Goal: Information Seeking & Learning: Learn about a topic

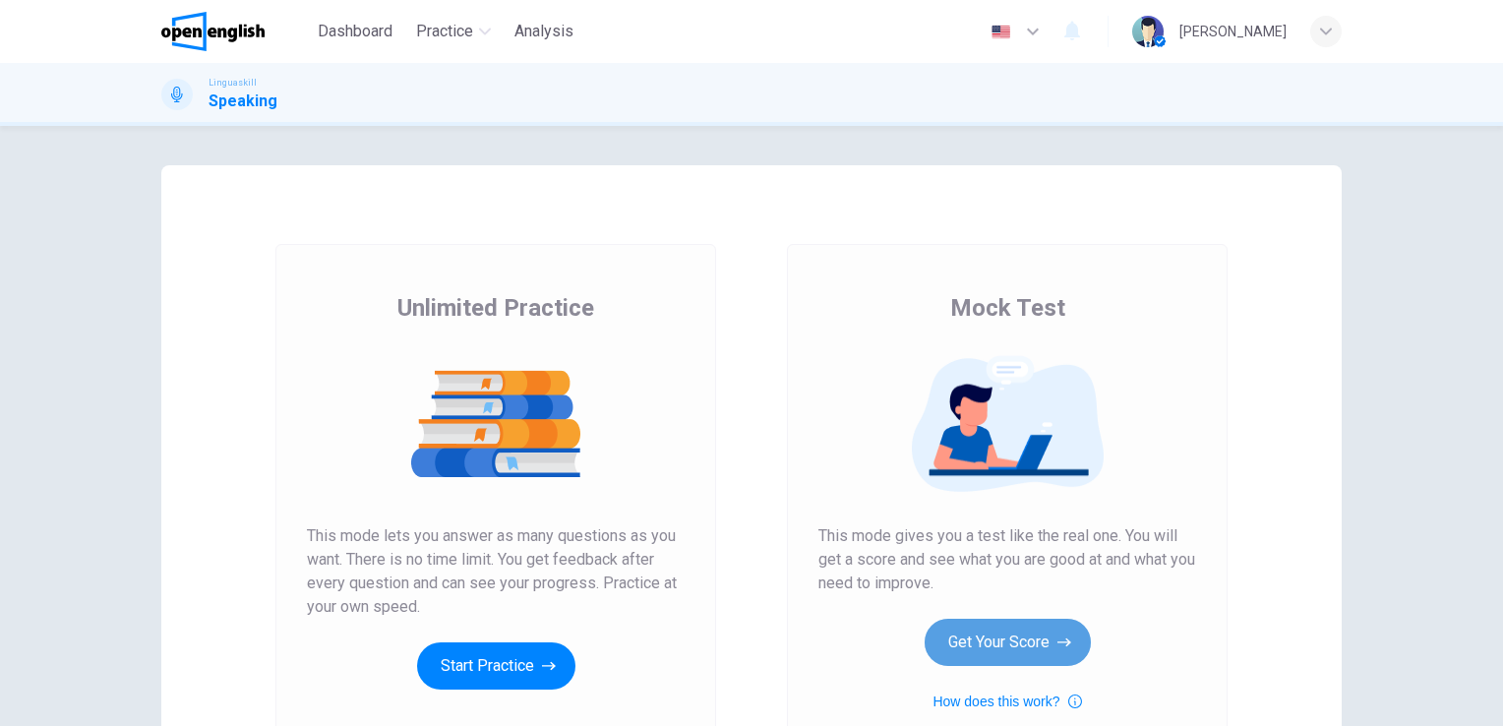
click at [1015, 637] on button "Get Your Score" at bounding box center [1008, 642] width 166 height 47
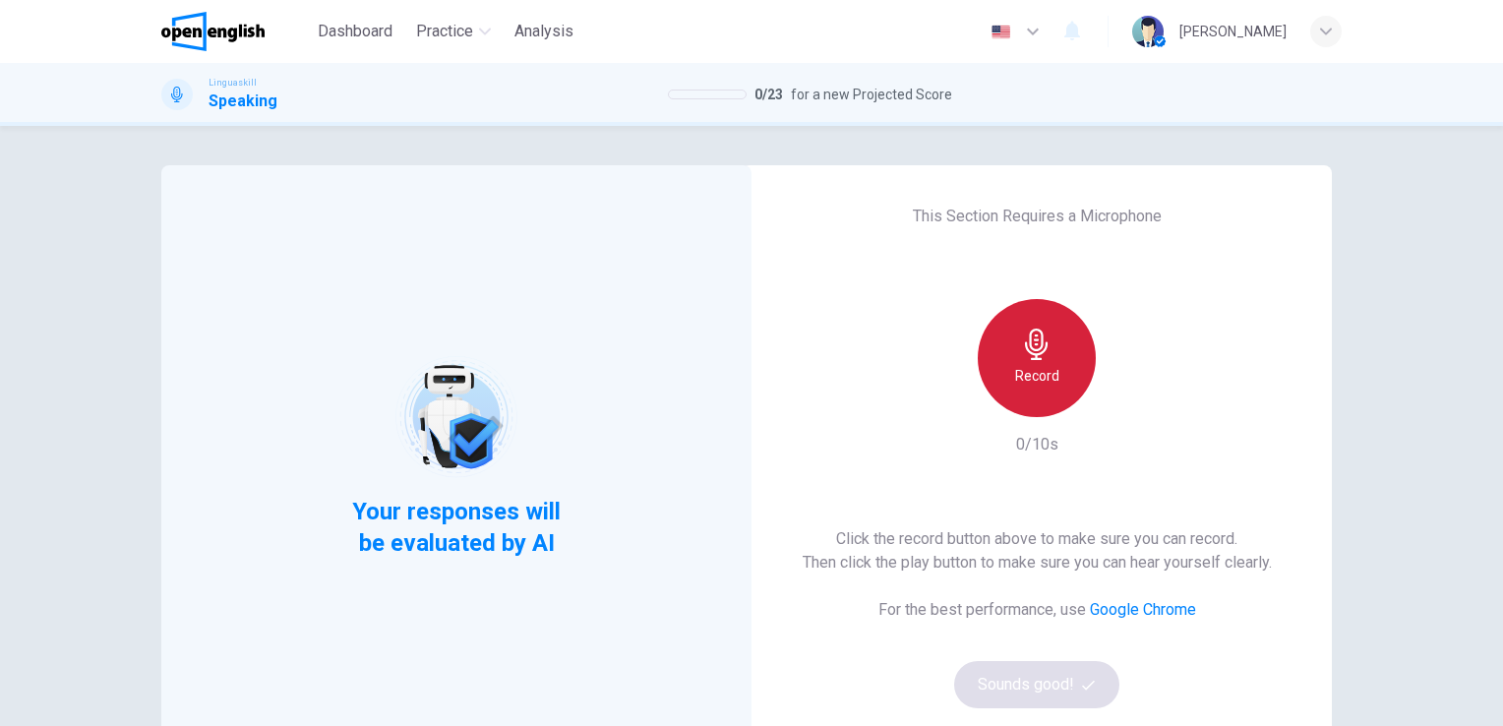
click at [1028, 363] on div "Record" at bounding box center [1037, 358] width 118 height 118
click at [1031, 363] on div "Stop" at bounding box center [1037, 358] width 118 height 118
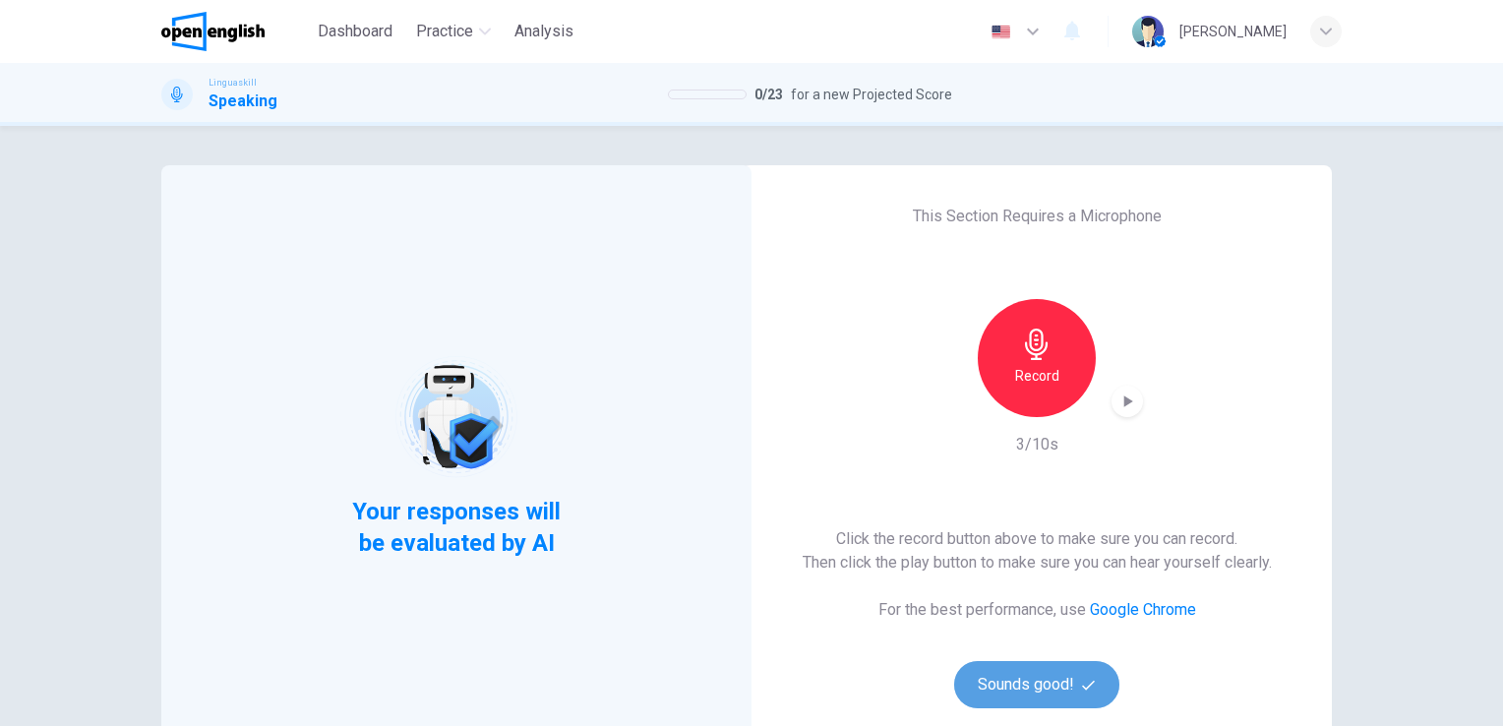
click at [1011, 688] on button "Sounds good!" at bounding box center [1036, 684] width 165 height 47
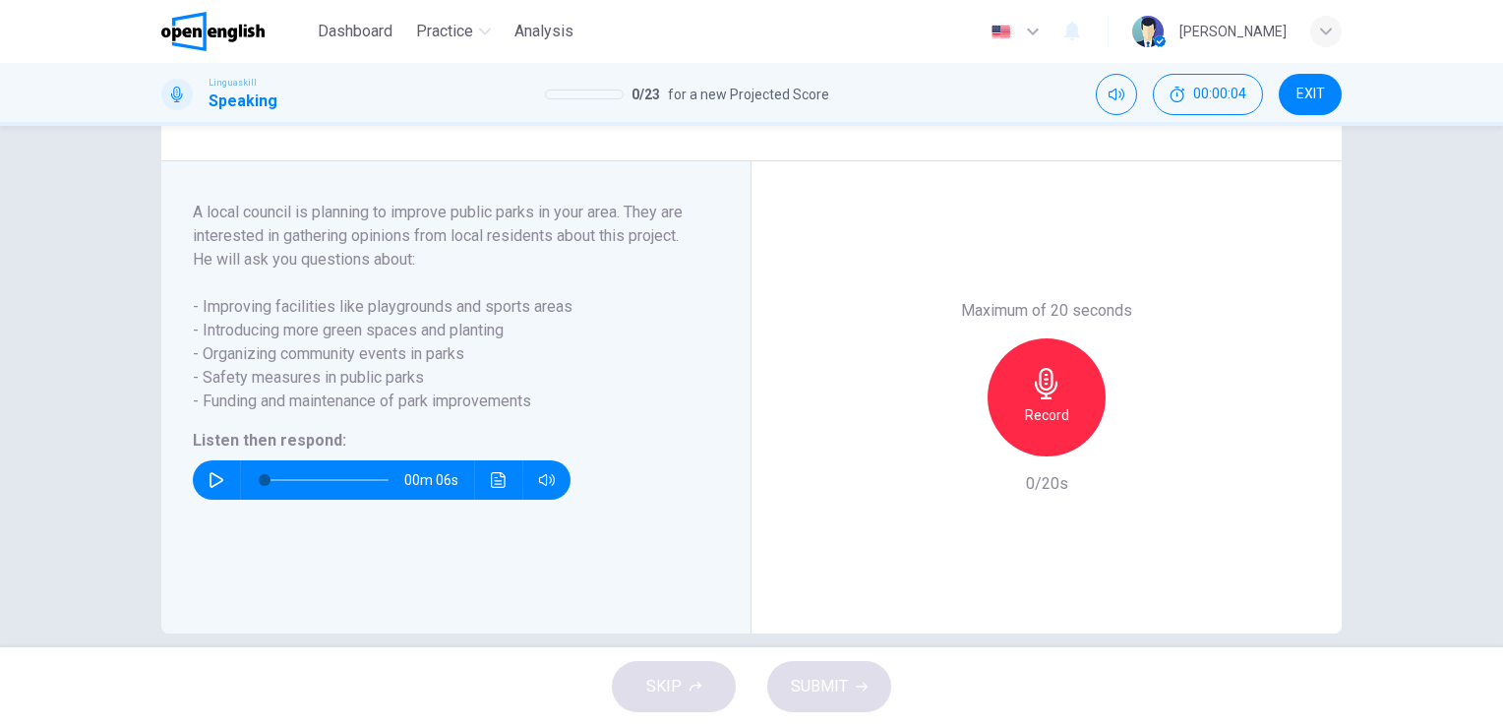
scroll to position [336, 0]
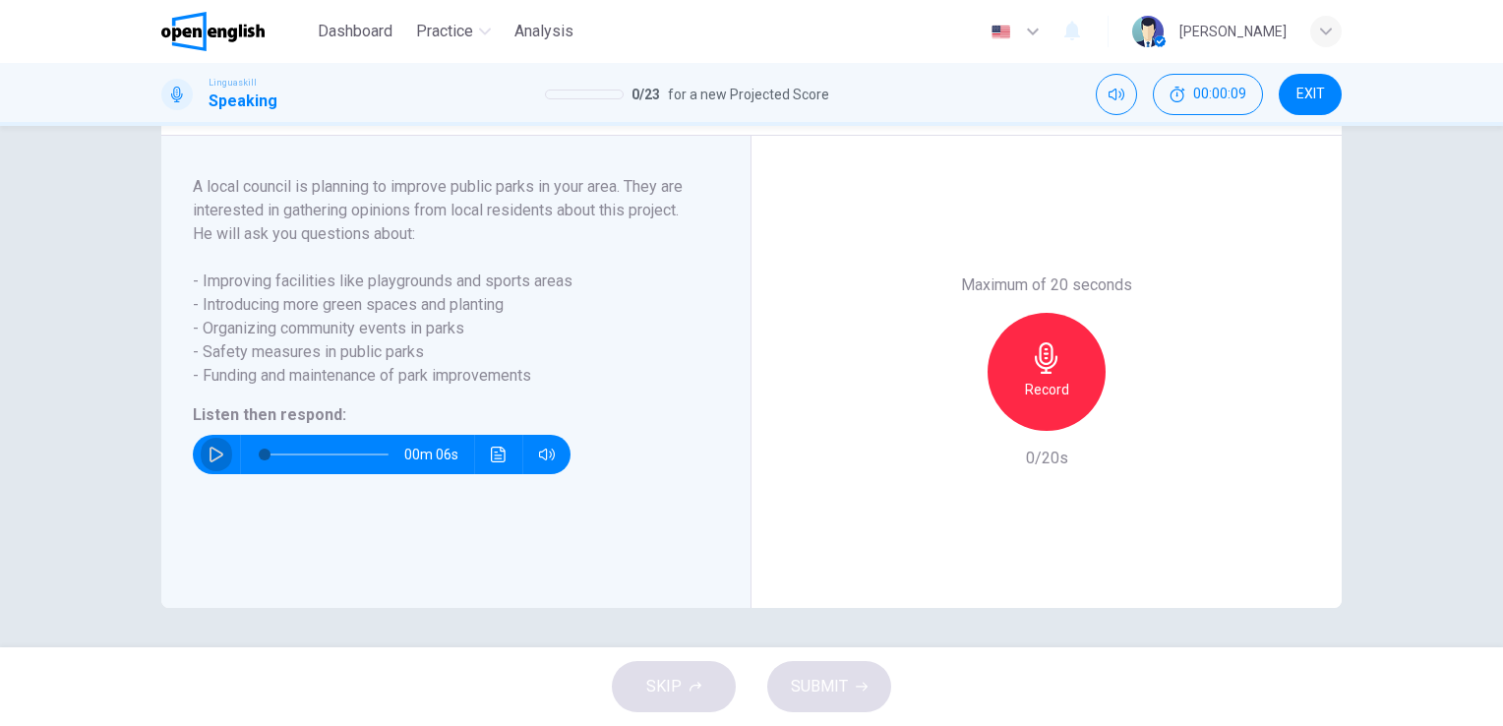
click at [215, 443] on button "button" at bounding box center [216, 454] width 31 height 39
click at [1054, 358] on icon "button" at bounding box center [1046, 357] width 31 height 31
click at [827, 679] on span "SUBMIT" at bounding box center [819, 687] width 57 height 28
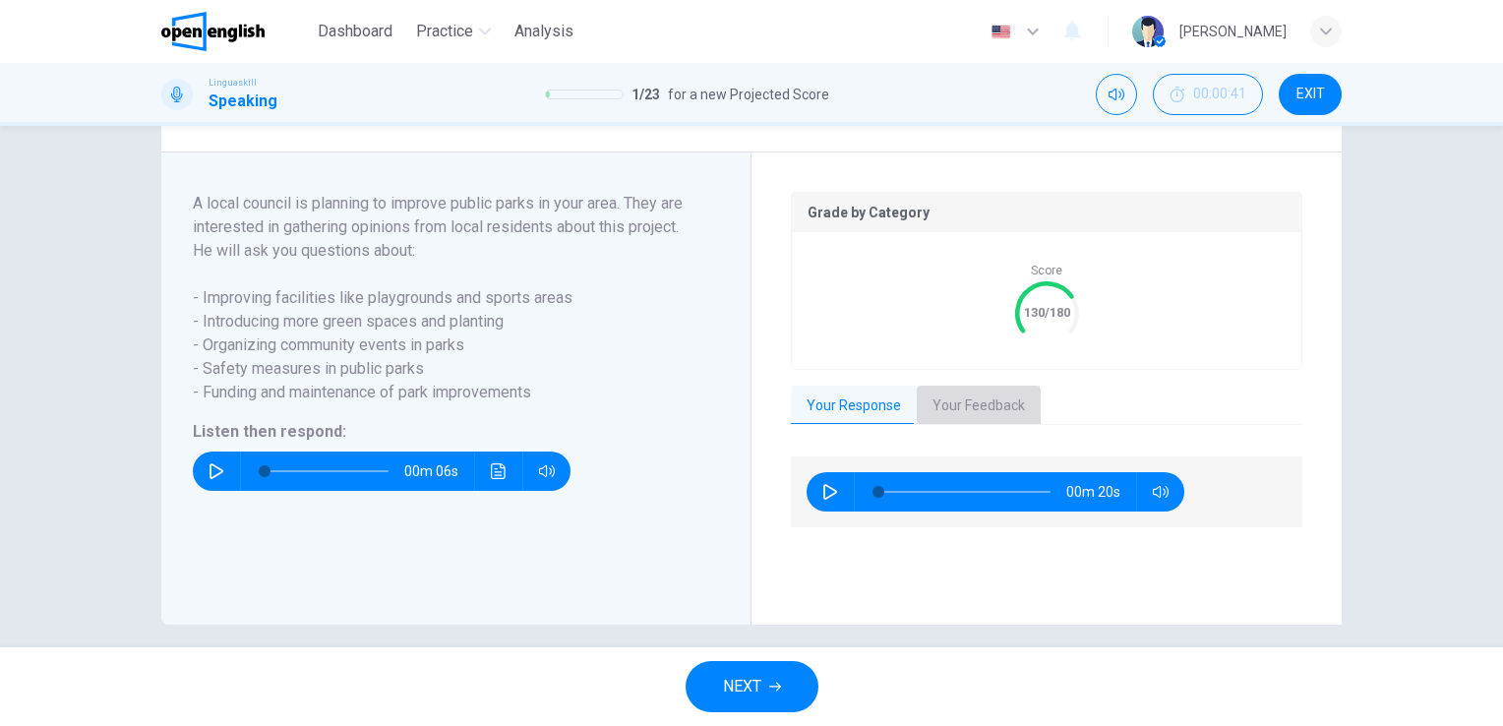
click at [965, 427] on button "Your Feedback" at bounding box center [979, 406] width 124 height 41
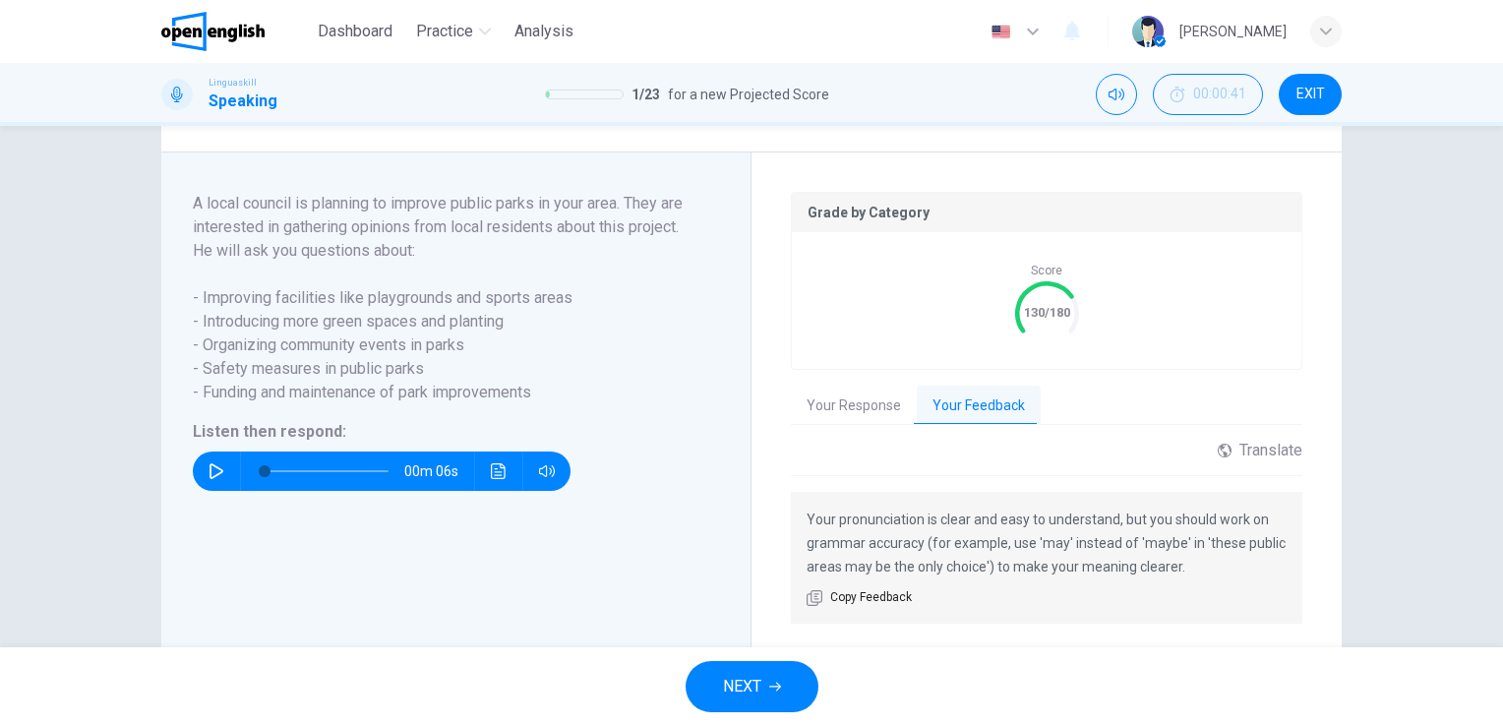
drag, startPoint x: 1491, startPoint y: 423, endPoint x: 1484, endPoint y: 498, distance: 75.1
click at [1484, 498] on div "Question 1 Part 5 - Communication activity You will hear five questions about a…" at bounding box center [751, 386] width 1503 height 521
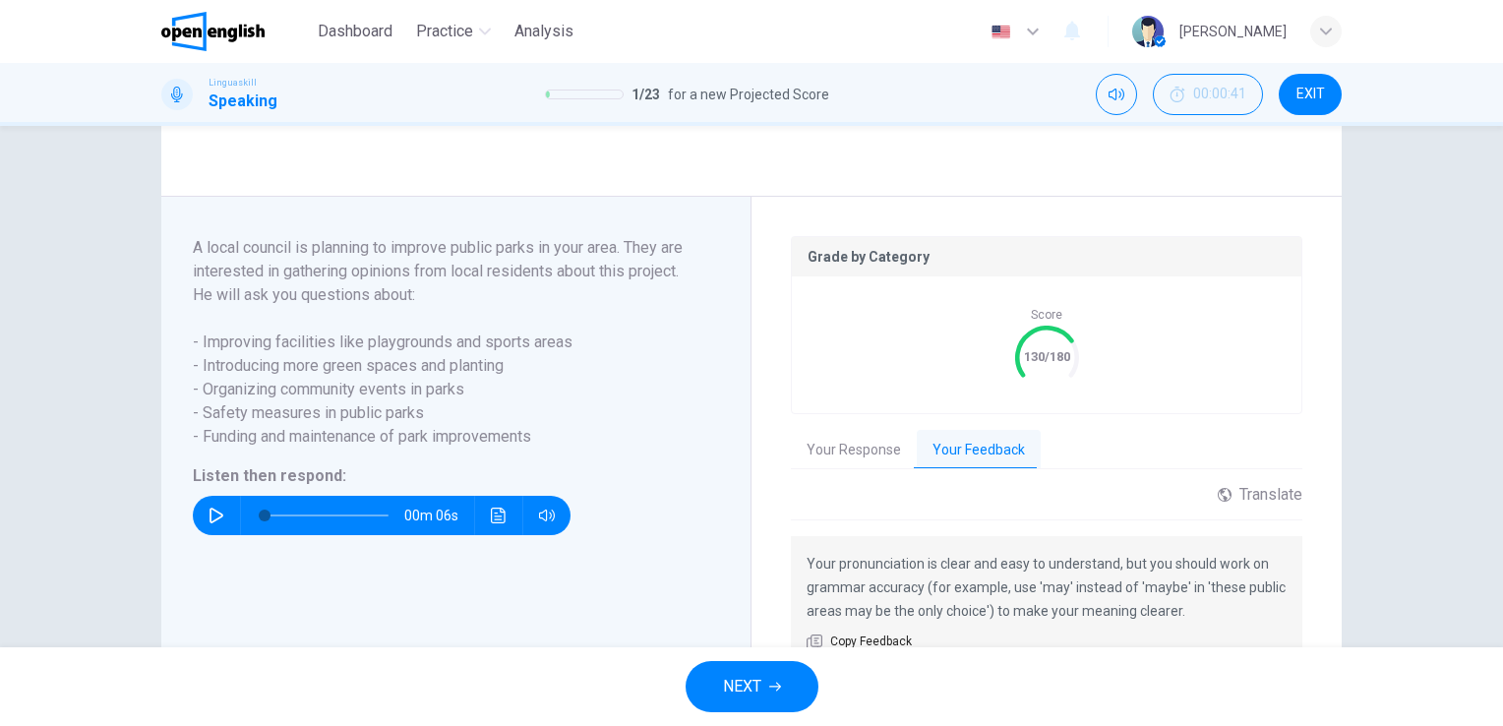
scroll to position [416, 0]
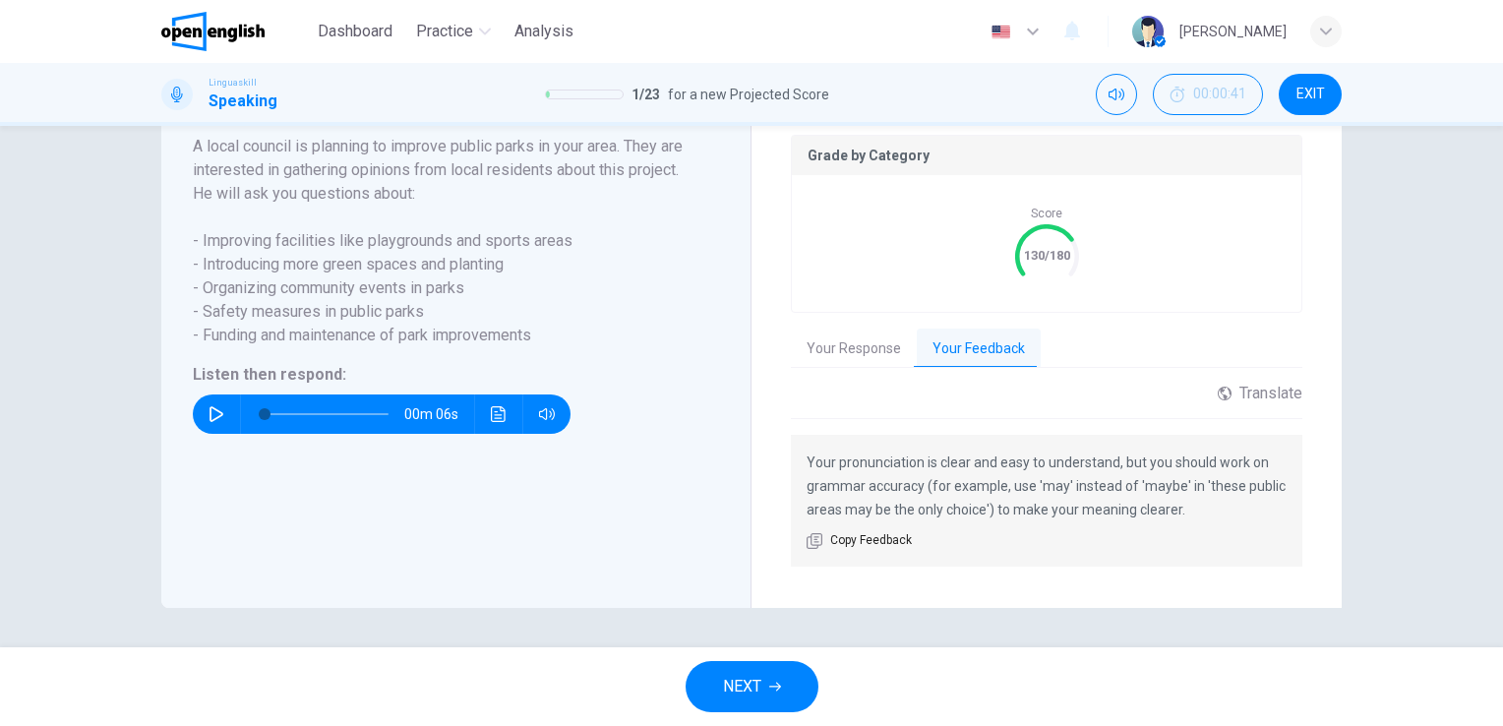
click at [752, 685] on span "NEXT" at bounding box center [742, 687] width 38 height 28
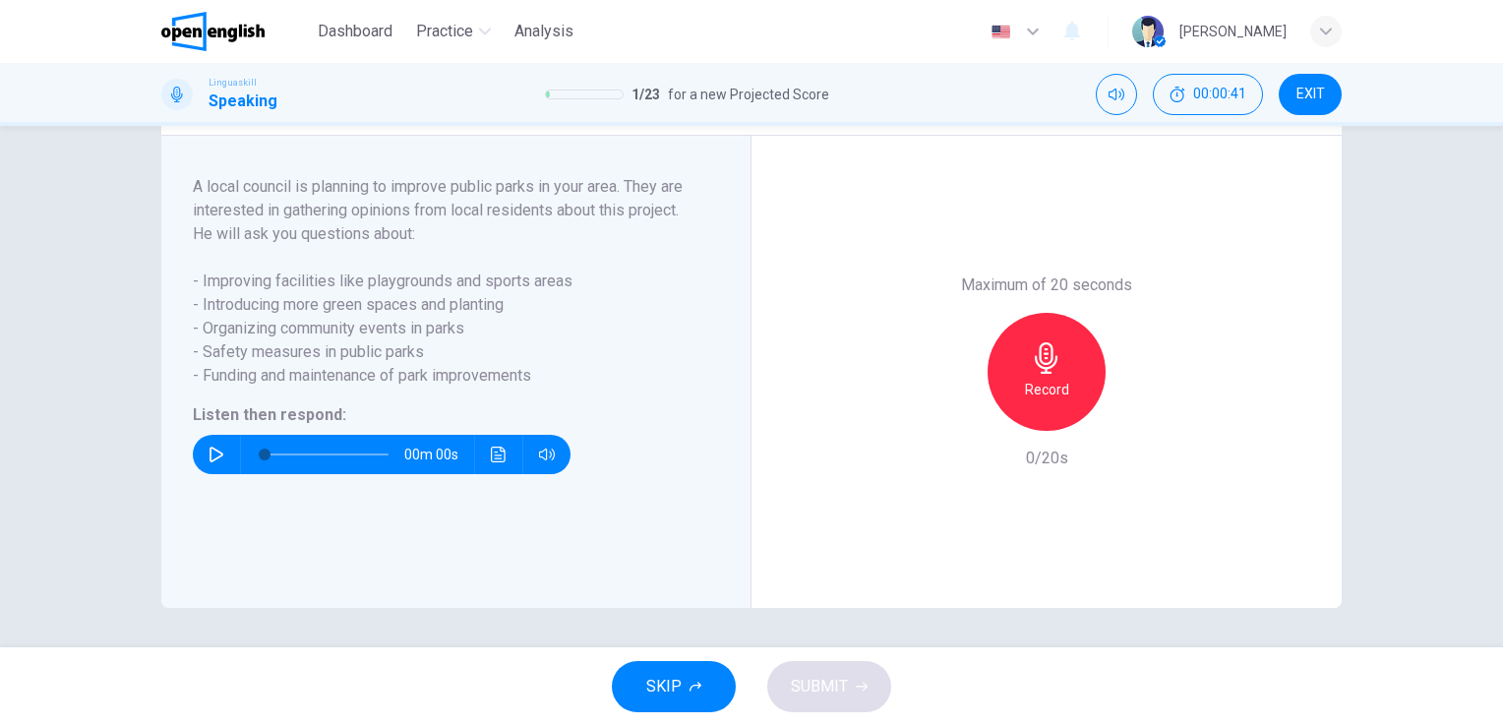
scroll to position [336, 0]
click at [211, 458] on icon "button" at bounding box center [217, 455] width 14 height 16
click at [1032, 346] on icon "button" at bounding box center [1046, 357] width 31 height 31
click at [1042, 355] on icon "button" at bounding box center [1046, 357] width 31 height 31
click at [817, 690] on span "SUBMIT" at bounding box center [819, 687] width 57 height 28
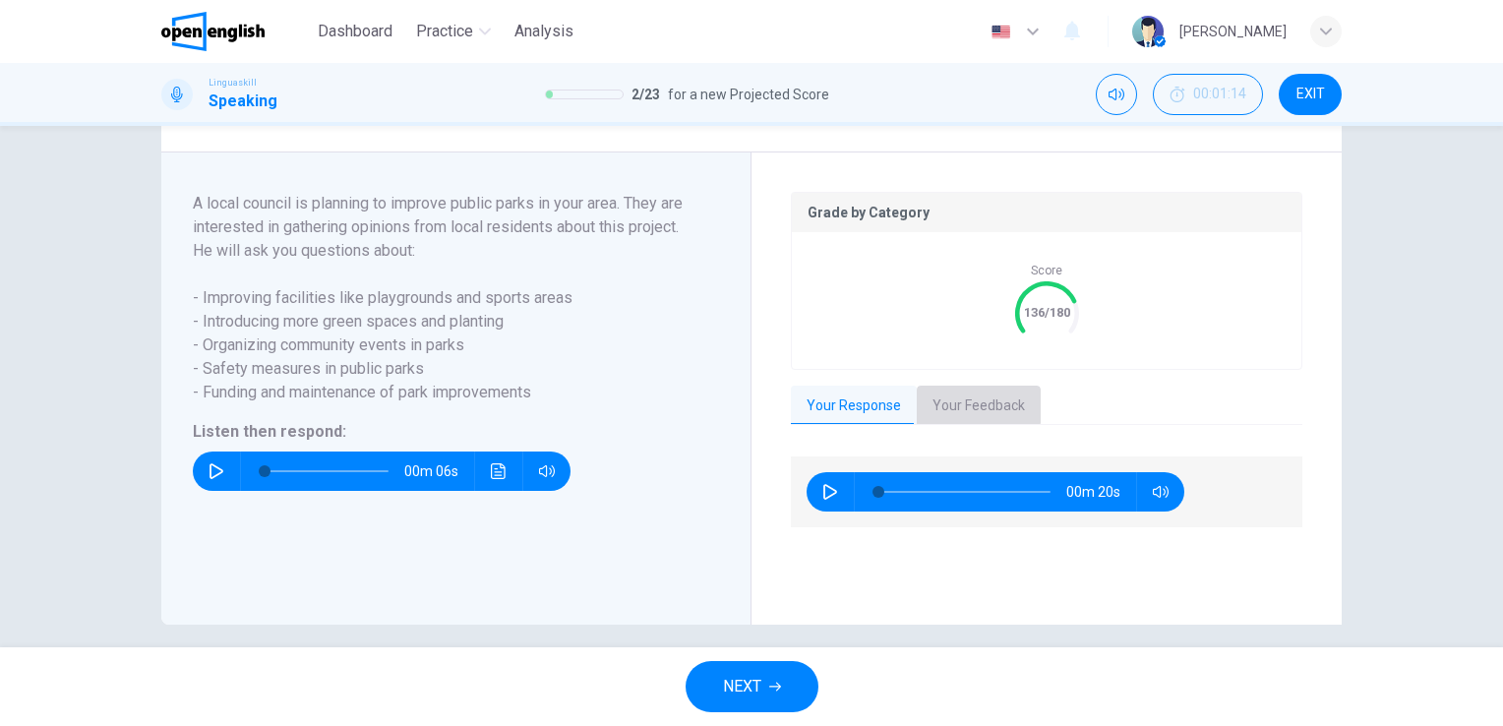
click at [946, 427] on button "Your Feedback" at bounding box center [979, 406] width 124 height 41
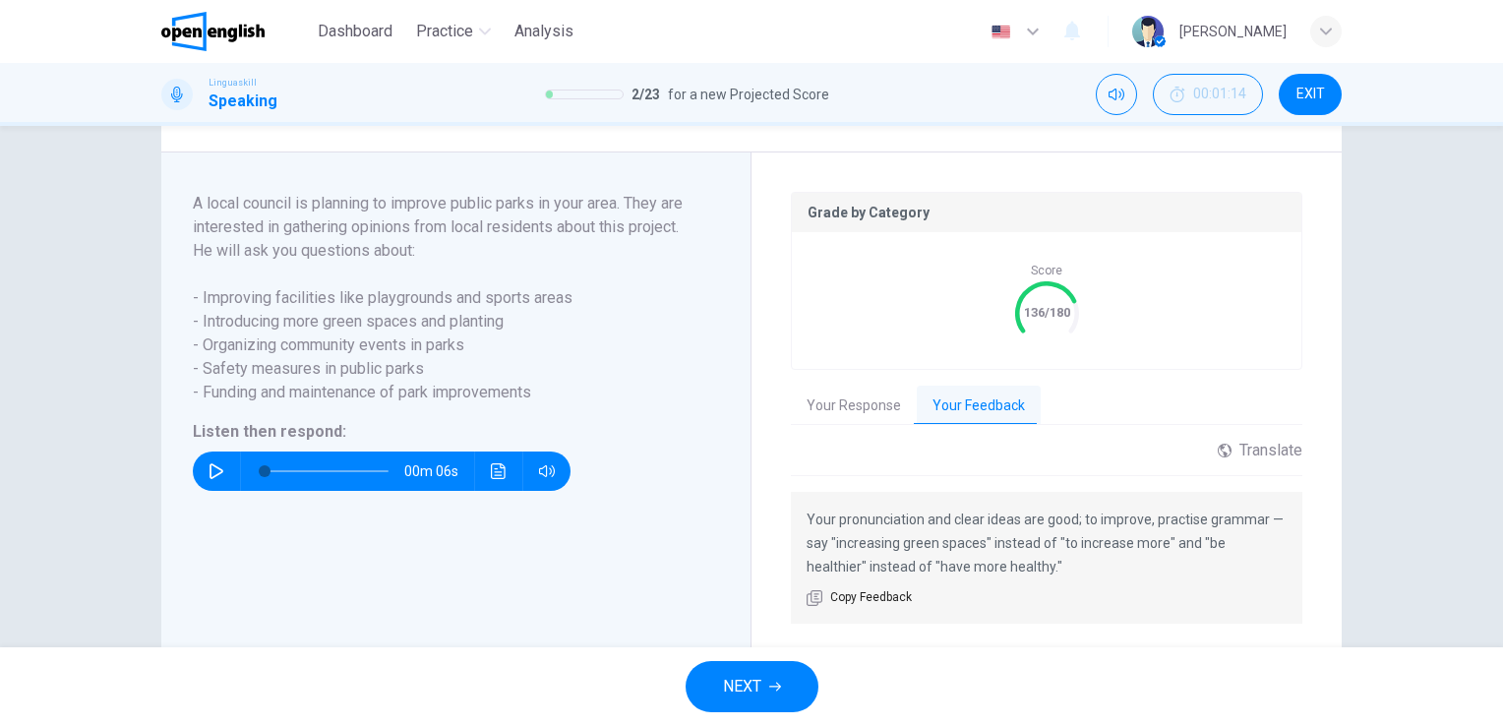
click at [762, 700] on button "NEXT" at bounding box center [752, 686] width 133 height 51
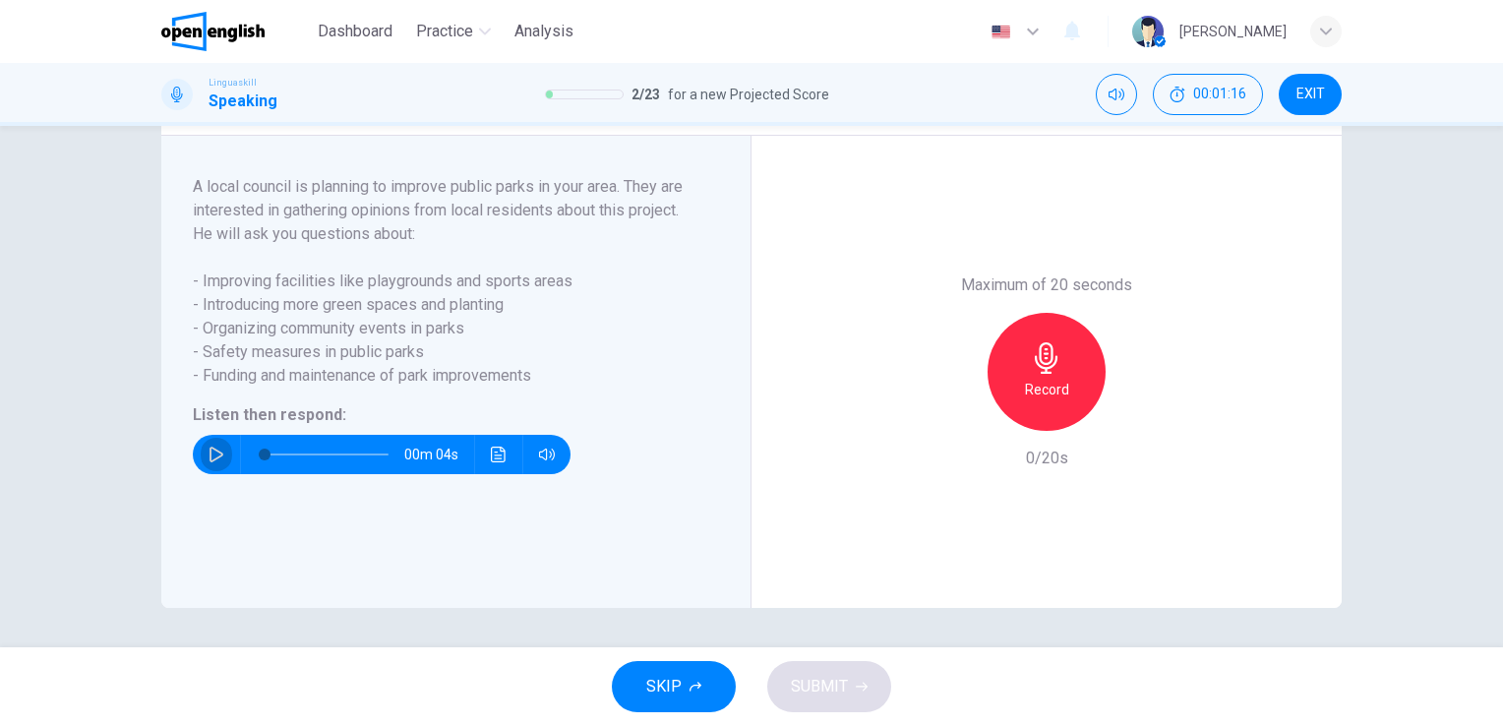
click at [216, 451] on icon "button" at bounding box center [217, 455] width 16 height 16
click at [1042, 356] on icon "button" at bounding box center [1046, 357] width 31 height 31
click at [1044, 363] on icon "button" at bounding box center [1046, 357] width 23 height 31
click at [797, 686] on span "SUBMIT" at bounding box center [819, 687] width 57 height 28
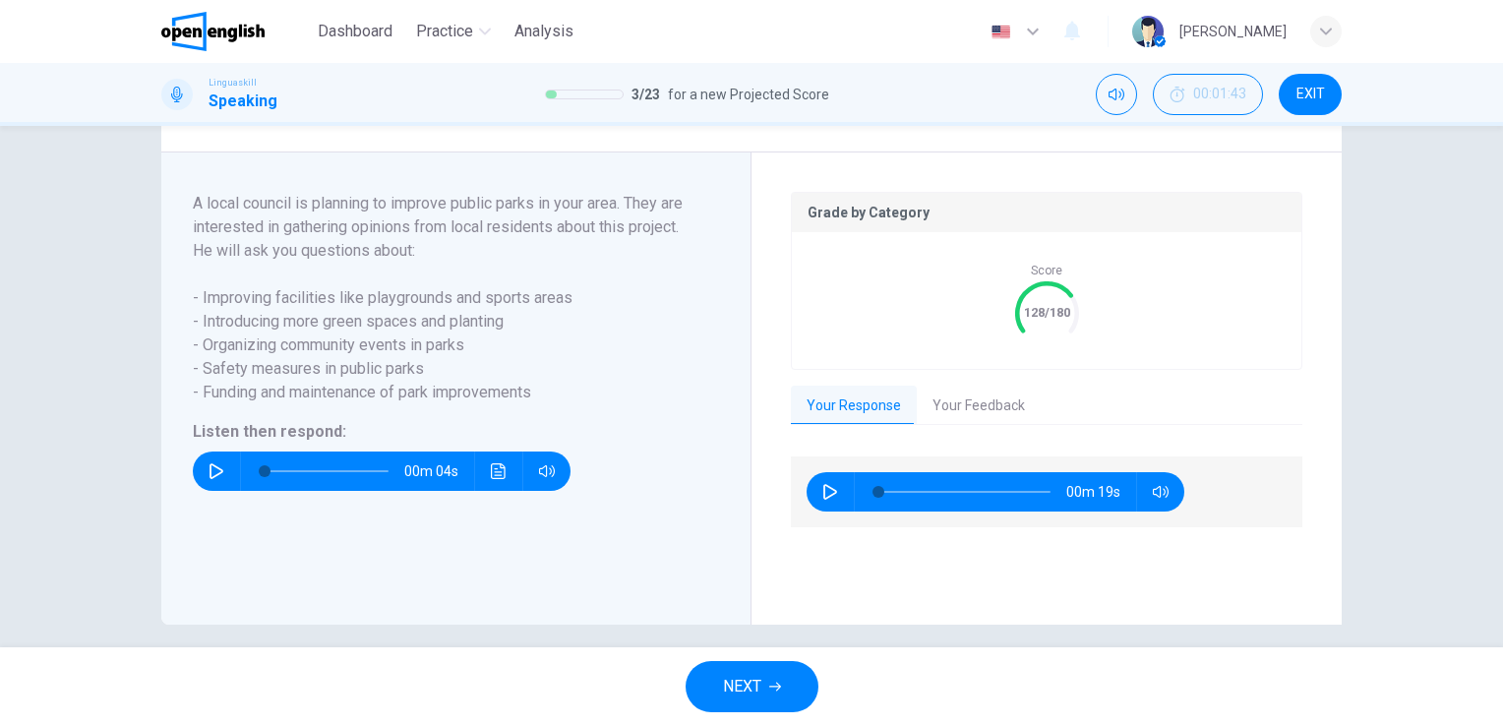
click at [958, 422] on button "Your Feedback" at bounding box center [979, 406] width 124 height 41
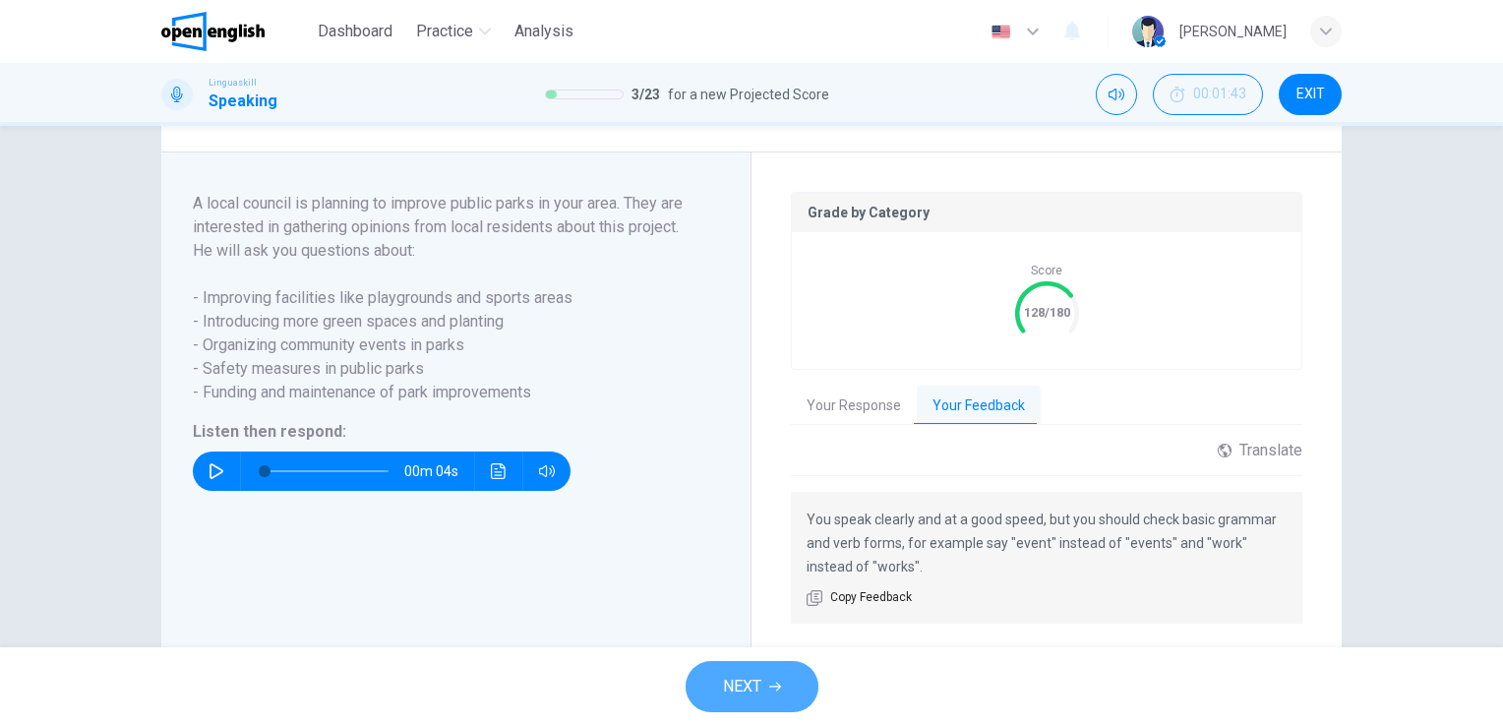
click at [775, 677] on button "NEXT" at bounding box center [752, 686] width 133 height 51
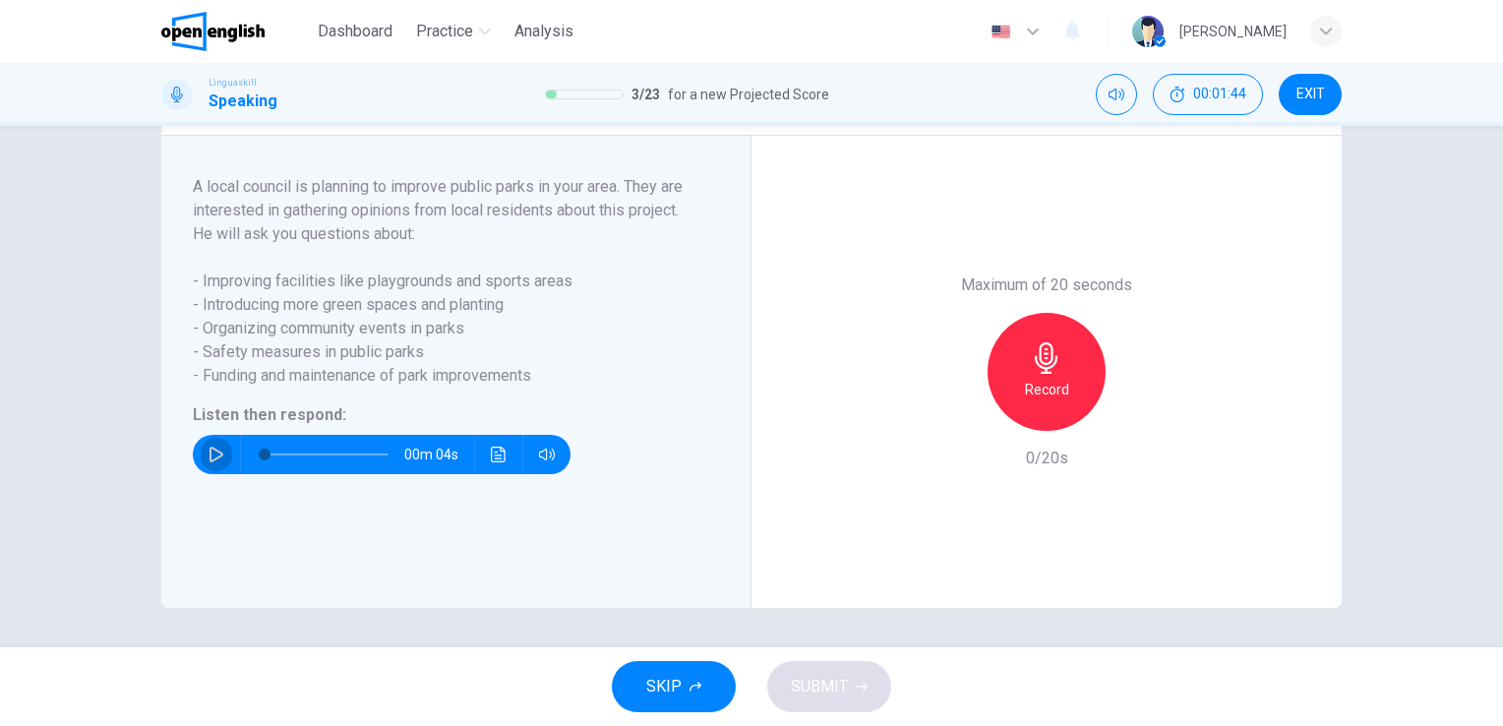
click at [210, 447] on icon "button" at bounding box center [217, 455] width 14 height 16
click at [1034, 362] on icon "button" at bounding box center [1046, 357] width 31 height 31
click at [1044, 365] on icon "button" at bounding box center [1046, 357] width 31 height 31
click at [799, 676] on span "SUBMIT" at bounding box center [819, 687] width 57 height 28
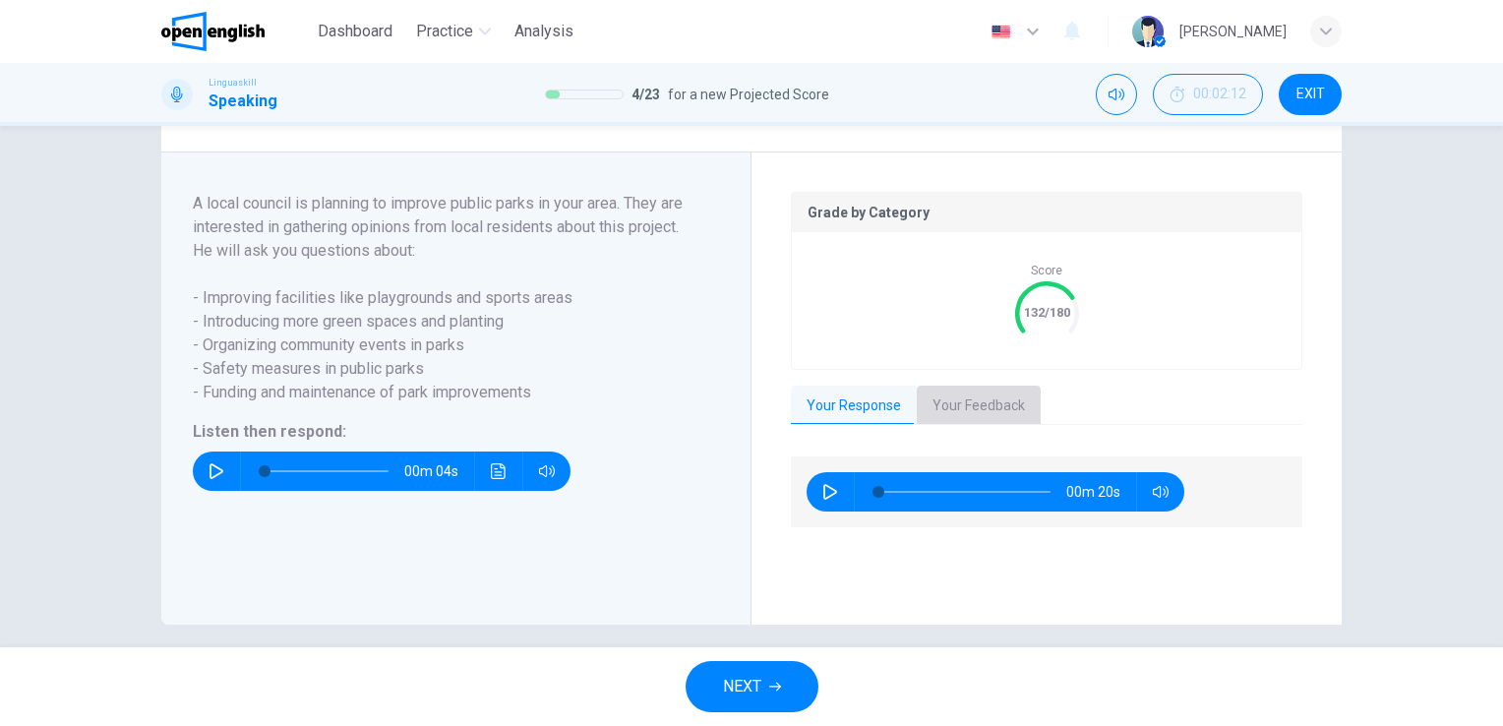
click at [963, 427] on button "Your Feedback" at bounding box center [979, 406] width 124 height 41
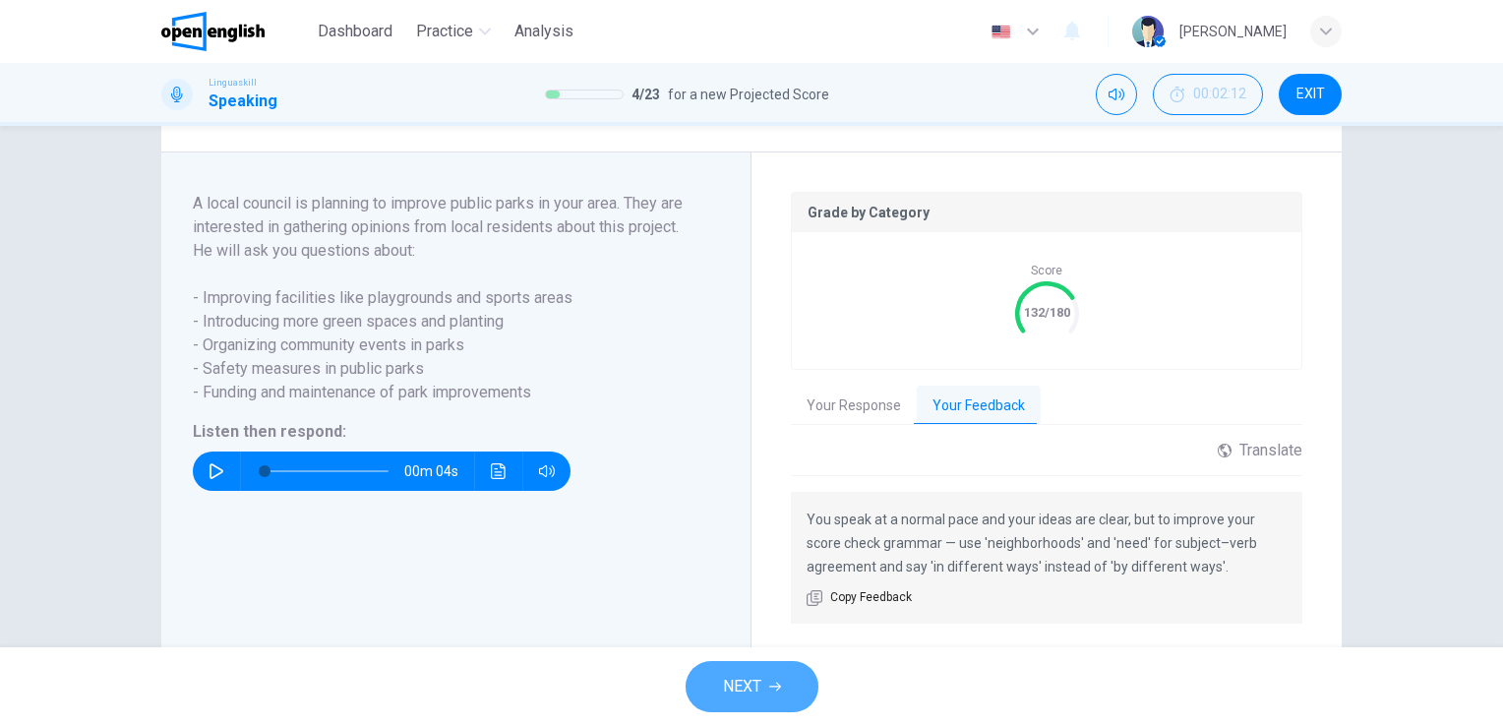
click at [761, 681] on button "NEXT" at bounding box center [752, 686] width 133 height 51
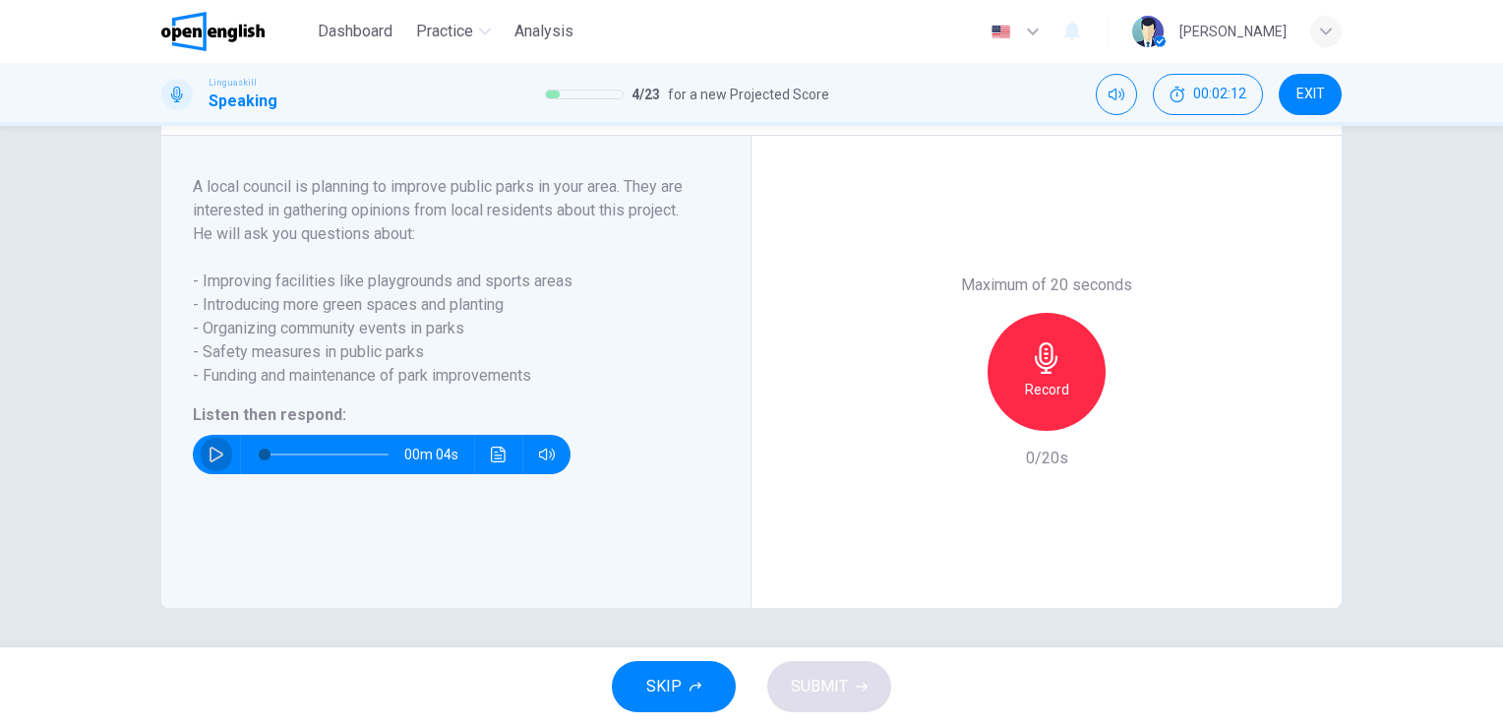
click at [210, 452] on icon "button" at bounding box center [217, 455] width 16 height 16
type input "*"
click at [1042, 364] on icon "button" at bounding box center [1046, 357] width 23 height 31
click at [1051, 364] on icon "button" at bounding box center [1046, 357] width 31 height 31
click at [1044, 361] on icon "button" at bounding box center [1046, 357] width 31 height 31
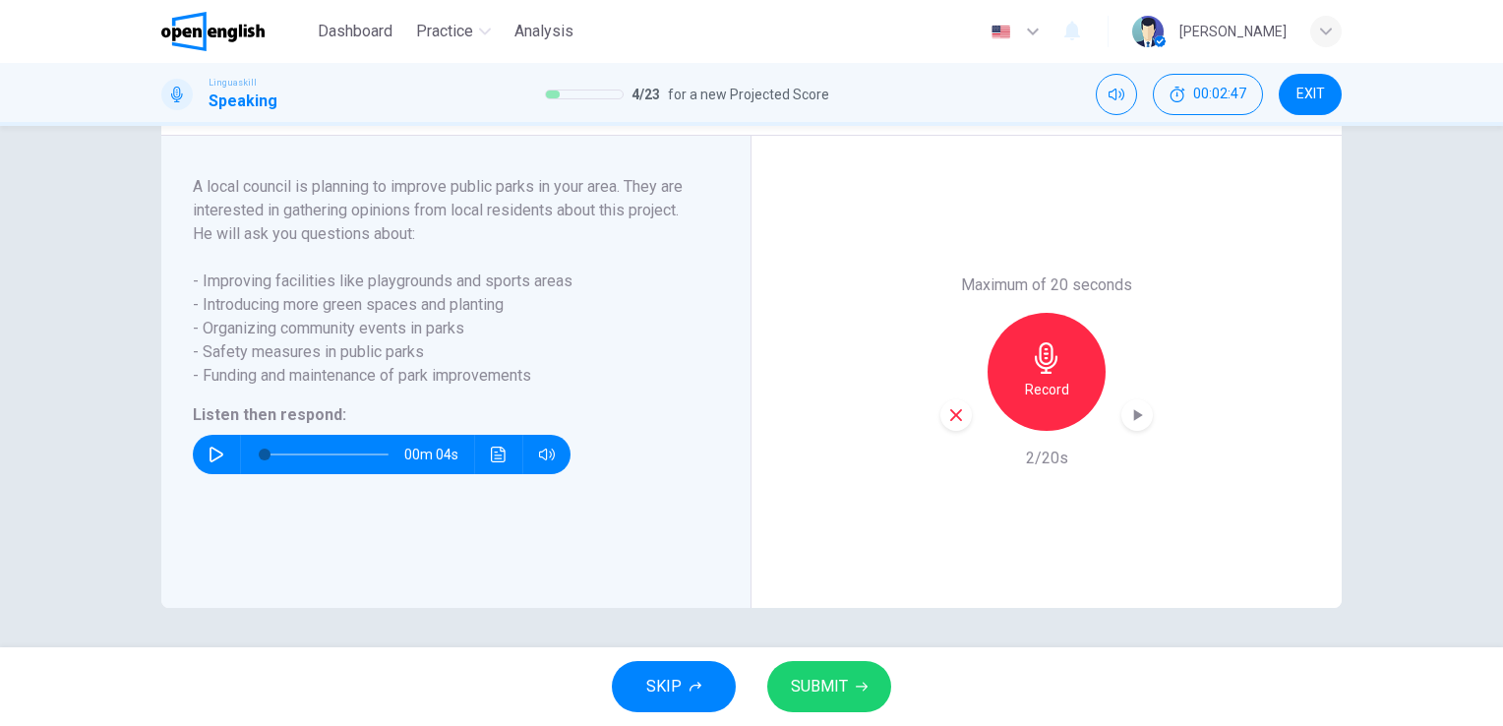
click at [1049, 354] on icon "button" at bounding box center [1046, 357] width 31 height 31
click at [815, 669] on button "SUBMIT" at bounding box center [829, 686] width 124 height 51
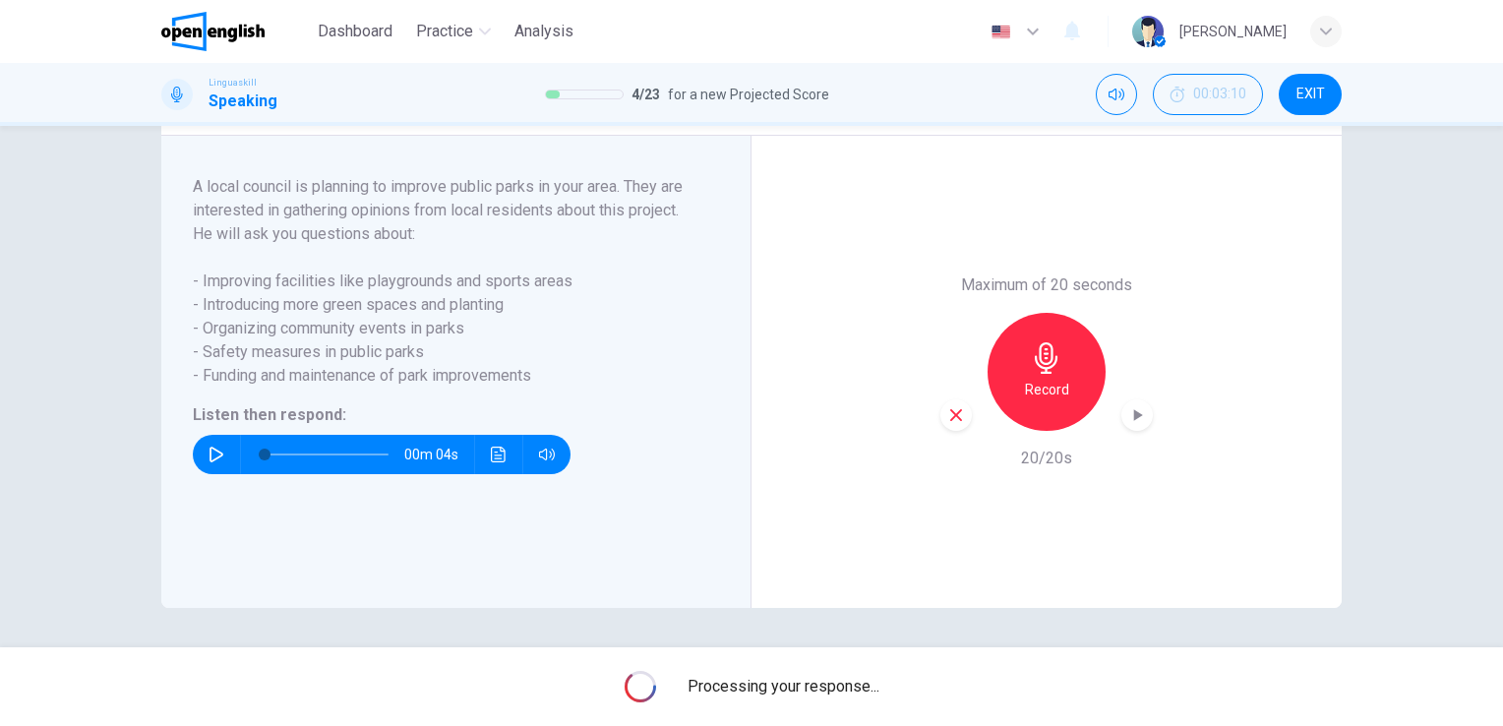
click at [815, 669] on div "Processing your response..." at bounding box center [751, 686] width 1503 height 79
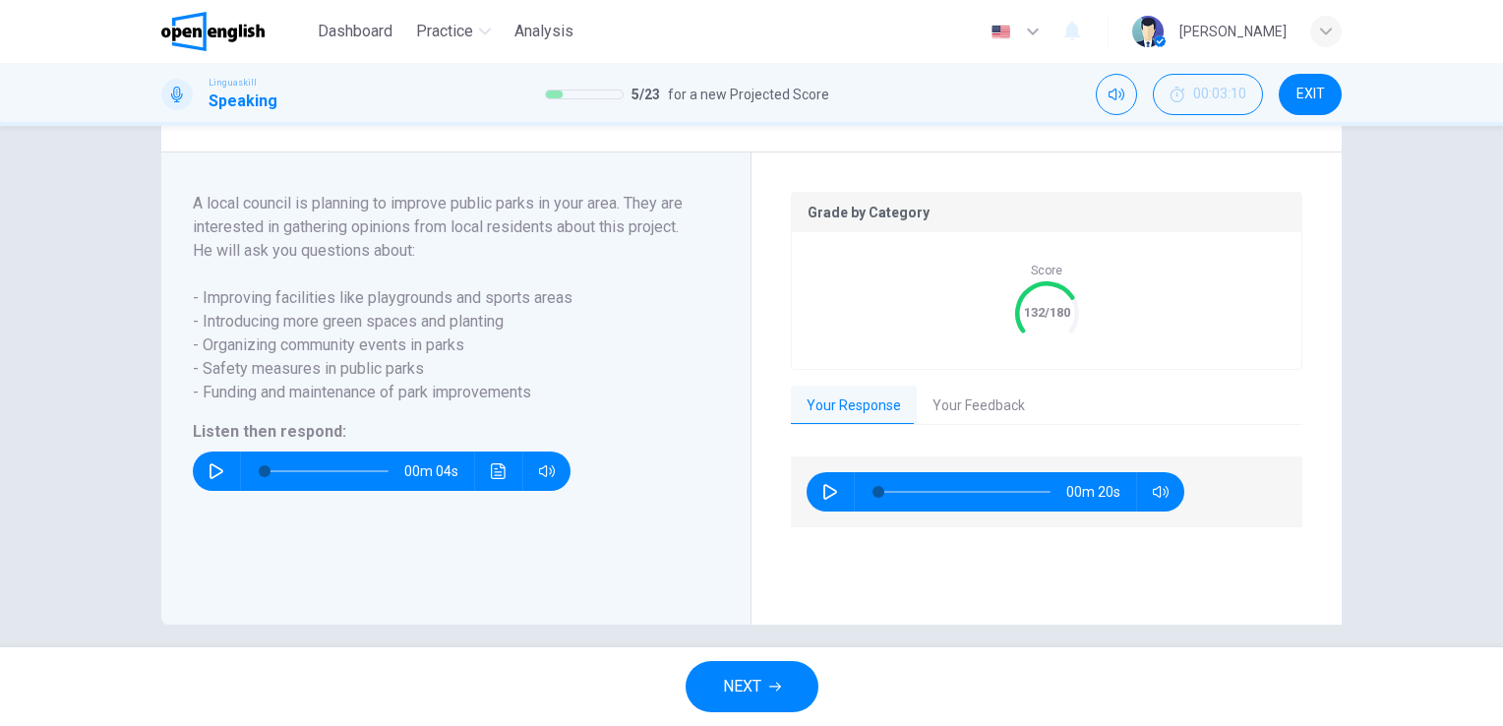
click at [990, 427] on button "Your Feedback" at bounding box center [979, 406] width 124 height 41
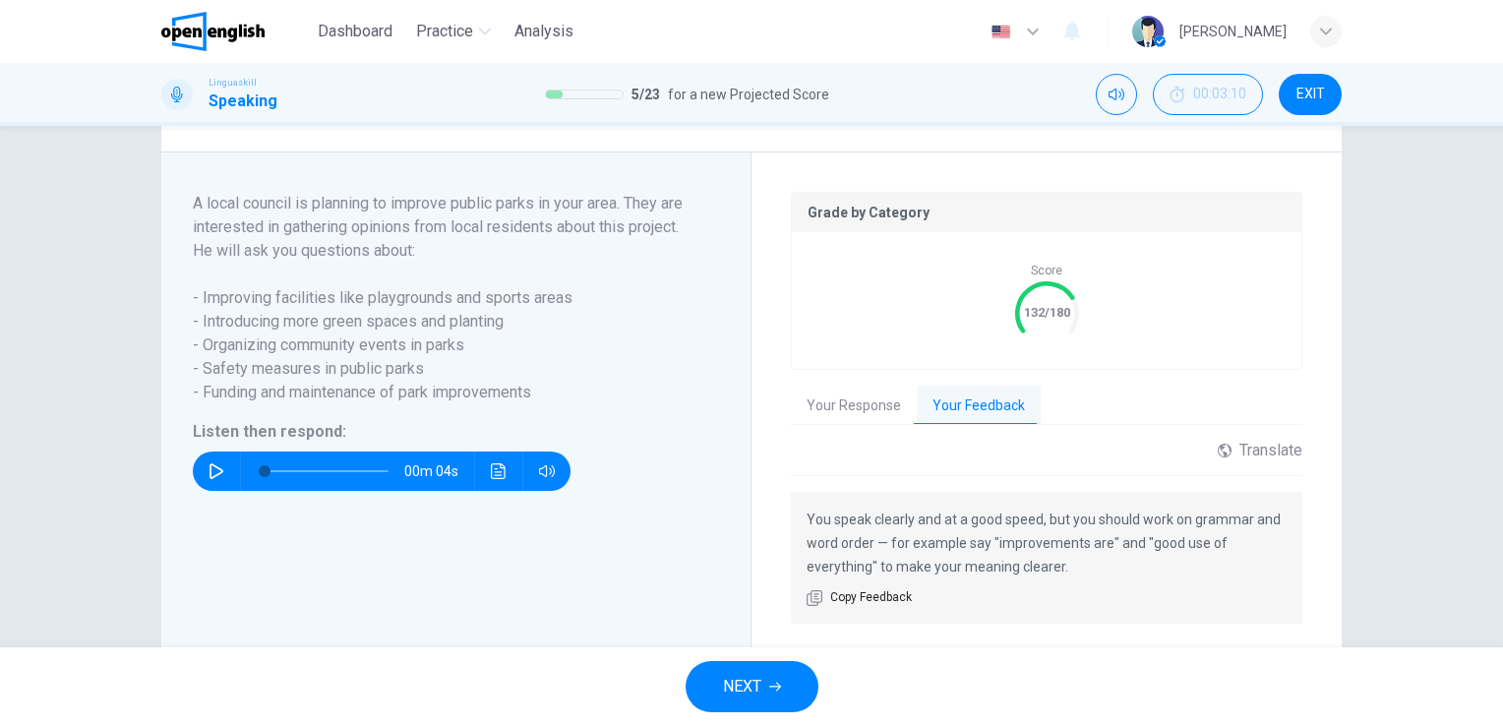
drag, startPoint x: 1490, startPoint y: 426, endPoint x: 1496, endPoint y: 471, distance: 45.6
click at [773, 690] on icon "button" at bounding box center [775, 687] width 12 height 12
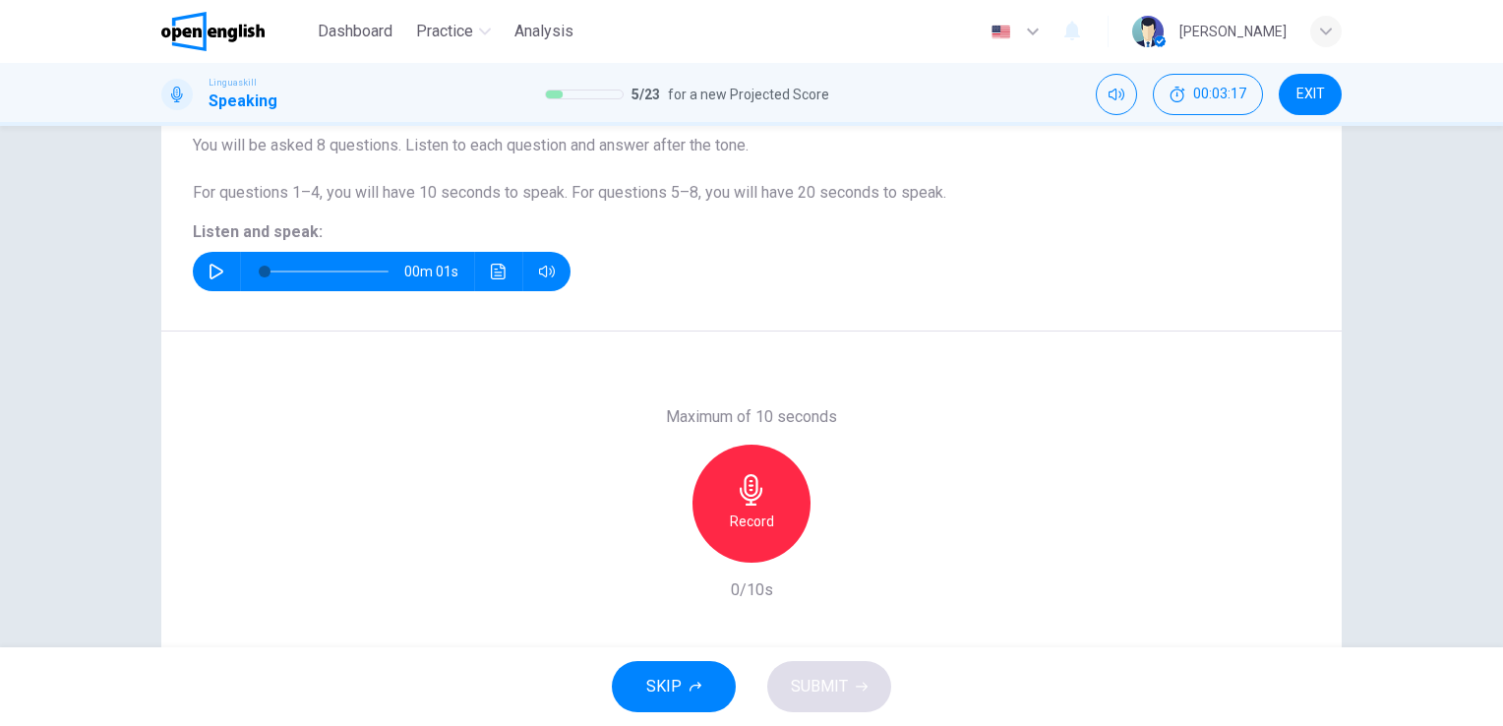
scroll to position [240, 0]
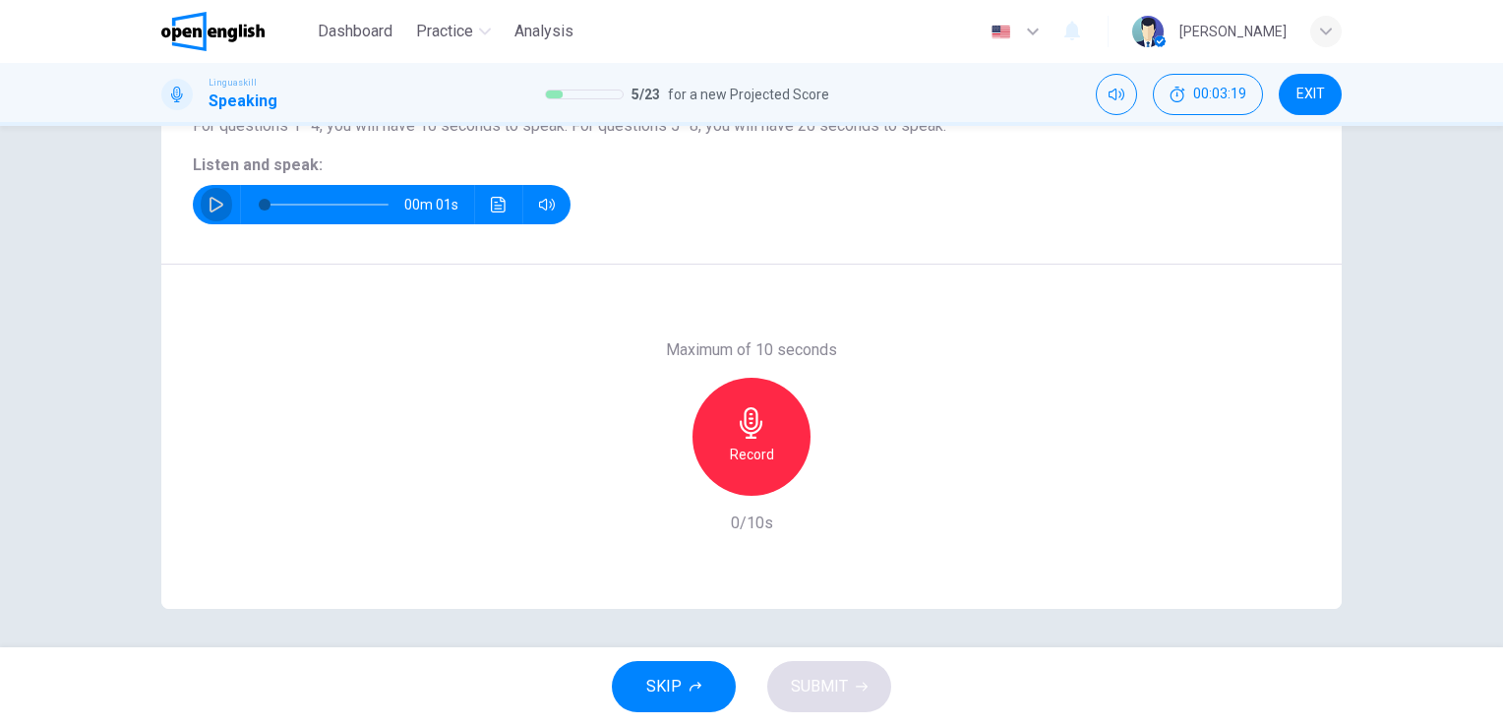
click at [210, 210] on icon "button" at bounding box center [217, 205] width 16 height 16
click at [740, 423] on icon "button" at bounding box center [751, 422] width 23 height 31
click at [751, 417] on icon "button" at bounding box center [751, 422] width 23 height 31
click at [818, 687] on span "SUBMIT" at bounding box center [819, 687] width 57 height 28
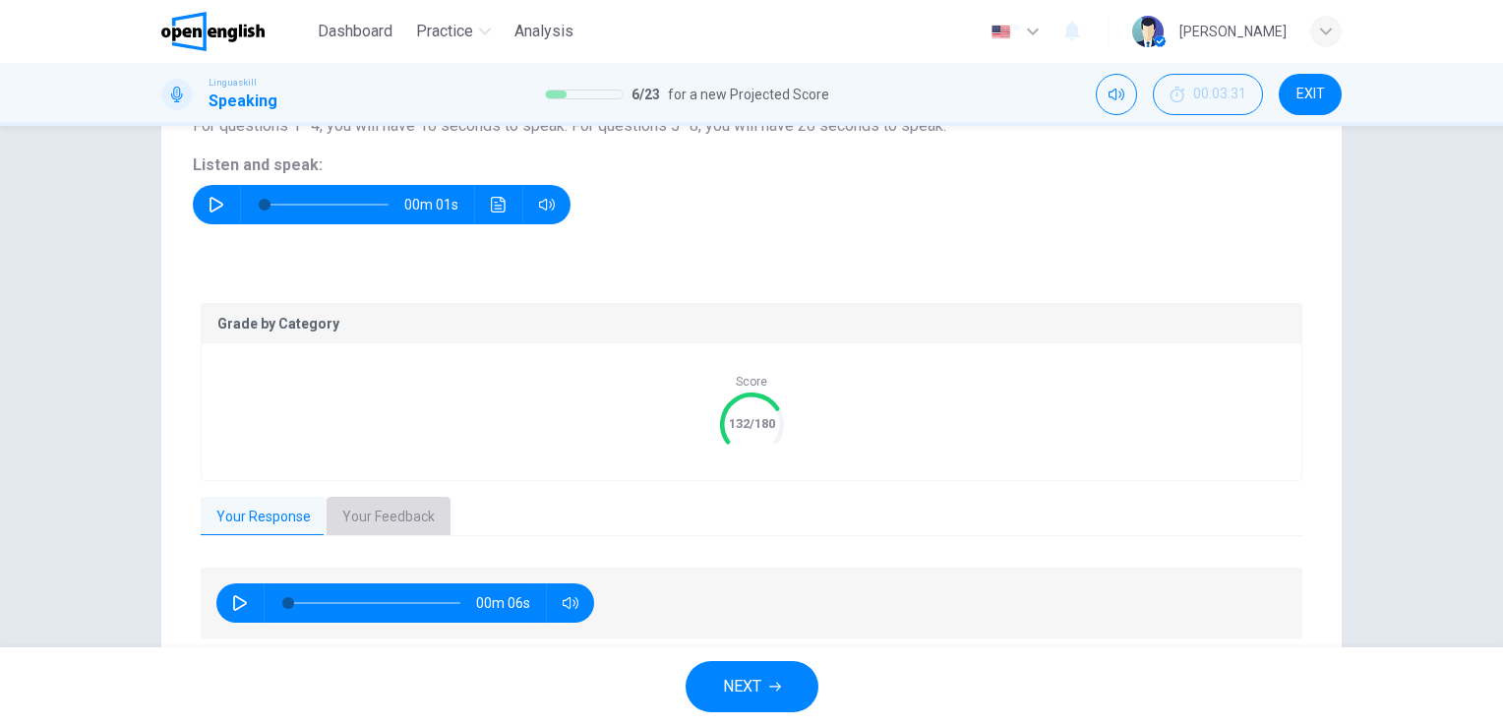
click at [401, 526] on button "Your Feedback" at bounding box center [389, 517] width 124 height 41
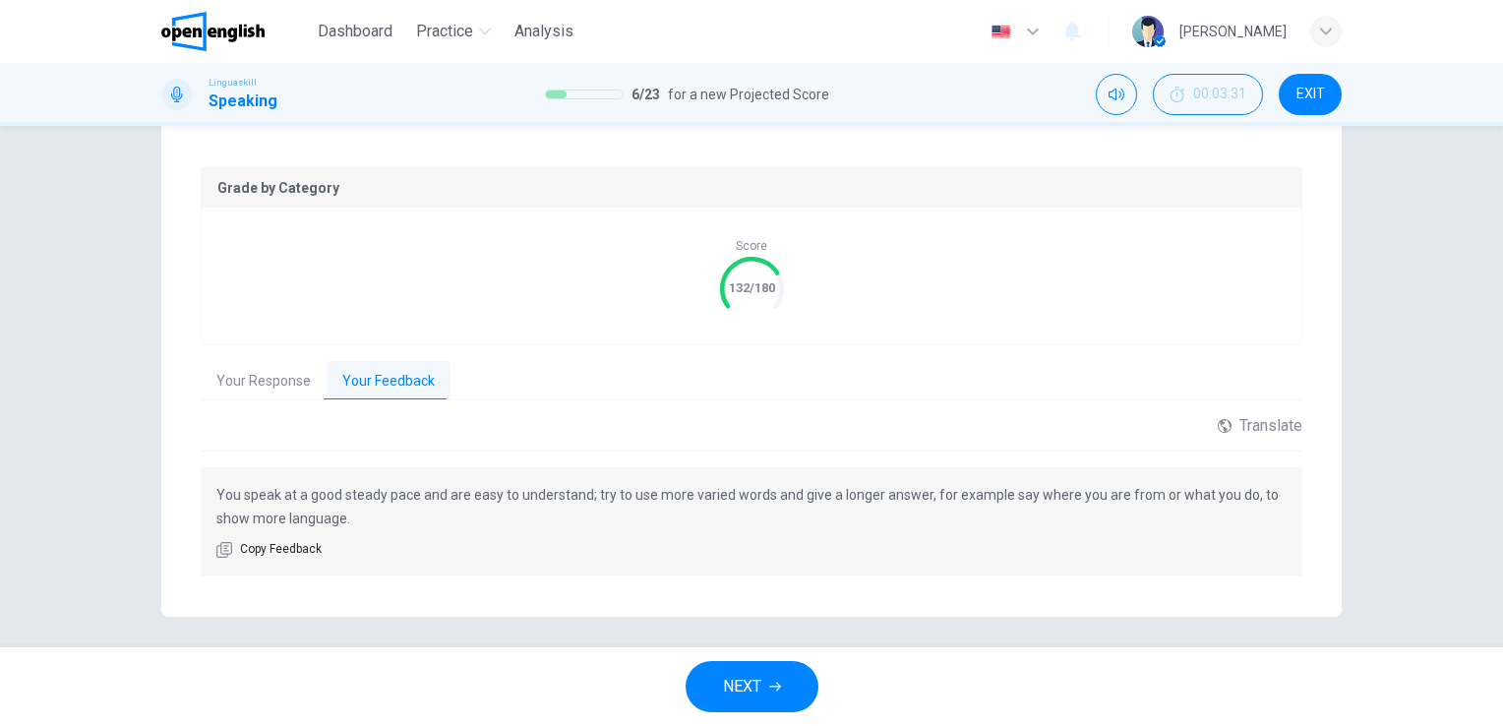
scroll to position [384, 0]
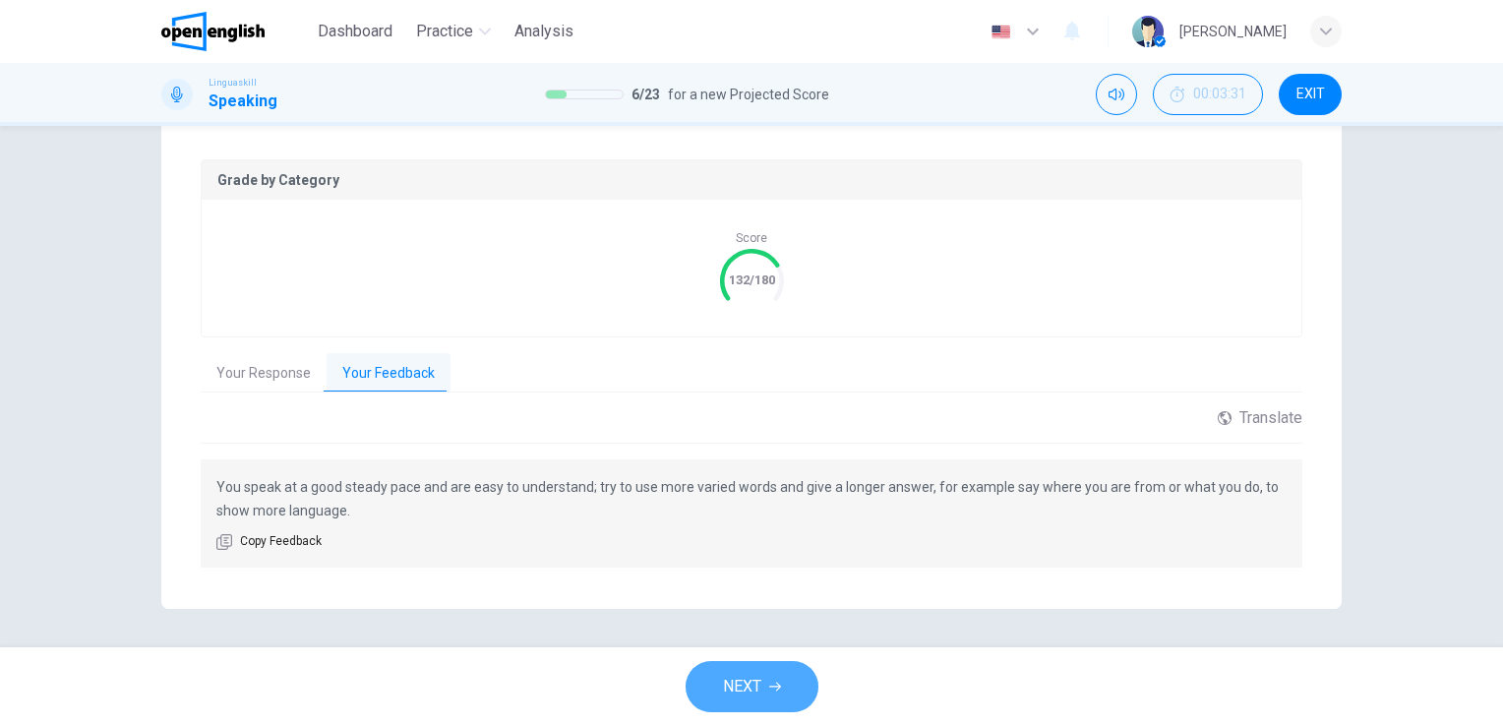
click at [775, 698] on button "NEXT" at bounding box center [752, 686] width 133 height 51
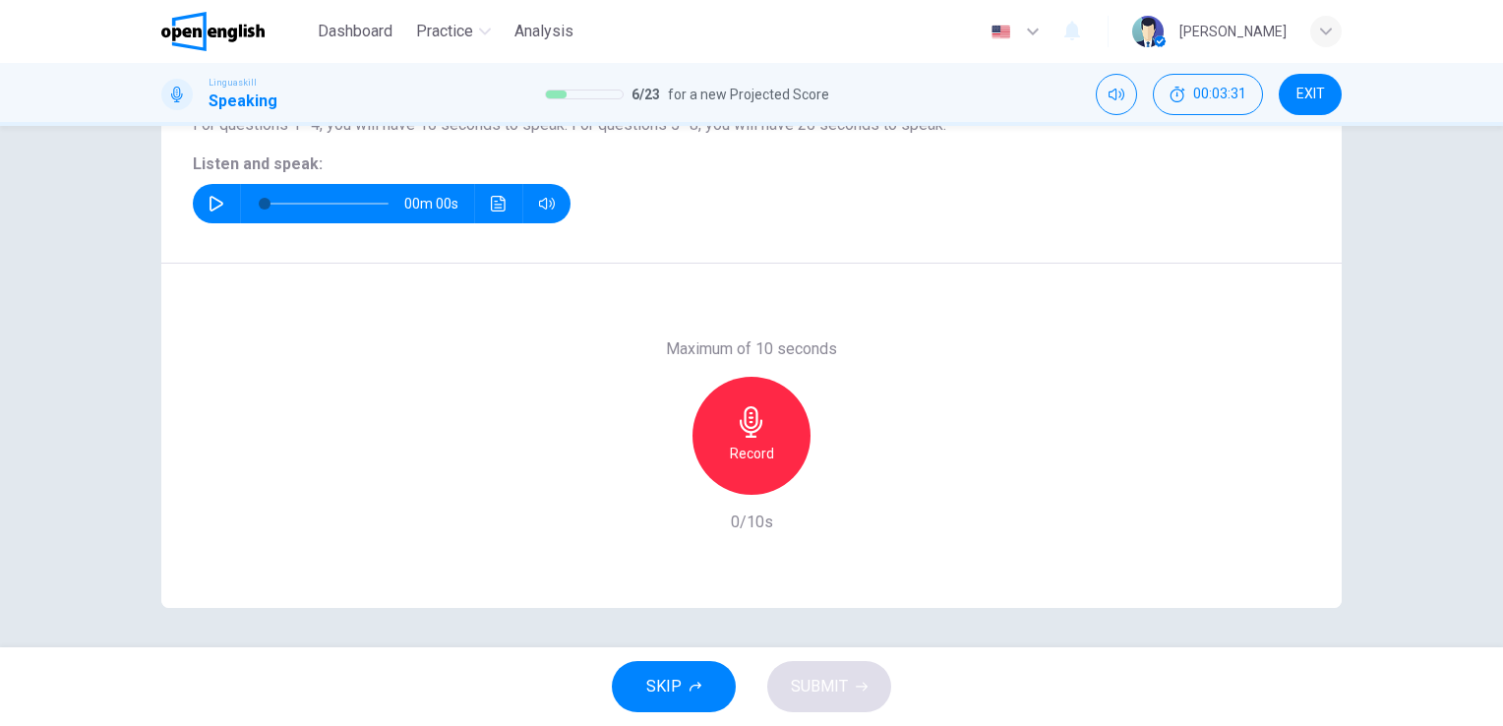
scroll to position [240, 0]
click at [209, 213] on button "button" at bounding box center [216, 204] width 31 height 39
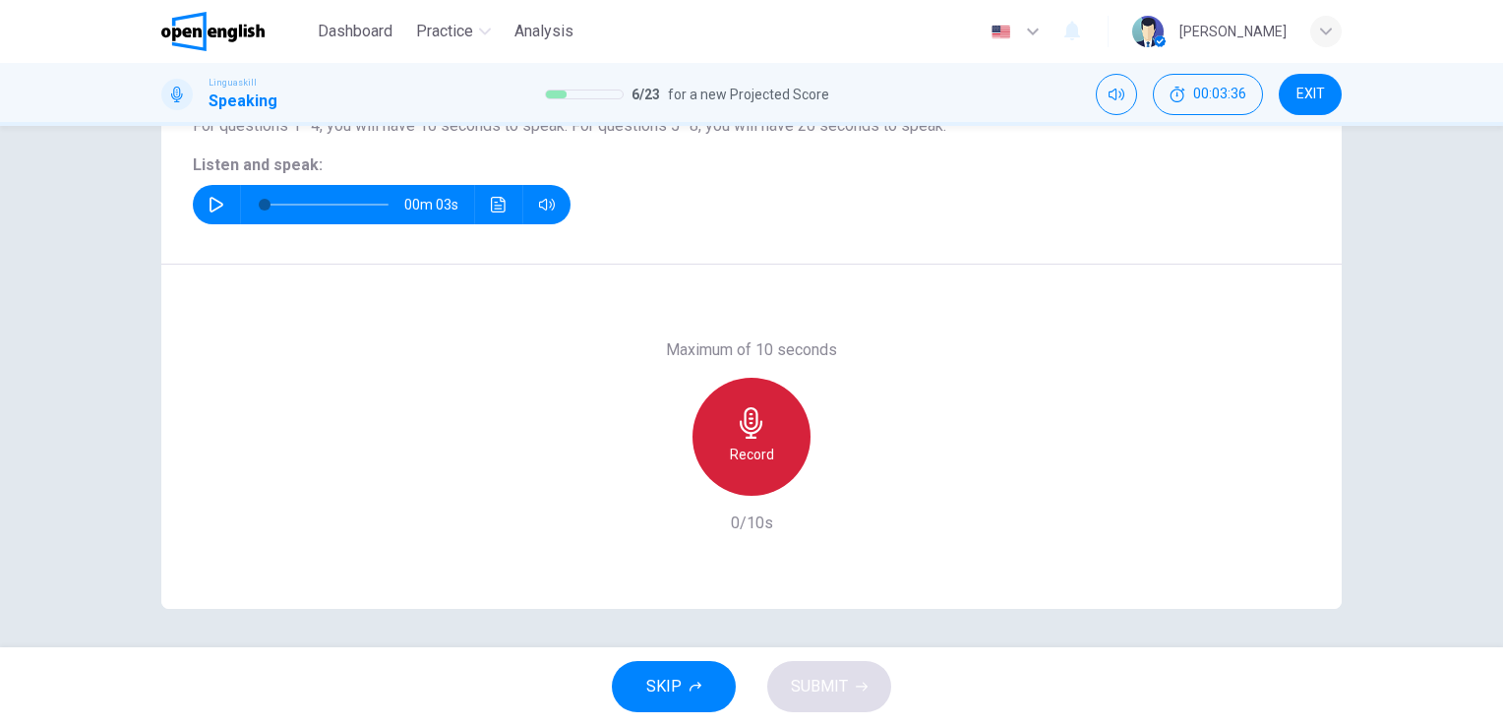
click at [736, 443] on h6 "Record" at bounding box center [752, 455] width 44 height 24
click at [737, 443] on h6 "Stop" at bounding box center [752, 455] width 30 height 24
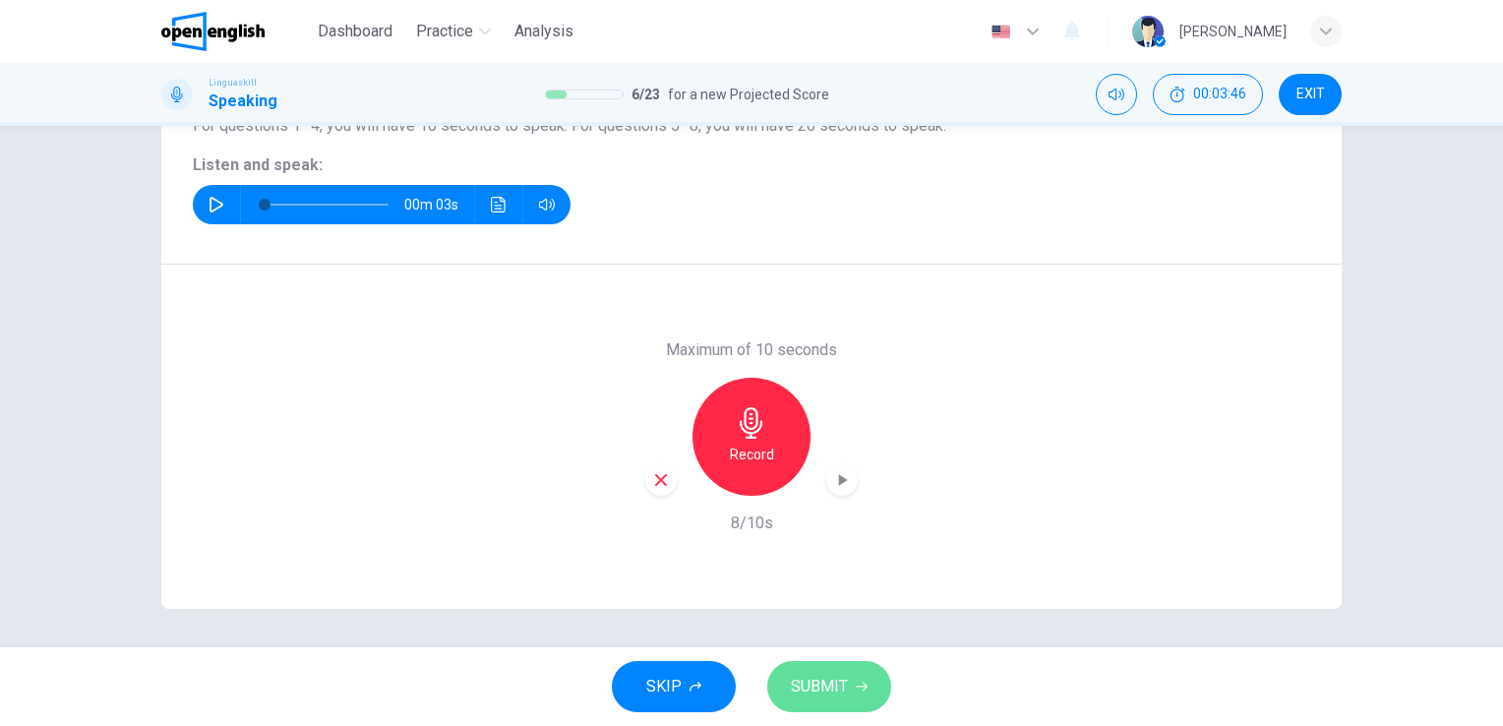
click at [851, 687] on button "SUBMIT" at bounding box center [829, 686] width 124 height 51
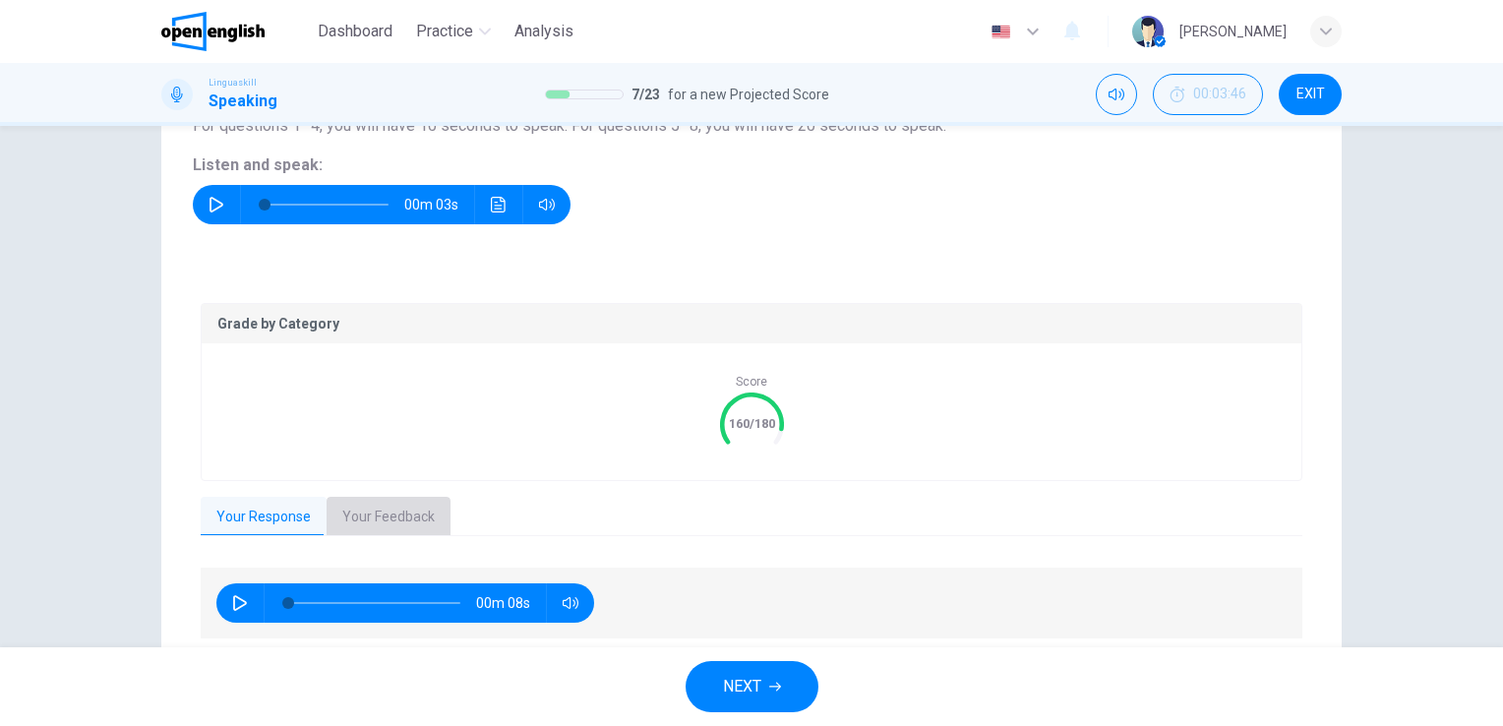
click at [397, 513] on button "Your Feedback" at bounding box center [389, 517] width 124 height 41
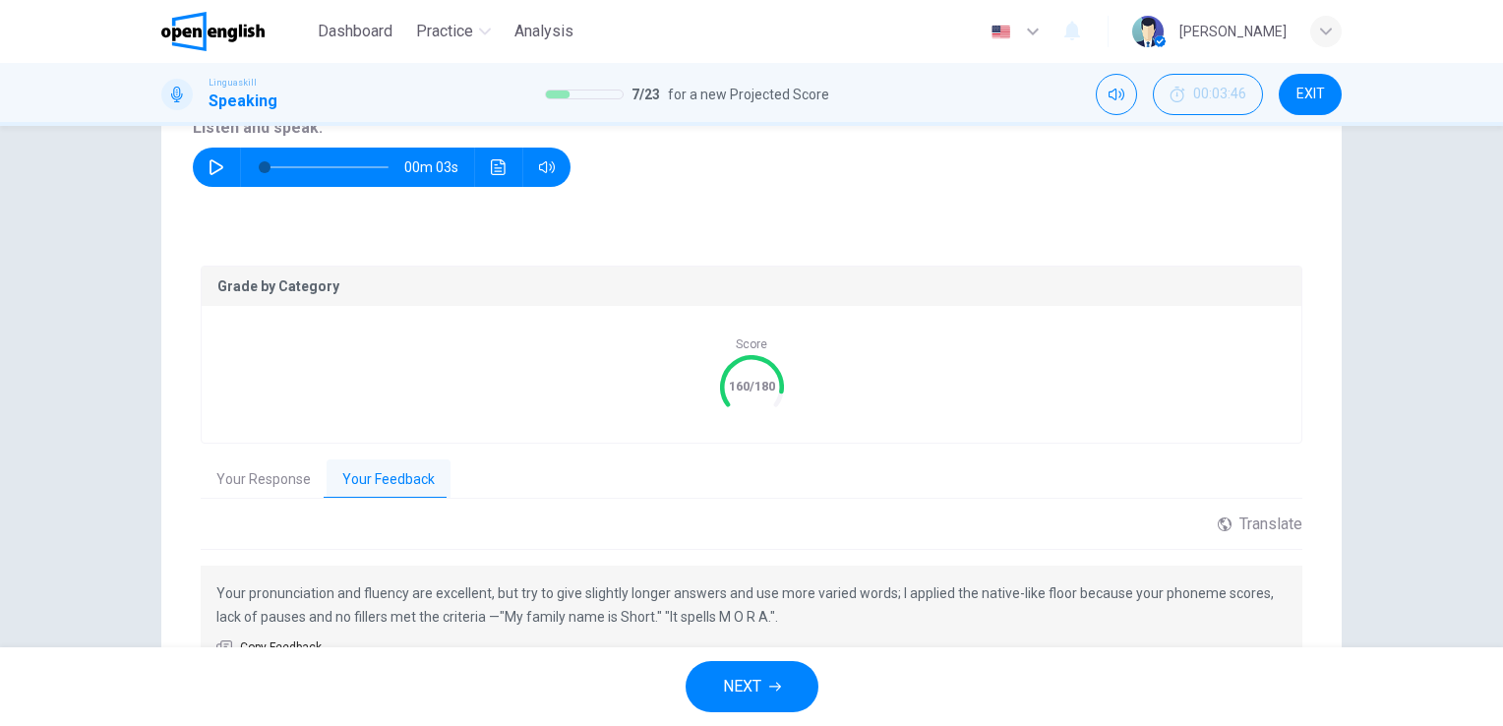
scroll to position [244, 0]
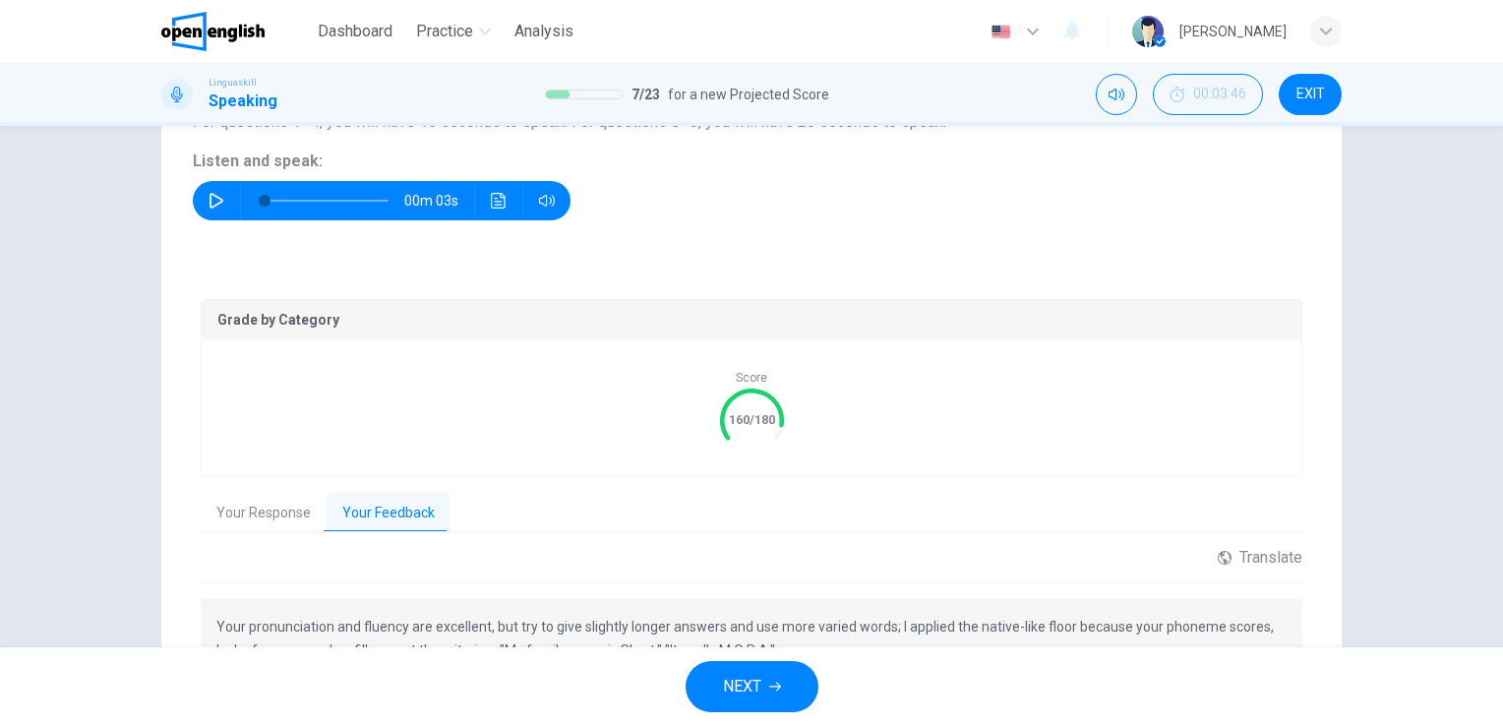
click at [769, 684] on icon "button" at bounding box center [775, 687] width 12 height 12
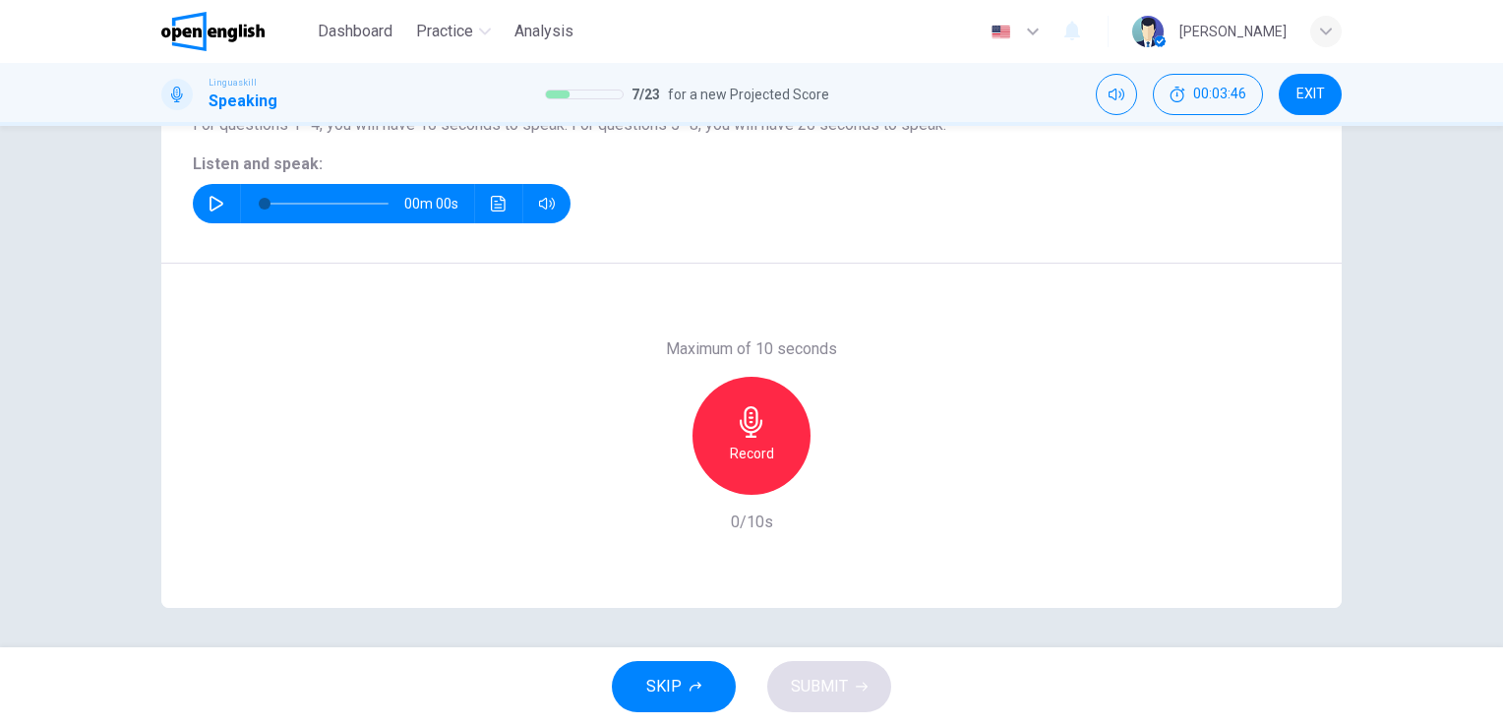
scroll to position [240, 0]
click at [217, 205] on icon "button" at bounding box center [217, 205] width 16 height 16
click at [755, 432] on icon "button" at bounding box center [751, 422] width 31 height 31
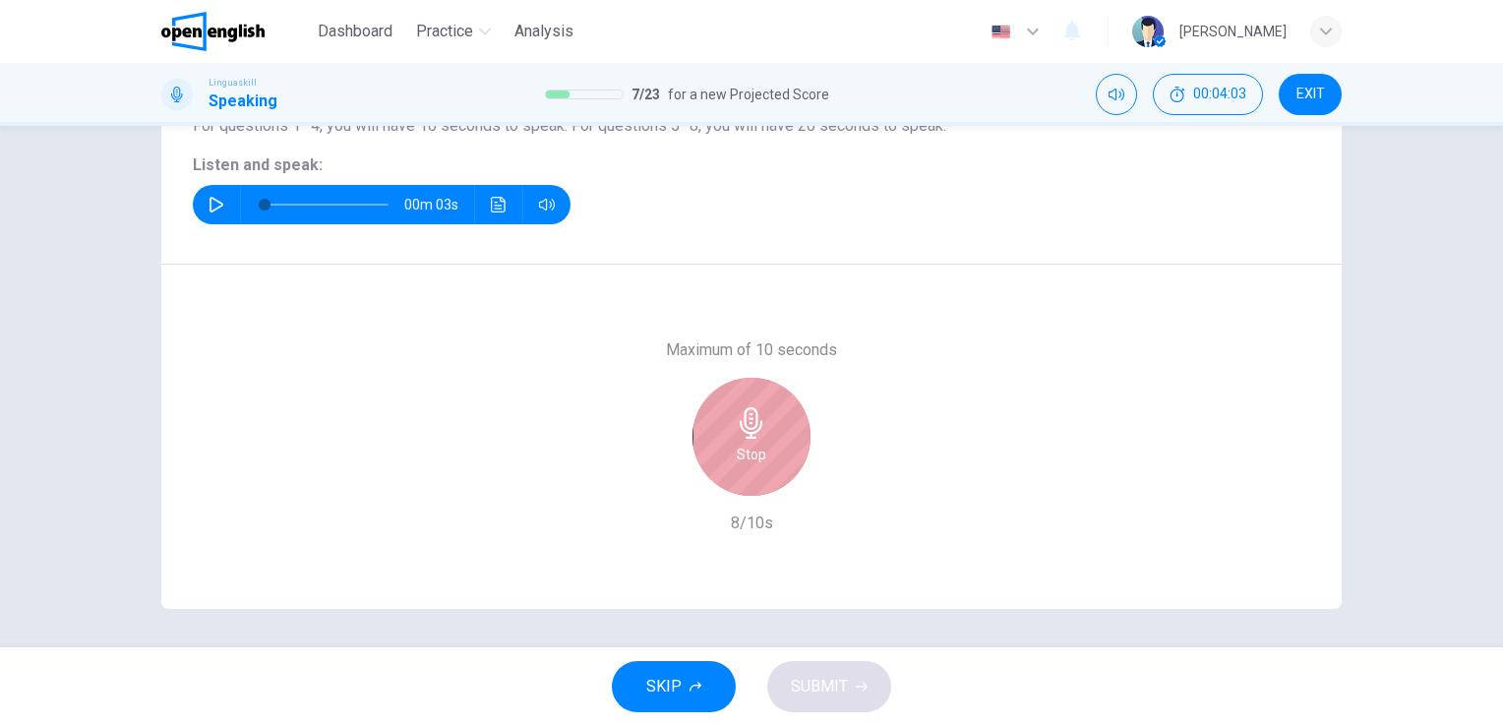
click at [755, 432] on icon "button" at bounding box center [751, 422] width 31 height 31
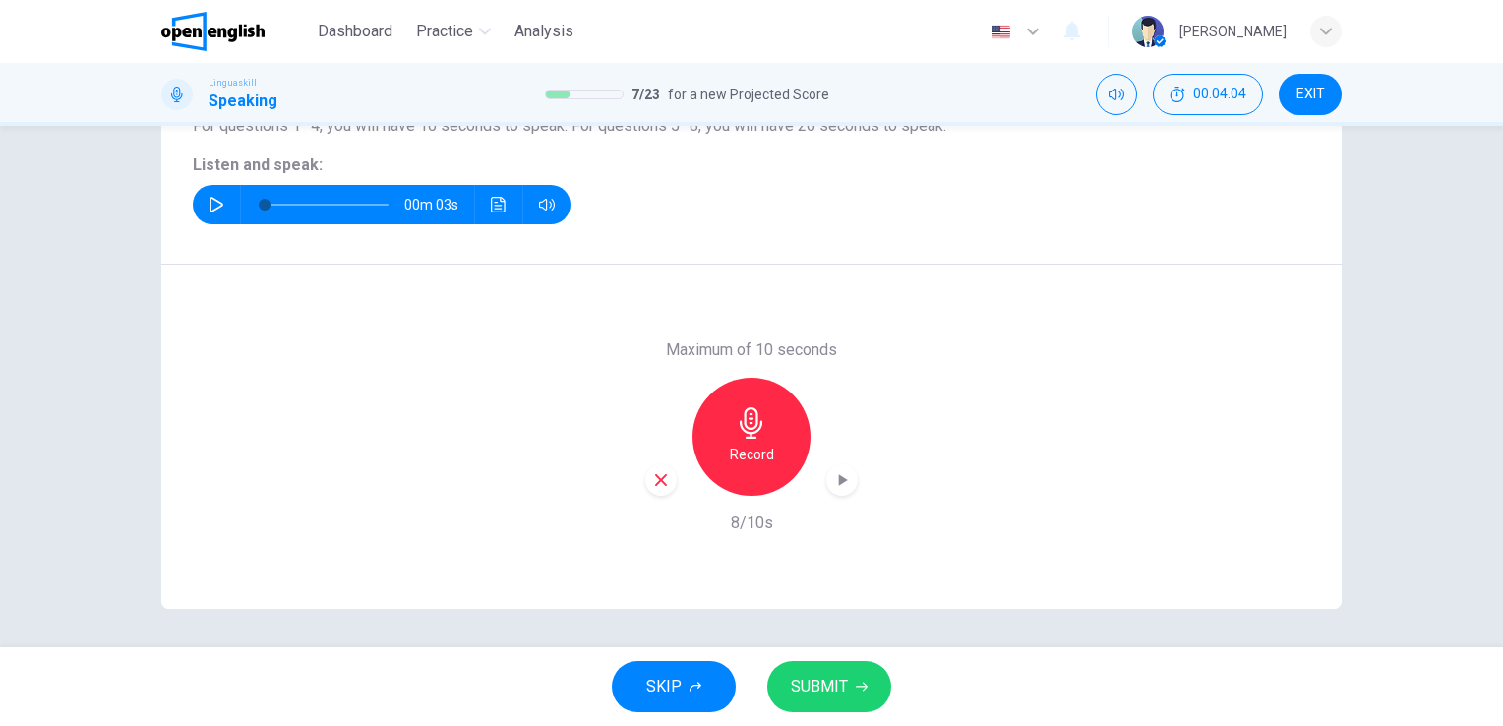
click at [825, 679] on span "SUBMIT" at bounding box center [819, 687] width 57 height 28
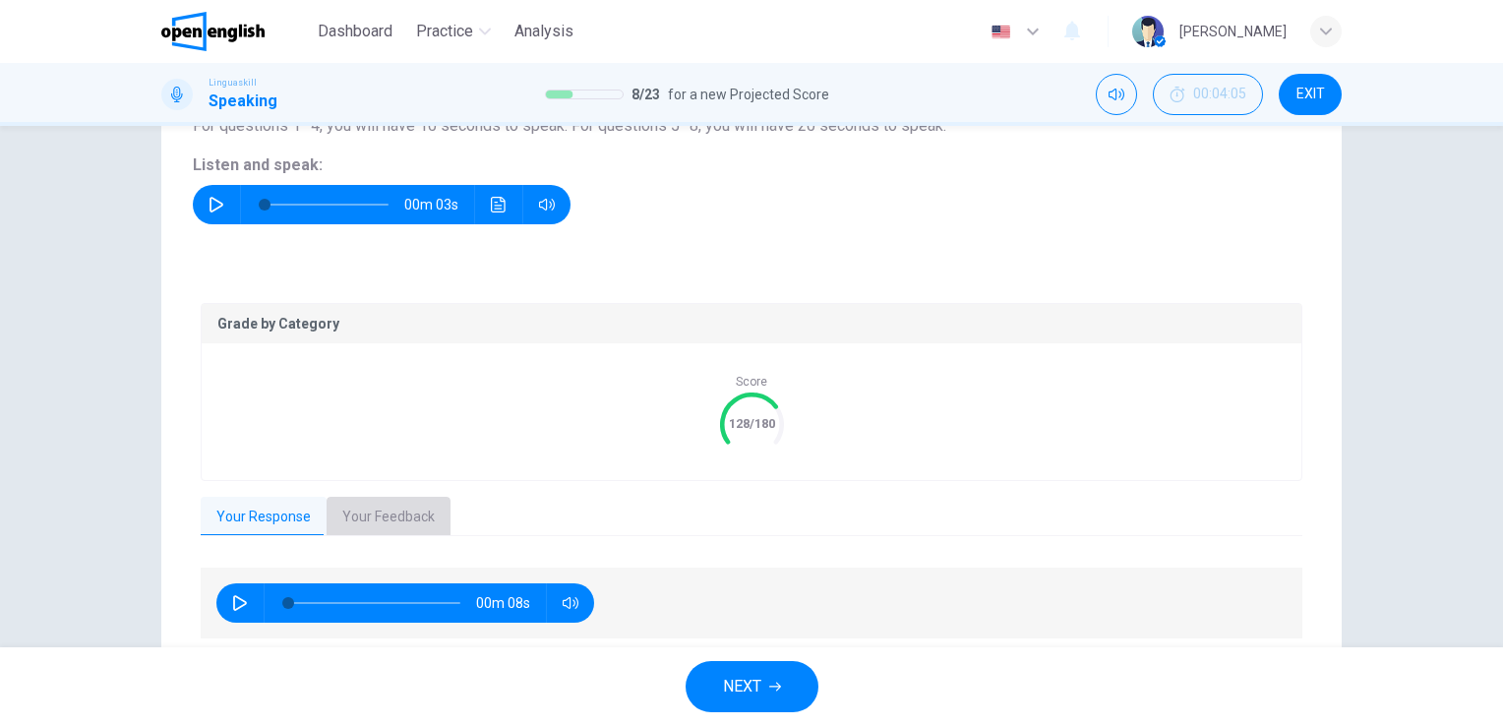
click at [370, 521] on button "Your Feedback" at bounding box center [389, 517] width 124 height 41
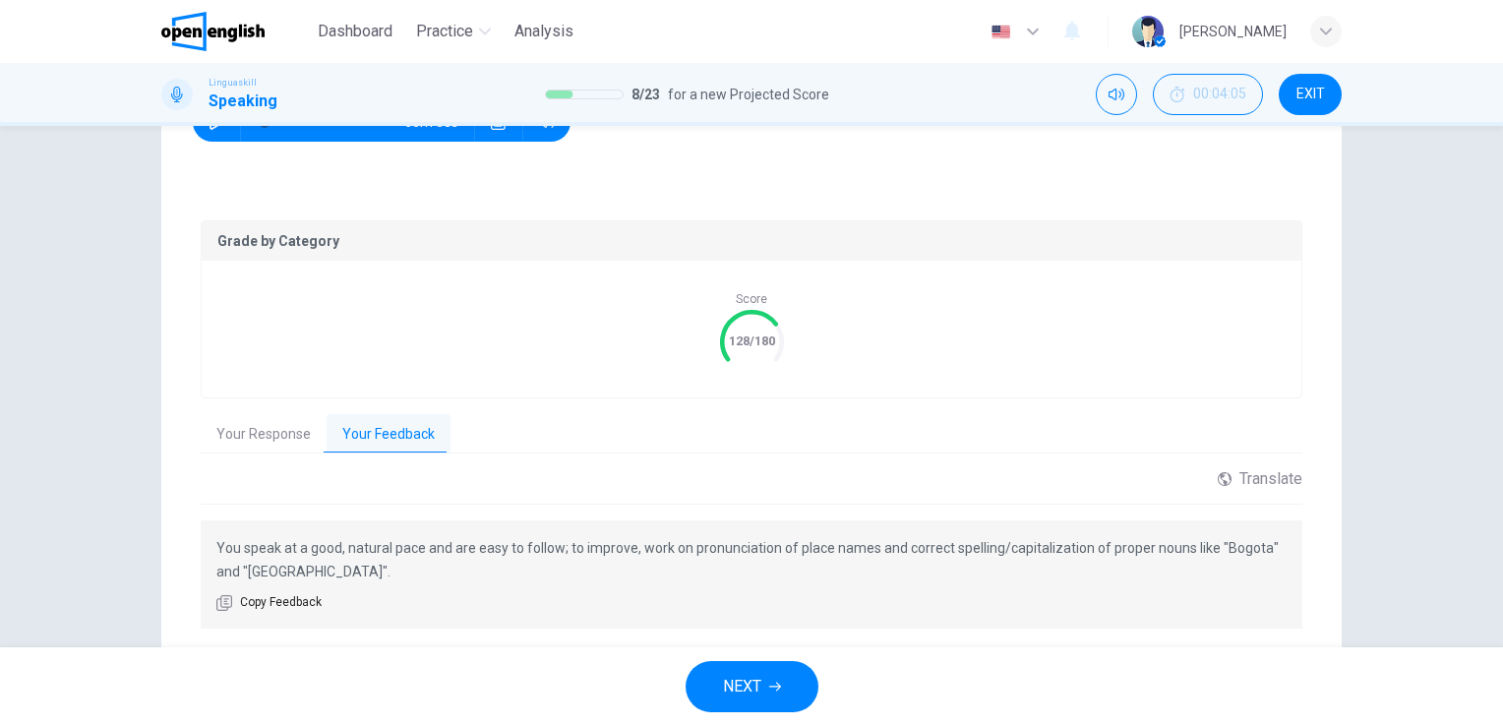
scroll to position [325, 0]
click at [726, 702] on button "NEXT" at bounding box center [752, 686] width 133 height 51
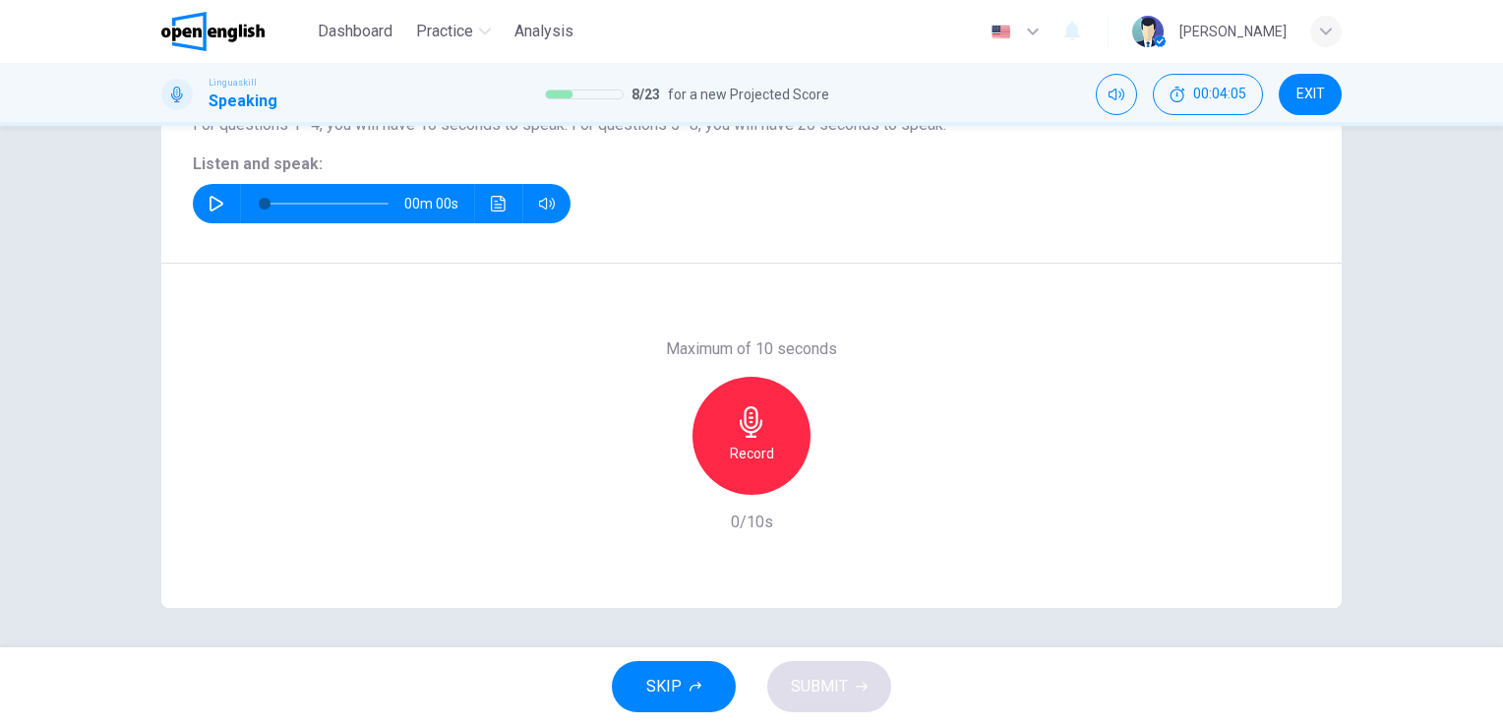
scroll to position [240, 0]
click at [218, 207] on icon "button" at bounding box center [217, 205] width 16 height 16
click at [738, 414] on icon "button" at bounding box center [751, 422] width 31 height 31
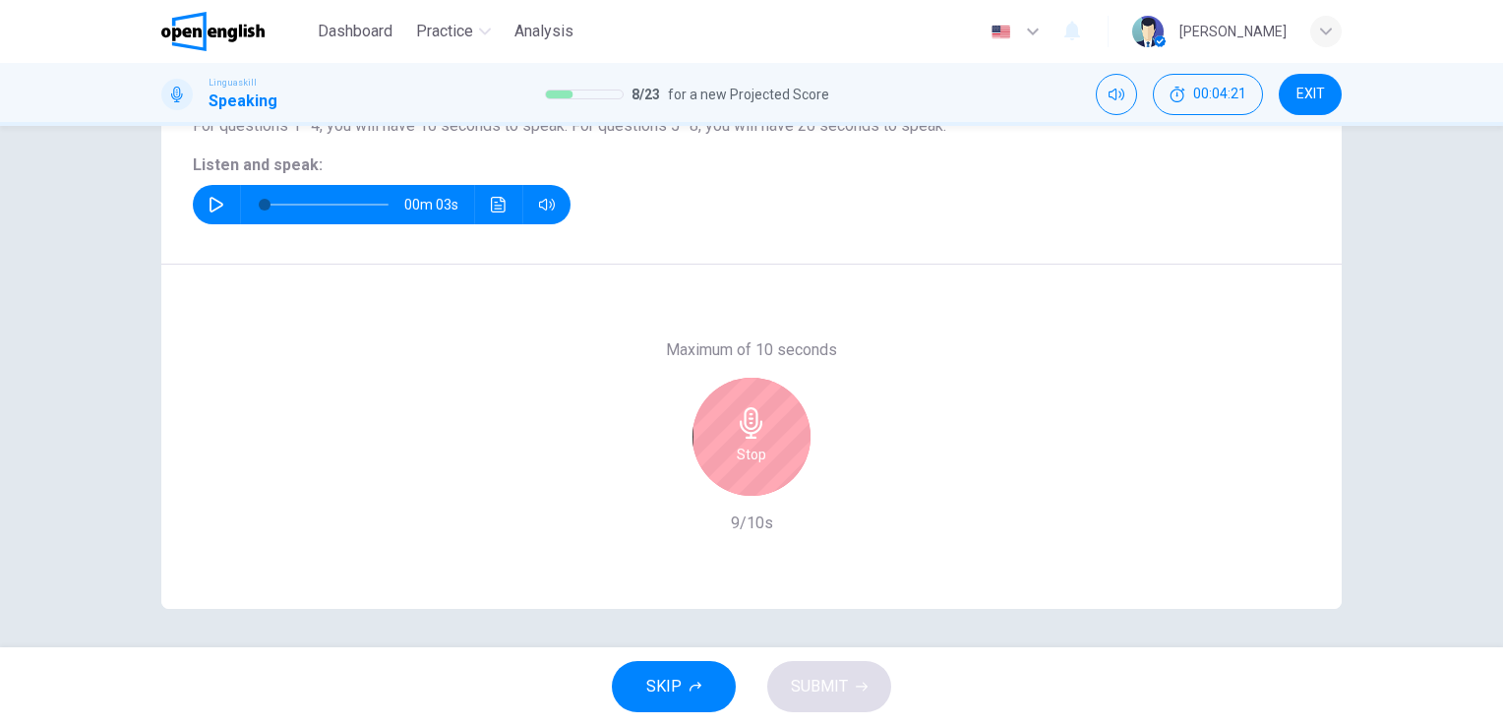
click at [738, 414] on icon "button" at bounding box center [751, 422] width 31 height 31
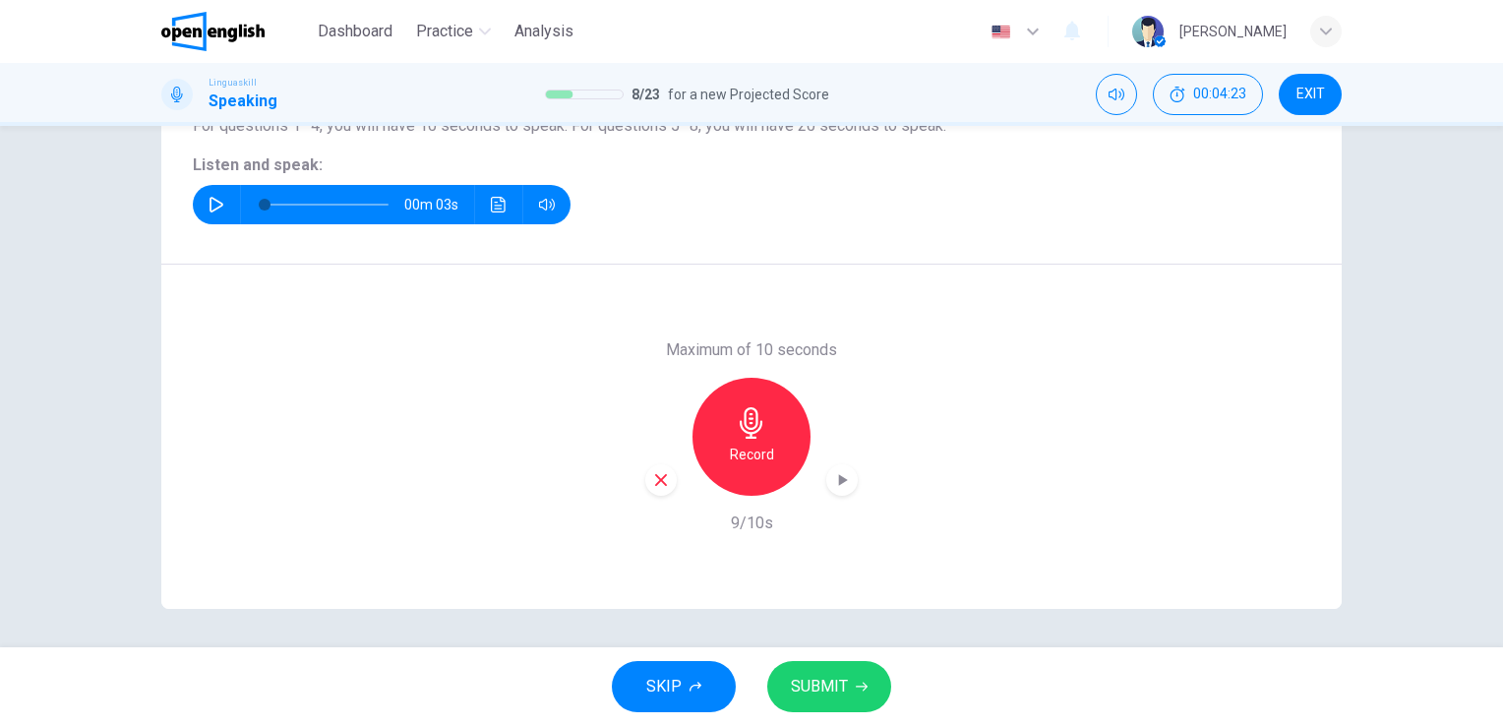
click at [819, 687] on span "SUBMIT" at bounding box center [819, 687] width 57 height 28
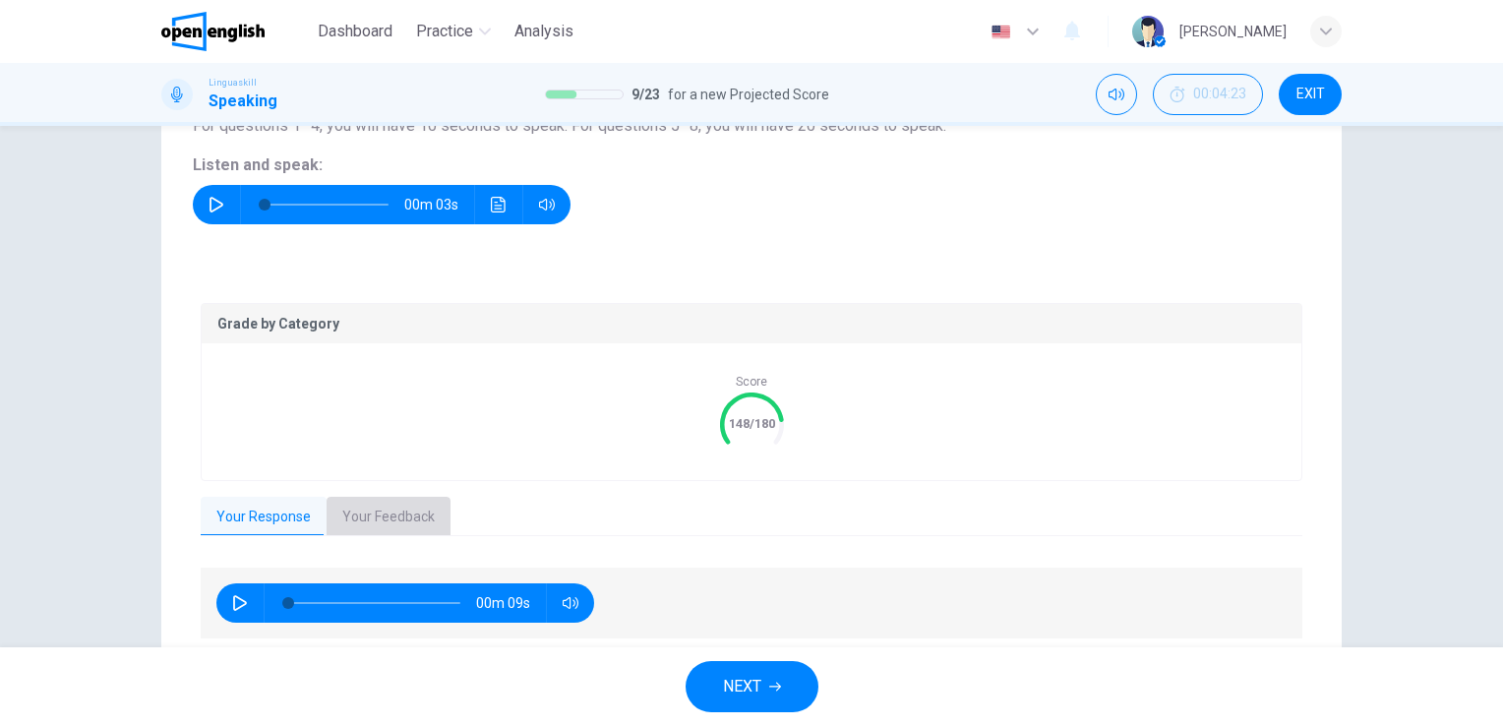
click at [373, 525] on button "Your Feedback" at bounding box center [389, 517] width 124 height 41
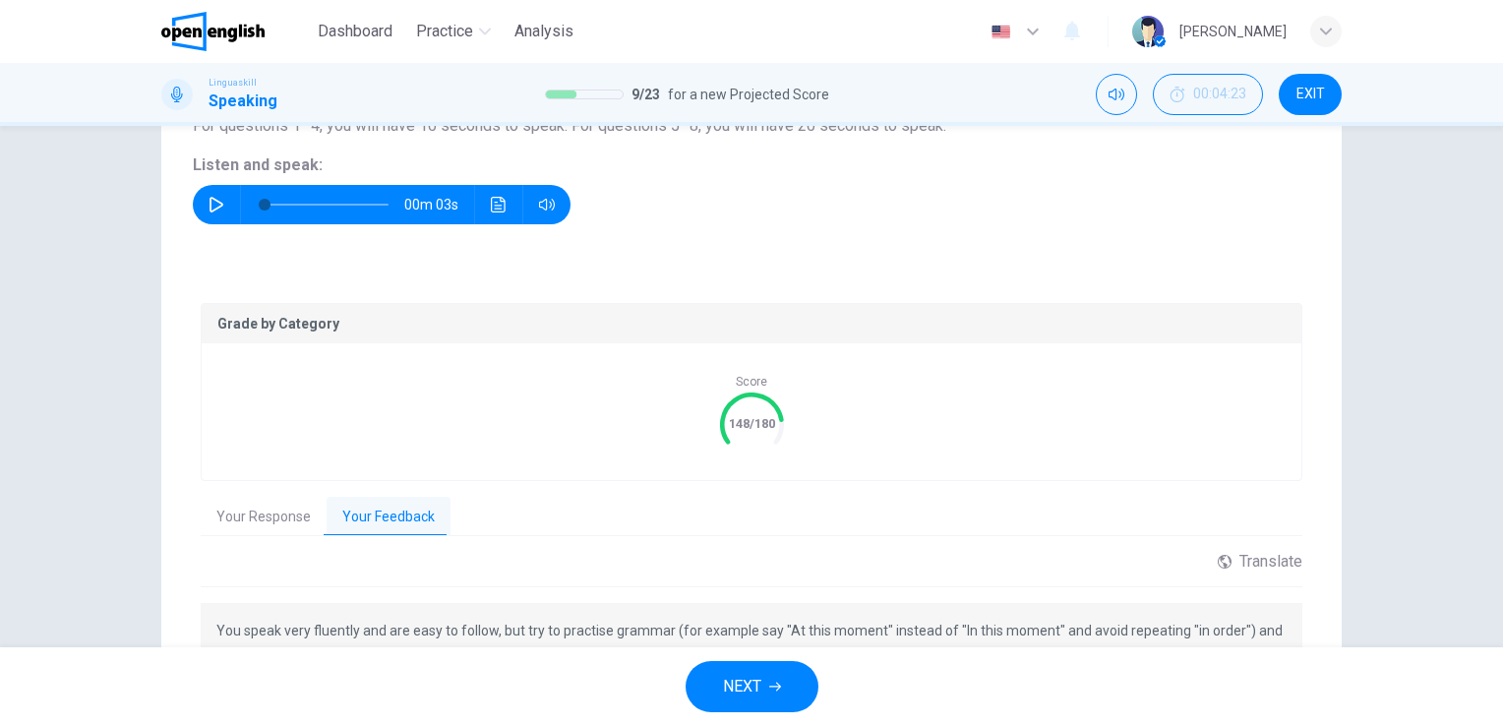
click at [744, 690] on span "NEXT" at bounding box center [742, 687] width 38 height 28
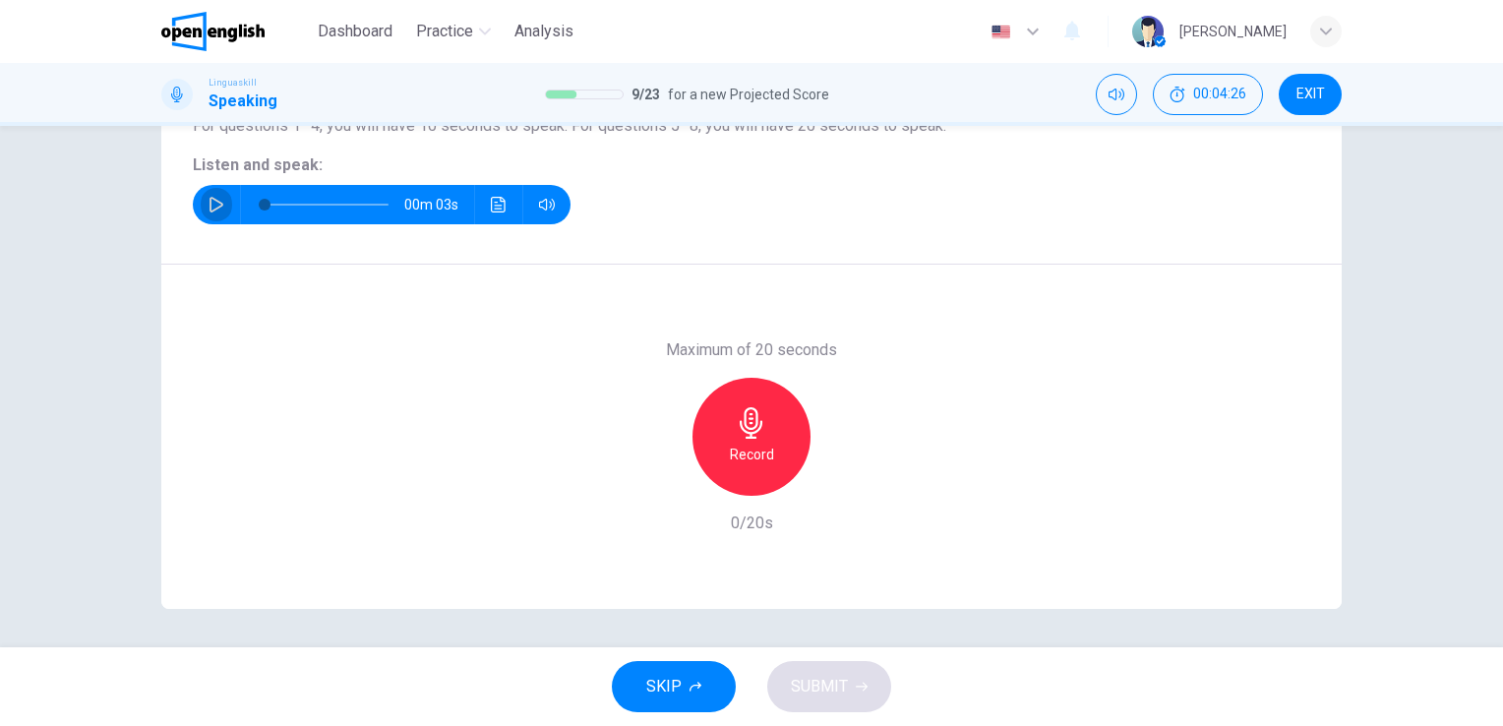
click at [214, 206] on icon "button" at bounding box center [217, 205] width 14 height 16
click at [736, 412] on icon "button" at bounding box center [751, 422] width 31 height 31
click at [746, 433] on icon "button" at bounding box center [751, 422] width 23 height 31
click at [832, 680] on span "SUBMIT" at bounding box center [819, 687] width 57 height 28
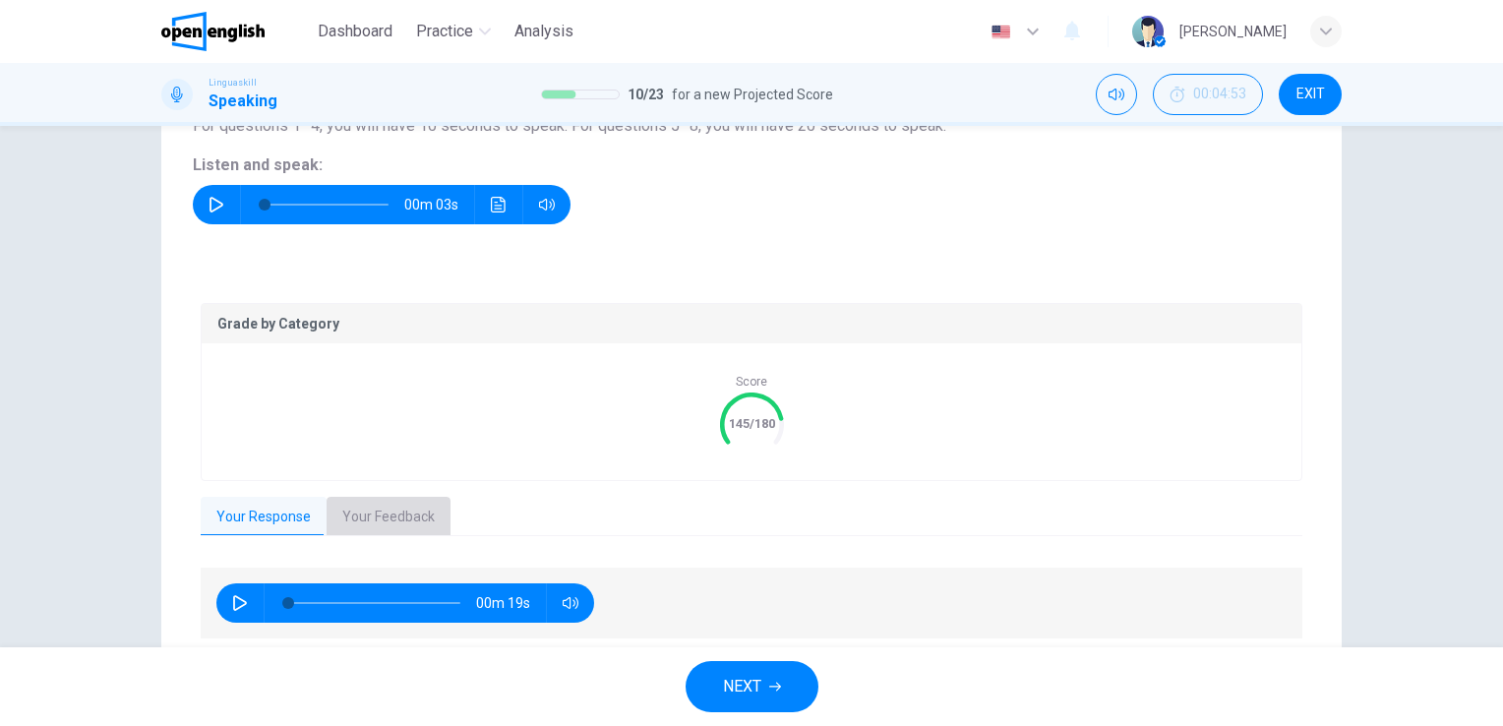
click at [393, 509] on button "Your Feedback" at bounding box center [389, 517] width 124 height 41
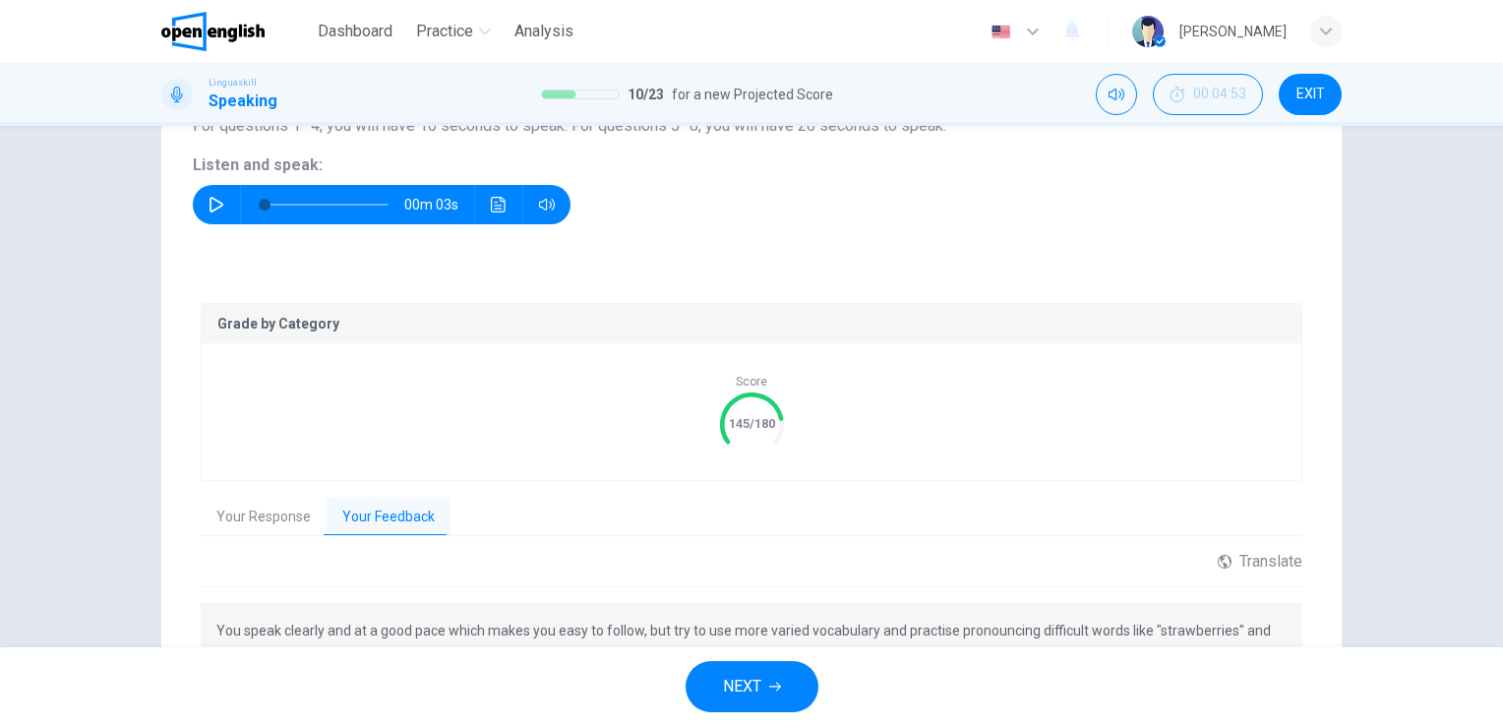
scroll to position [384, 0]
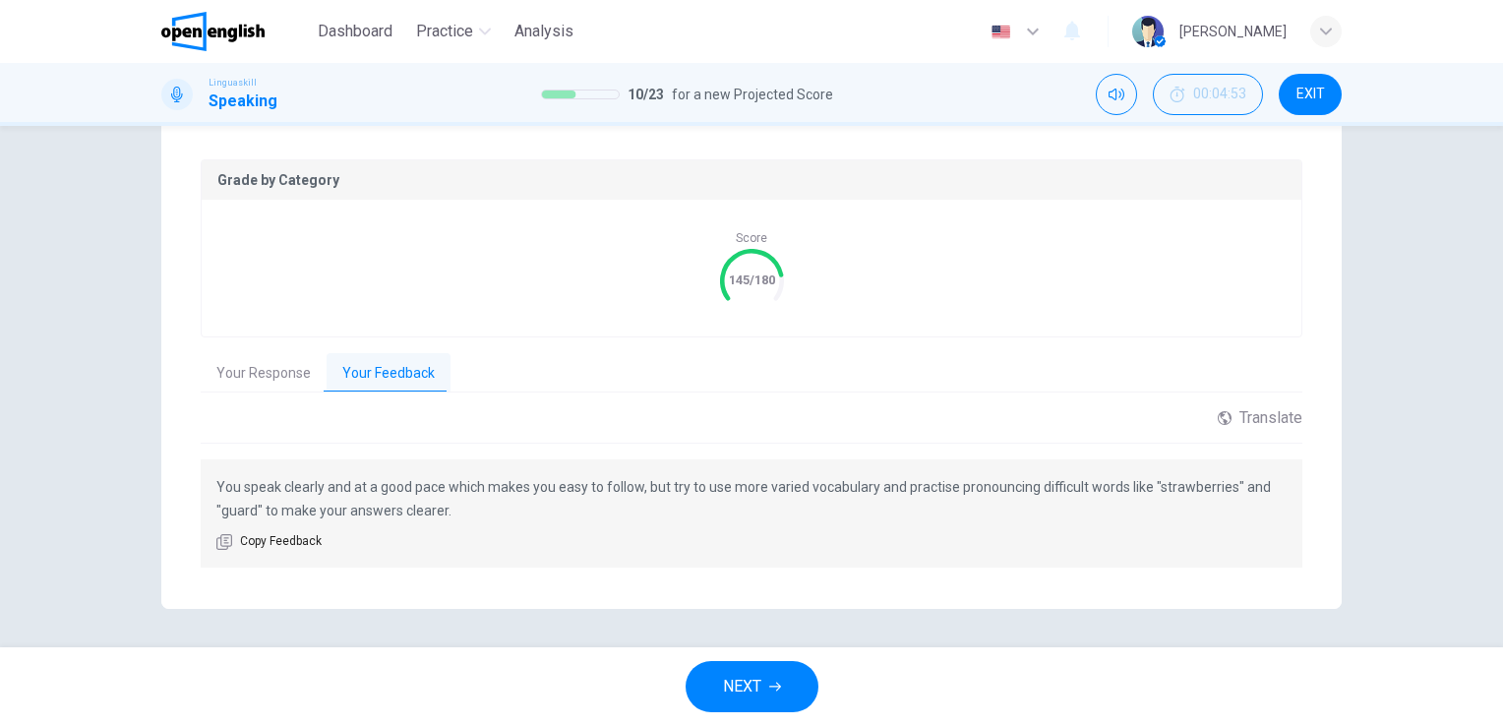
click at [750, 680] on span "NEXT" at bounding box center [742, 687] width 38 height 28
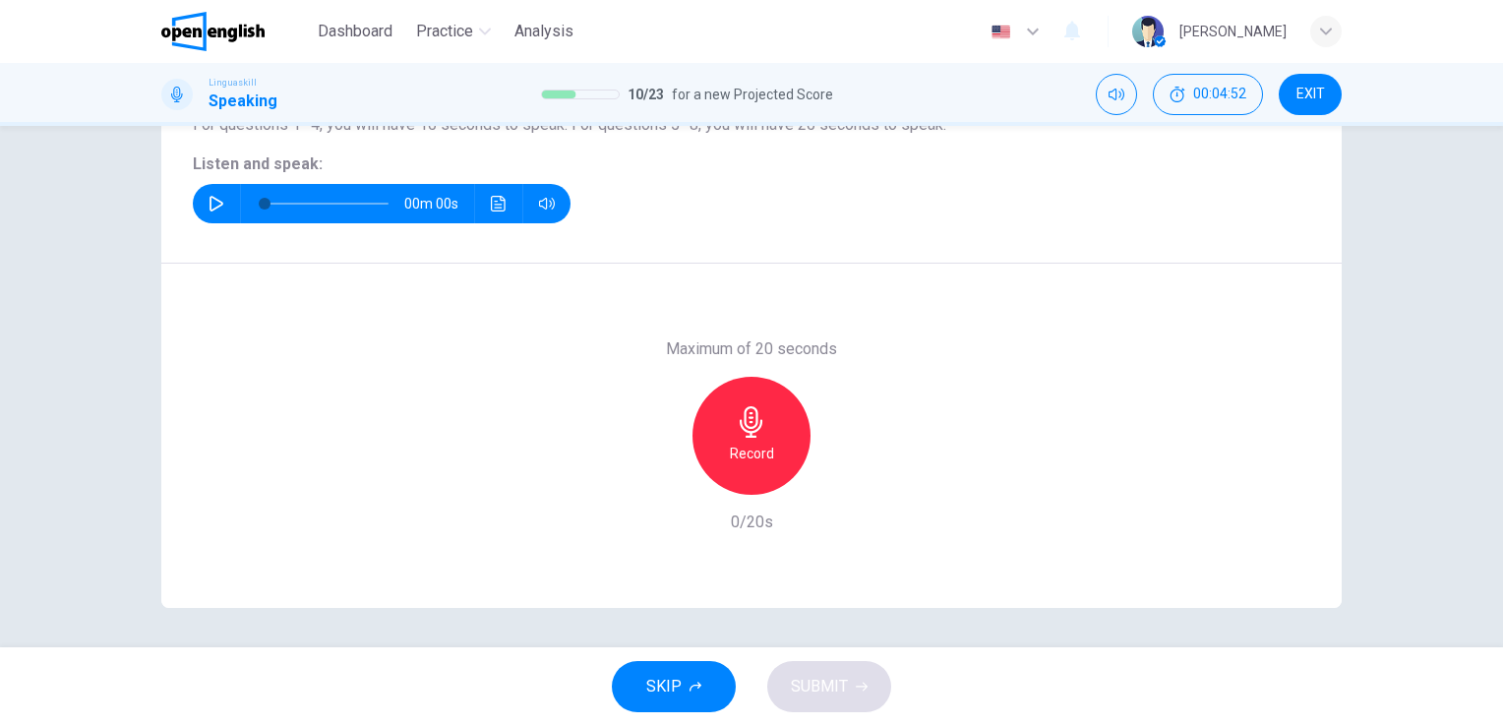
scroll to position [240, 0]
click at [210, 210] on icon "button" at bounding box center [217, 205] width 14 height 16
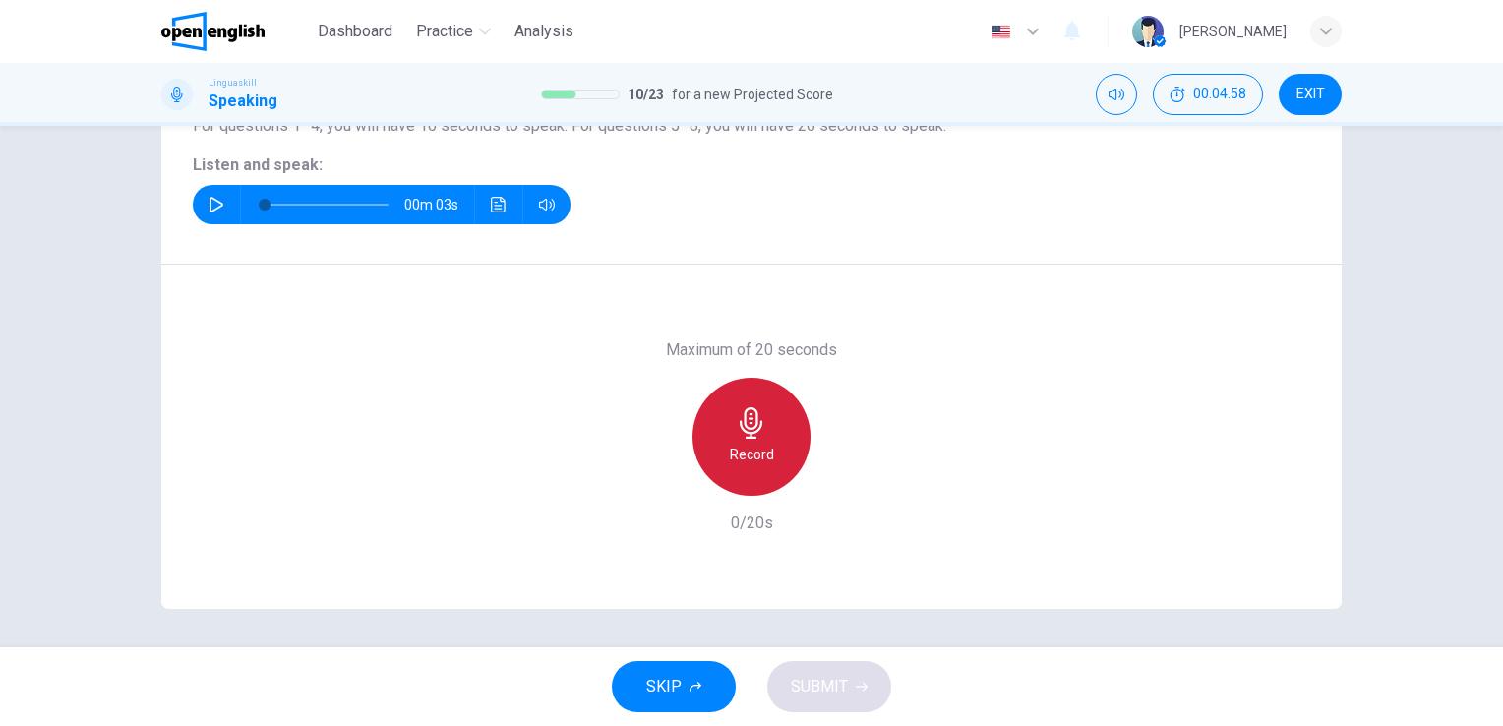
click at [736, 431] on icon "button" at bounding box center [751, 422] width 31 height 31
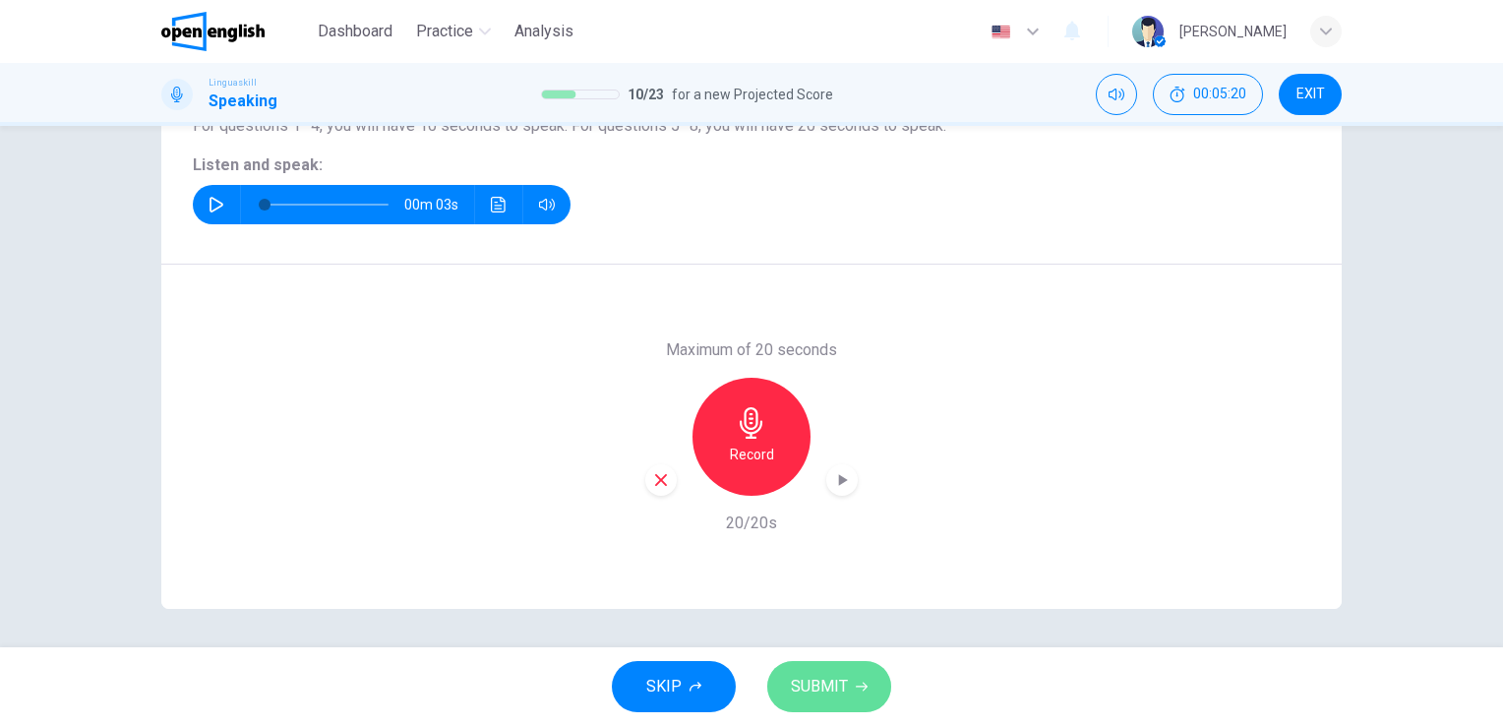
click at [870, 704] on button "SUBMIT" at bounding box center [829, 686] width 124 height 51
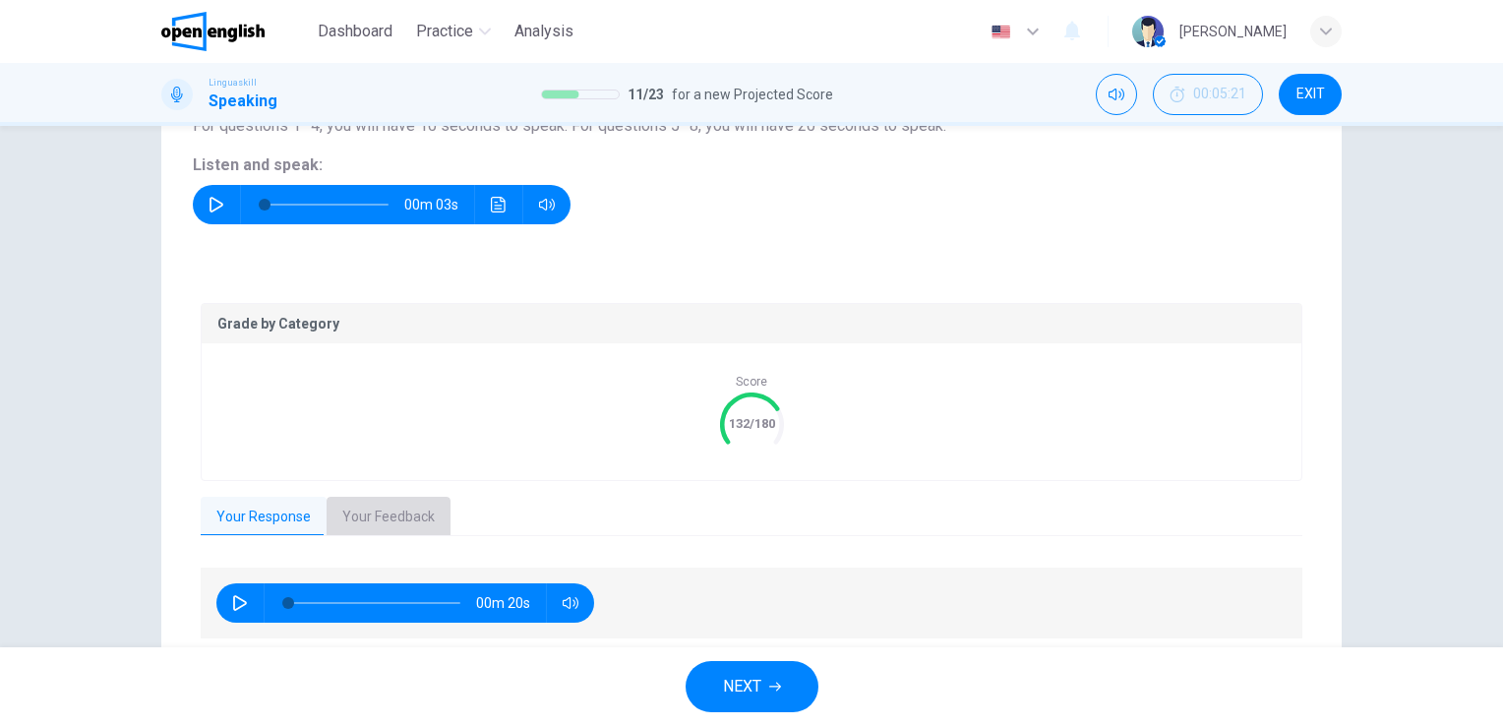
click at [371, 508] on button "Your Feedback" at bounding box center [389, 517] width 124 height 41
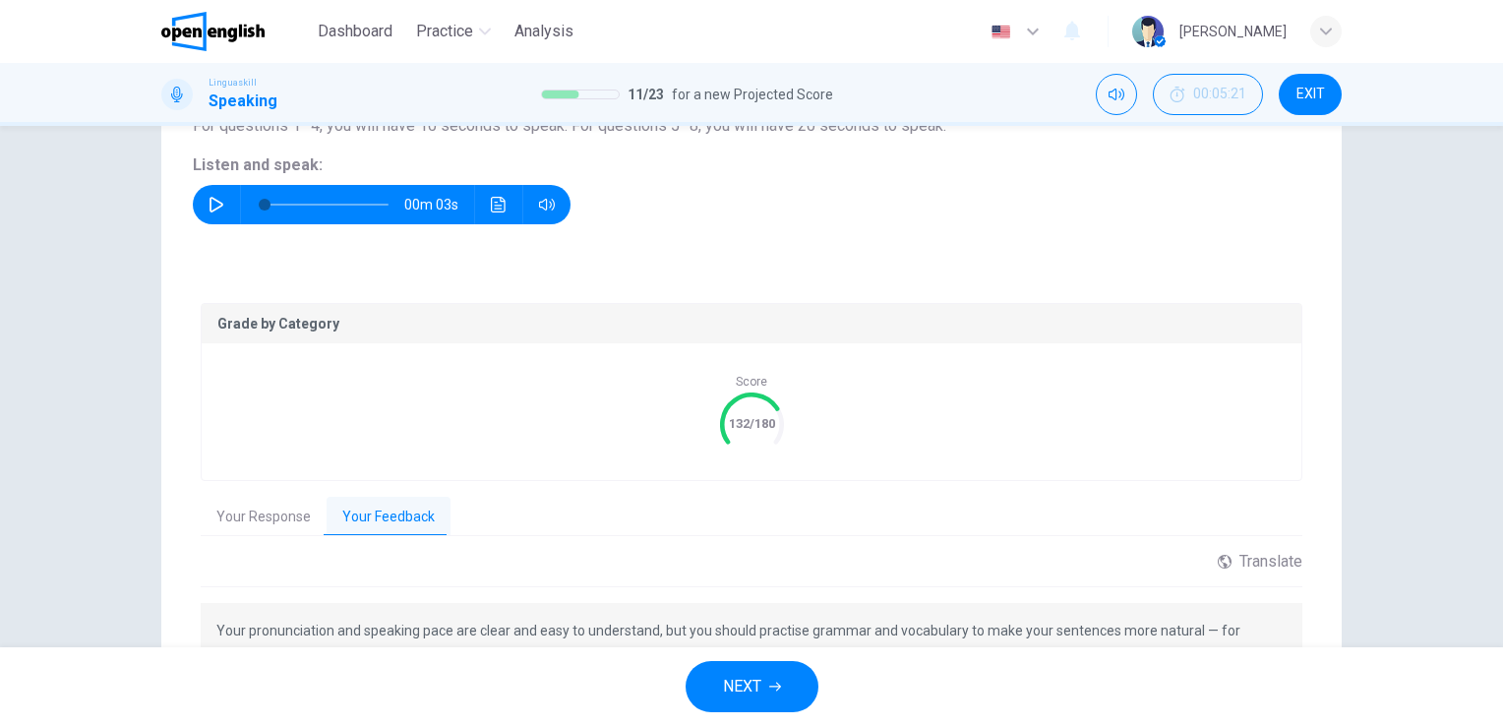
scroll to position [384, 0]
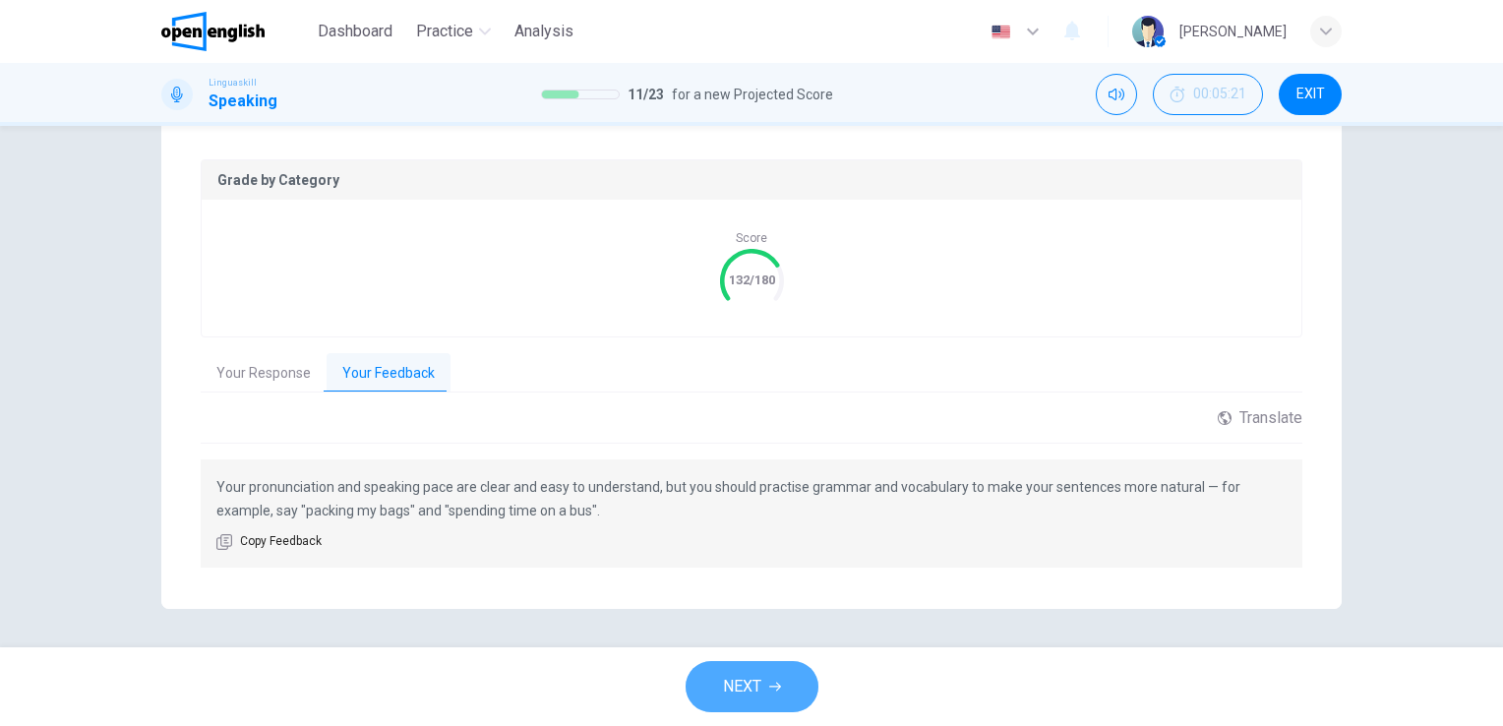
click at [771, 689] on icon "button" at bounding box center [775, 687] width 12 height 12
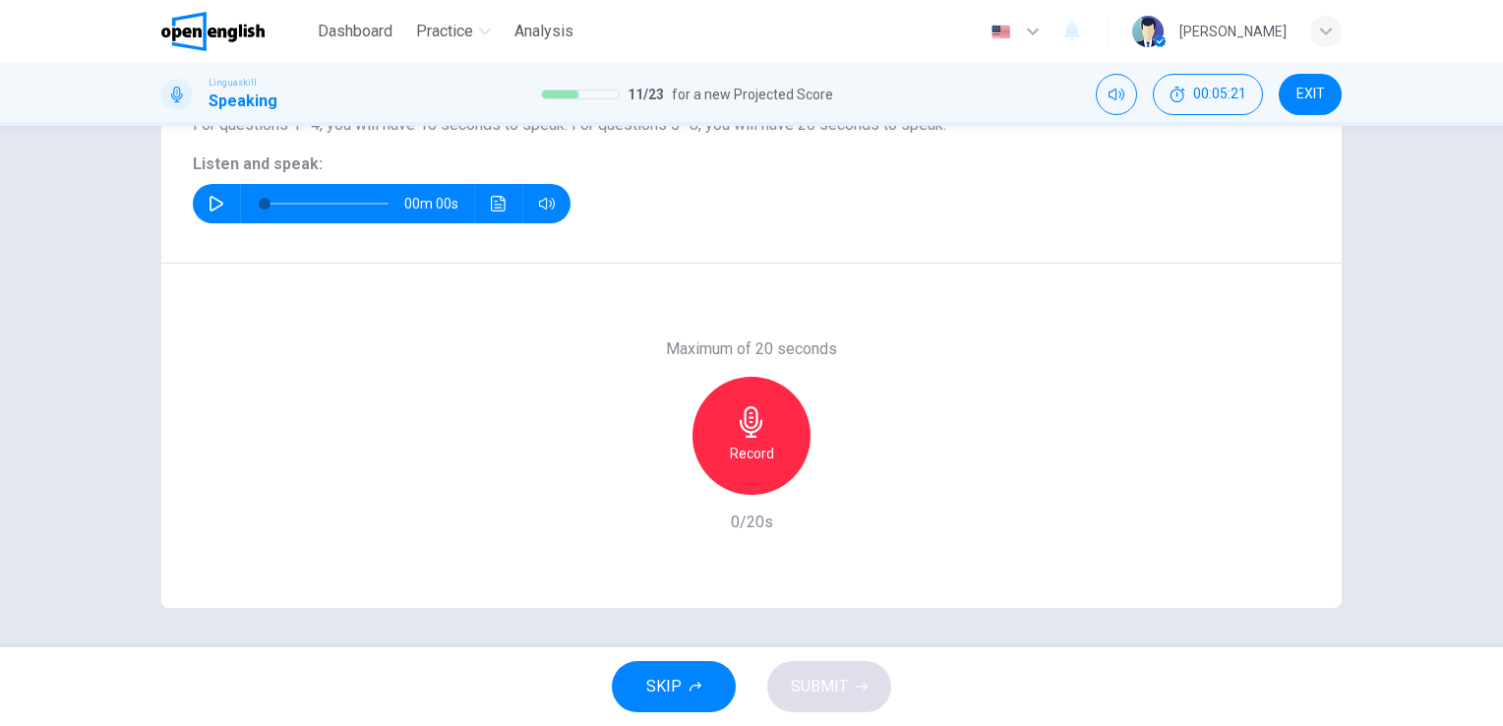
scroll to position [240, 0]
click at [213, 201] on icon "button" at bounding box center [217, 205] width 14 height 16
click at [211, 197] on icon "button" at bounding box center [217, 205] width 16 height 16
click at [751, 437] on icon "button" at bounding box center [751, 422] width 31 height 31
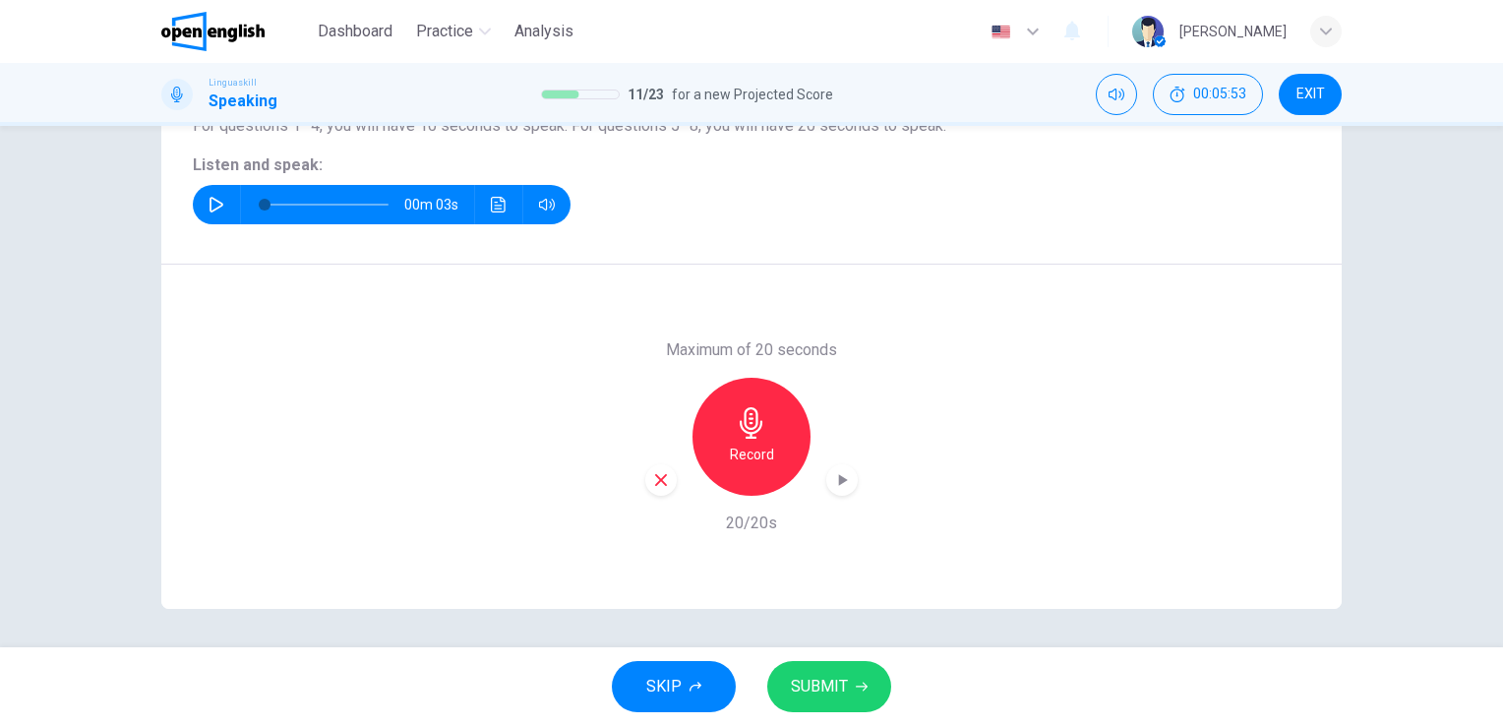
click at [814, 676] on span "SUBMIT" at bounding box center [819, 687] width 57 height 28
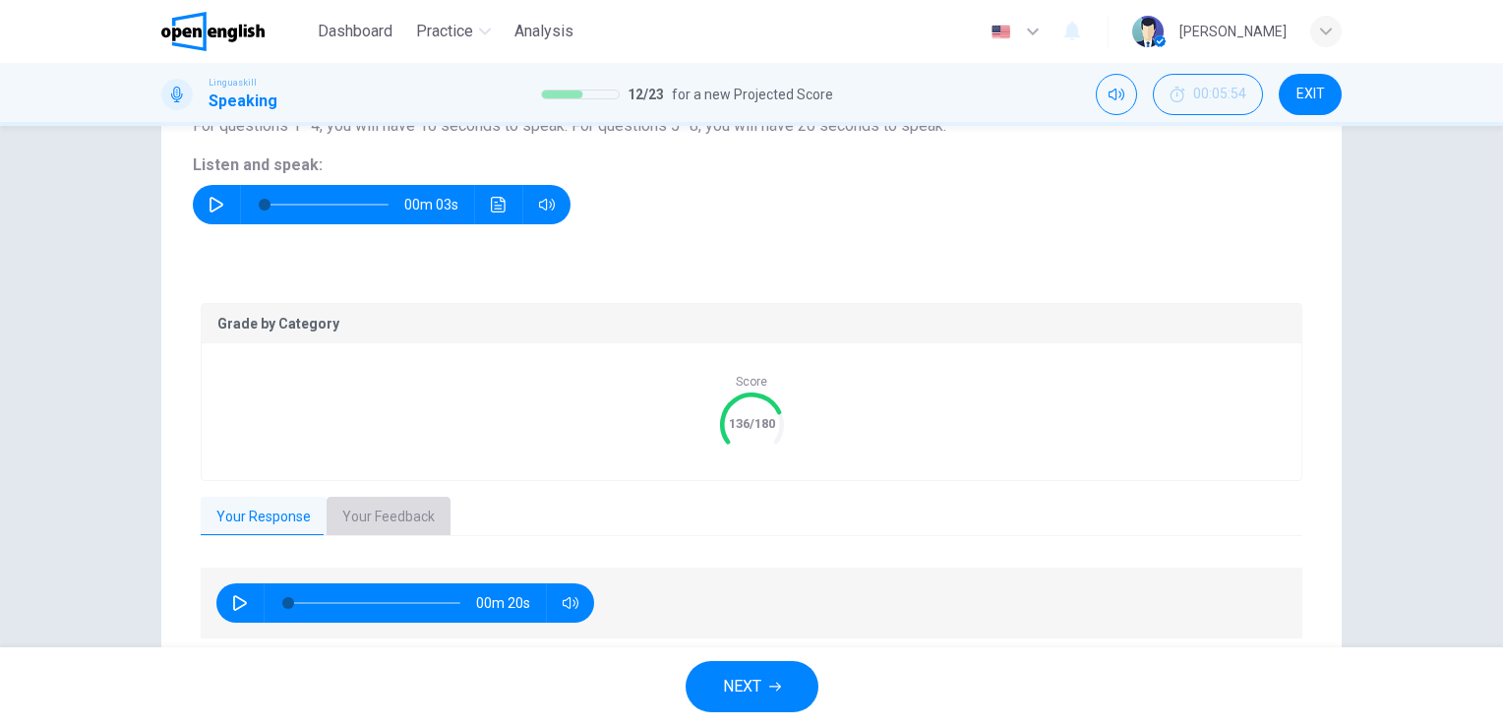
click at [406, 511] on button "Your Feedback" at bounding box center [389, 517] width 124 height 41
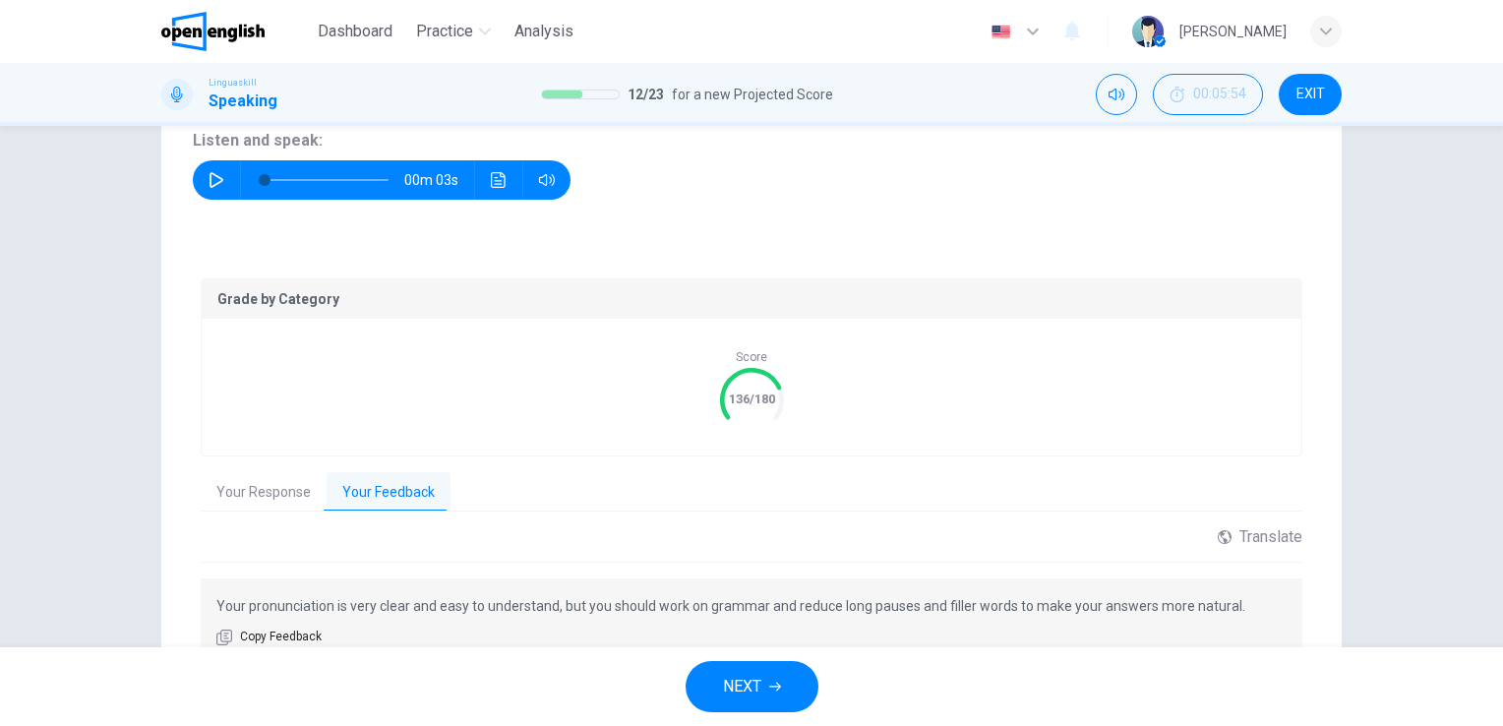
scroll to position [360, 0]
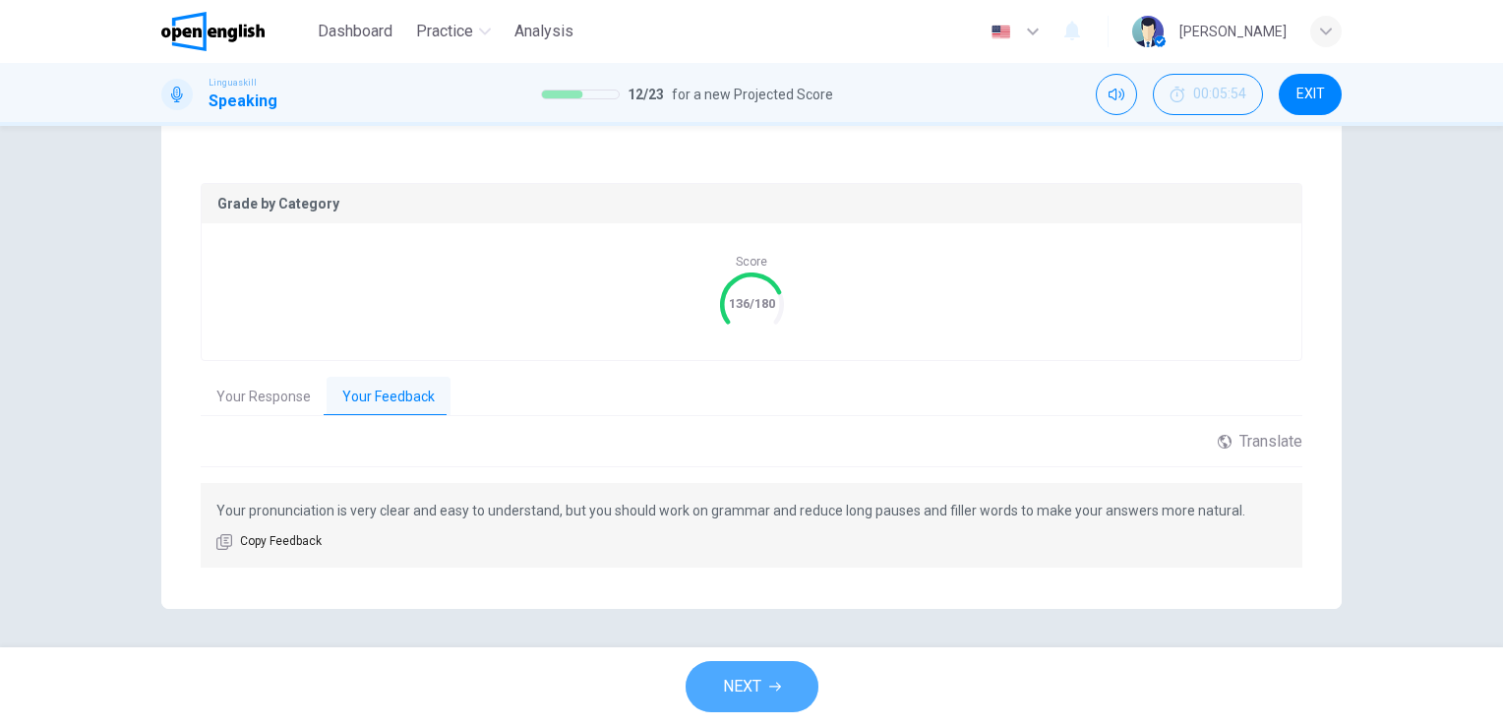
click at [747, 683] on span "NEXT" at bounding box center [742, 687] width 38 height 28
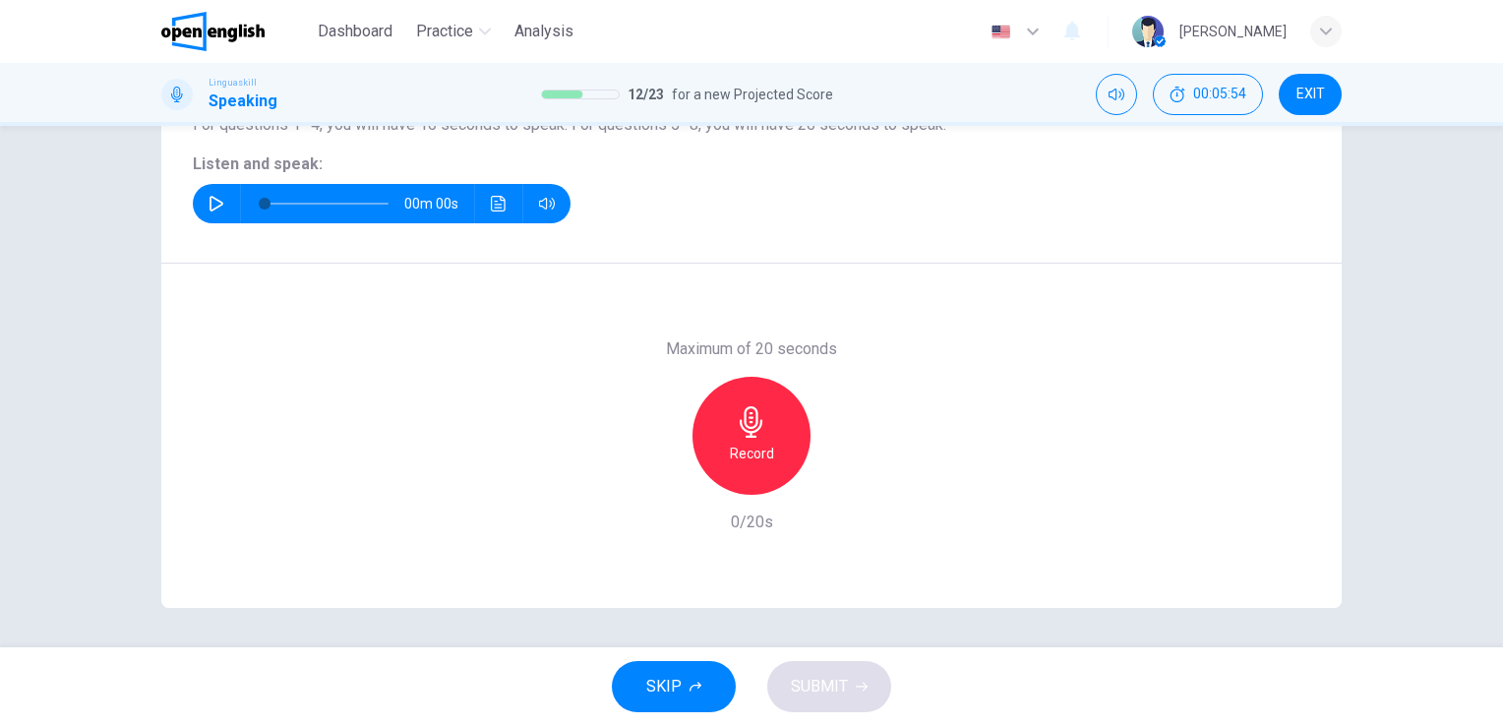
scroll to position [240, 0]
click at [201, 201] on button "button" at bounding box center [216, 204] width 31 height 39
type input "*"
click at [754, 419] on icon "button" at bounding box center [751, 422] width 31 height 31
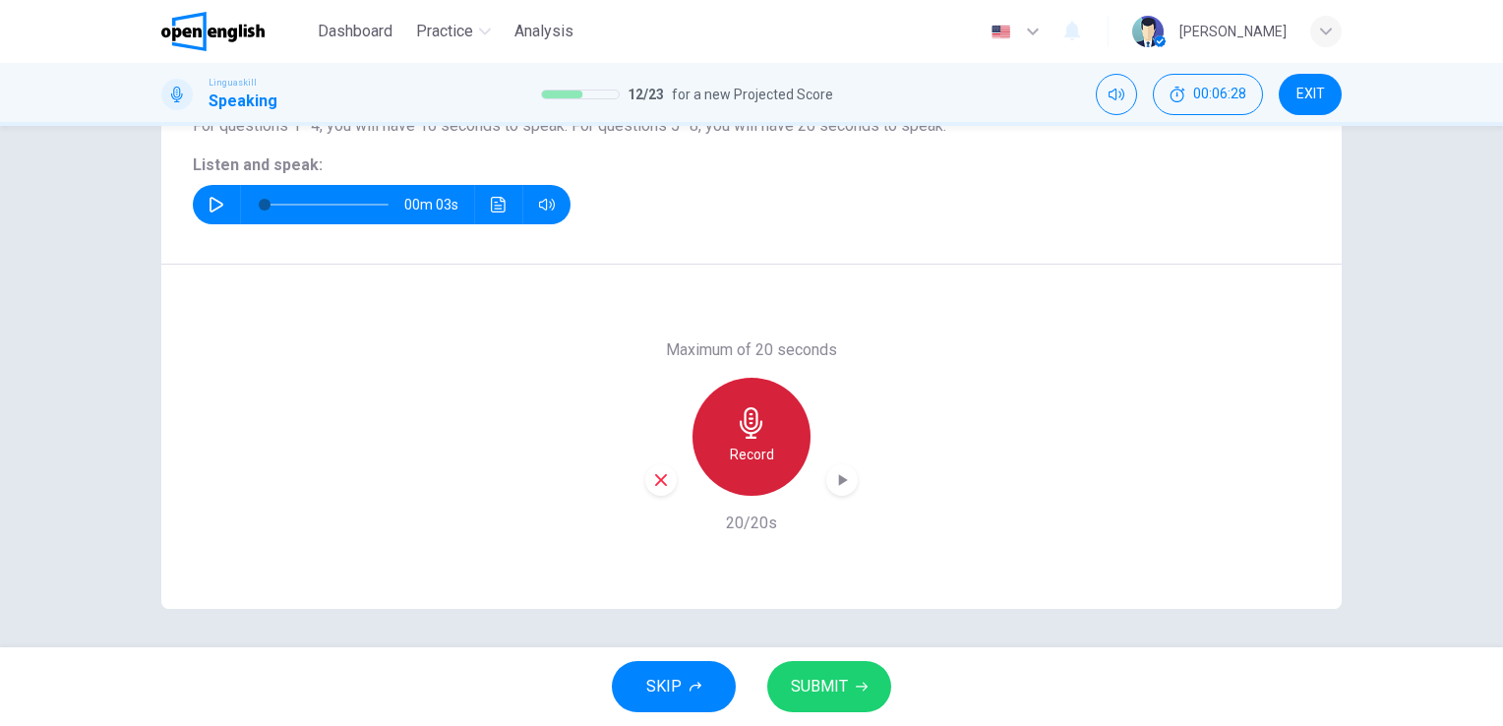
click at [754, 419] on icon "button" at bounding box center [751, 422] width 31 height 31
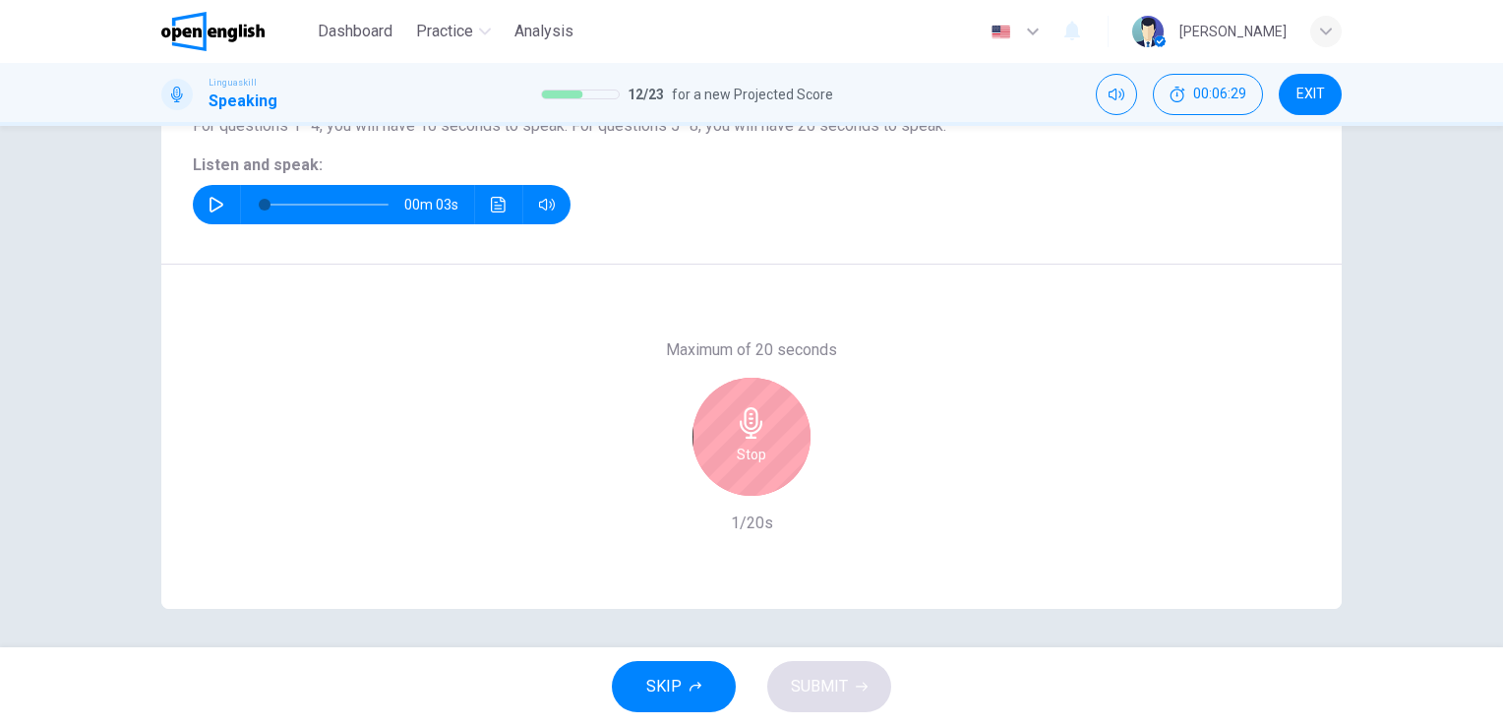
click at [754, 419] on icon "button" at bounding box center [751, 422] width 31 height 31
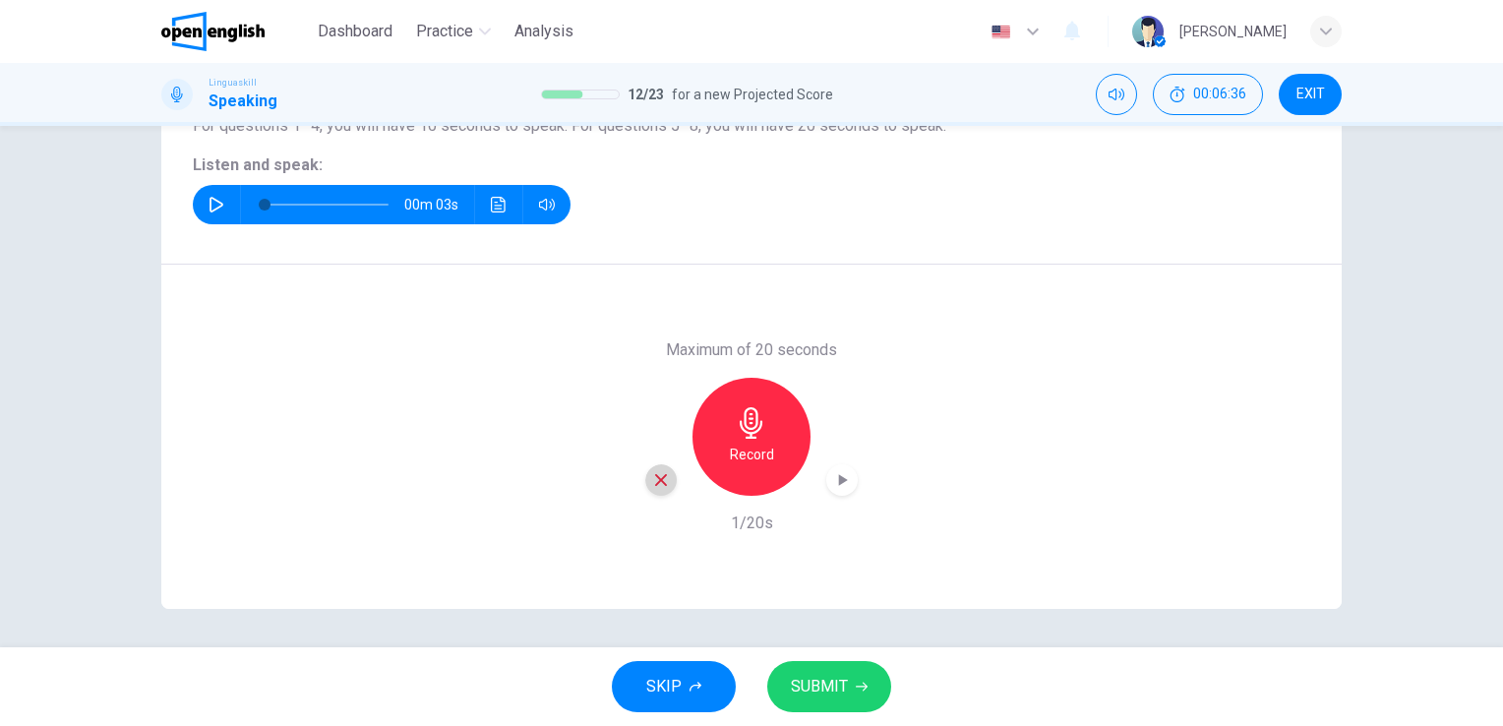
click at [657, 483] on icon "button" at bounding box center [661, 480] width 18 height 18
click at [741, 439] on div "Record" at bounding box center [751, 437] width 118 height 118
click at [839, 671] on button "SUBMIT" at bounding box center [829, 686] width 124 height 51
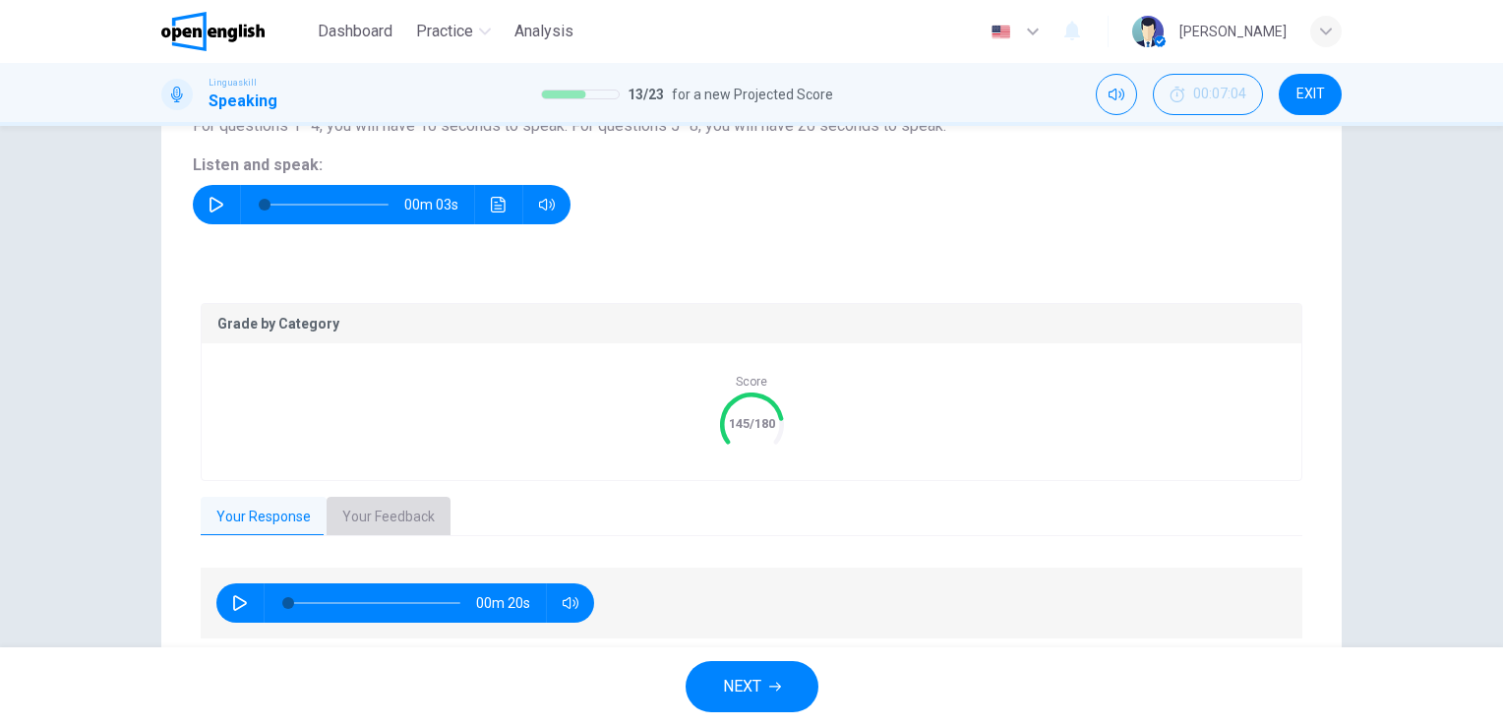
click at [377, 506] on button "Your Feedback" at bounding box center [389, 517] width 124 height 41
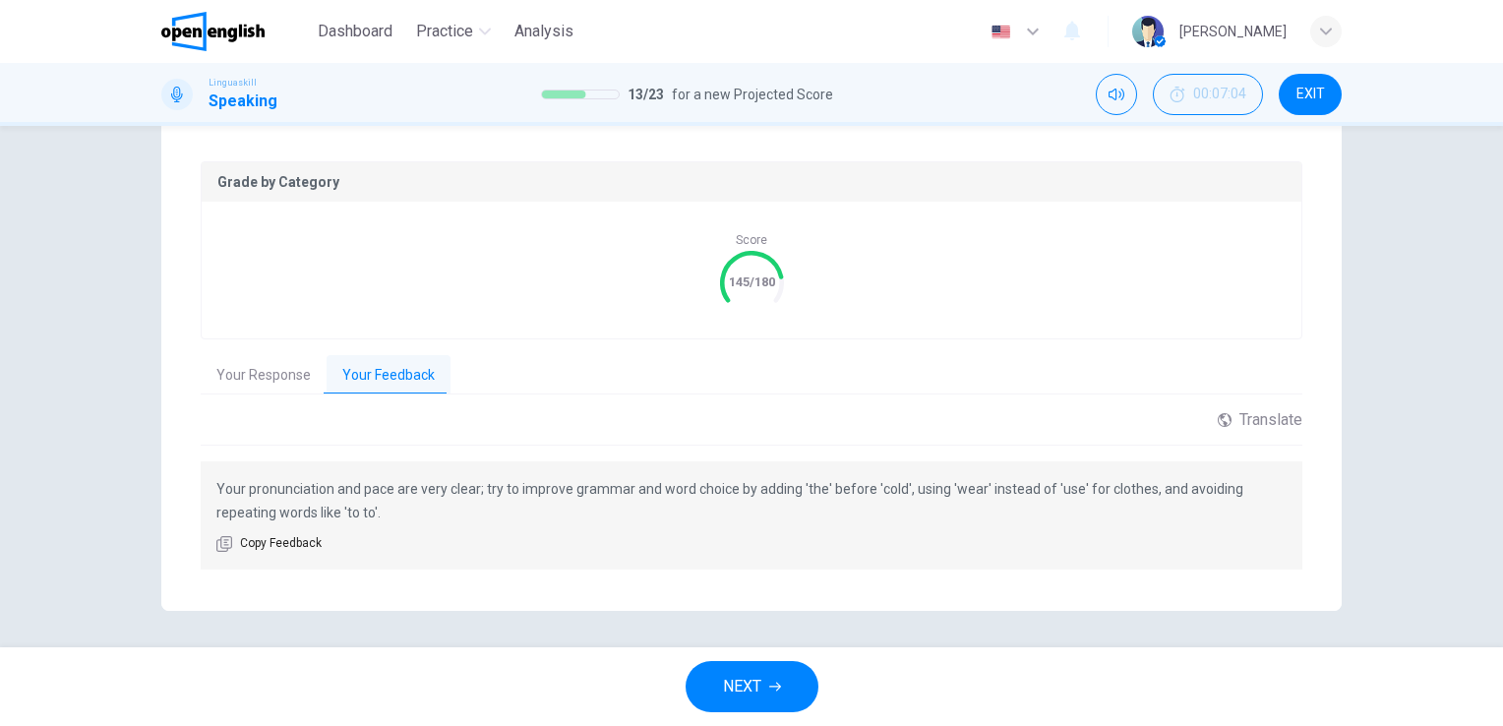
scroll to position [384, 0]
click at [773, 679] on button "NEXT" at bounding box center [752, 686] width 133 height 51
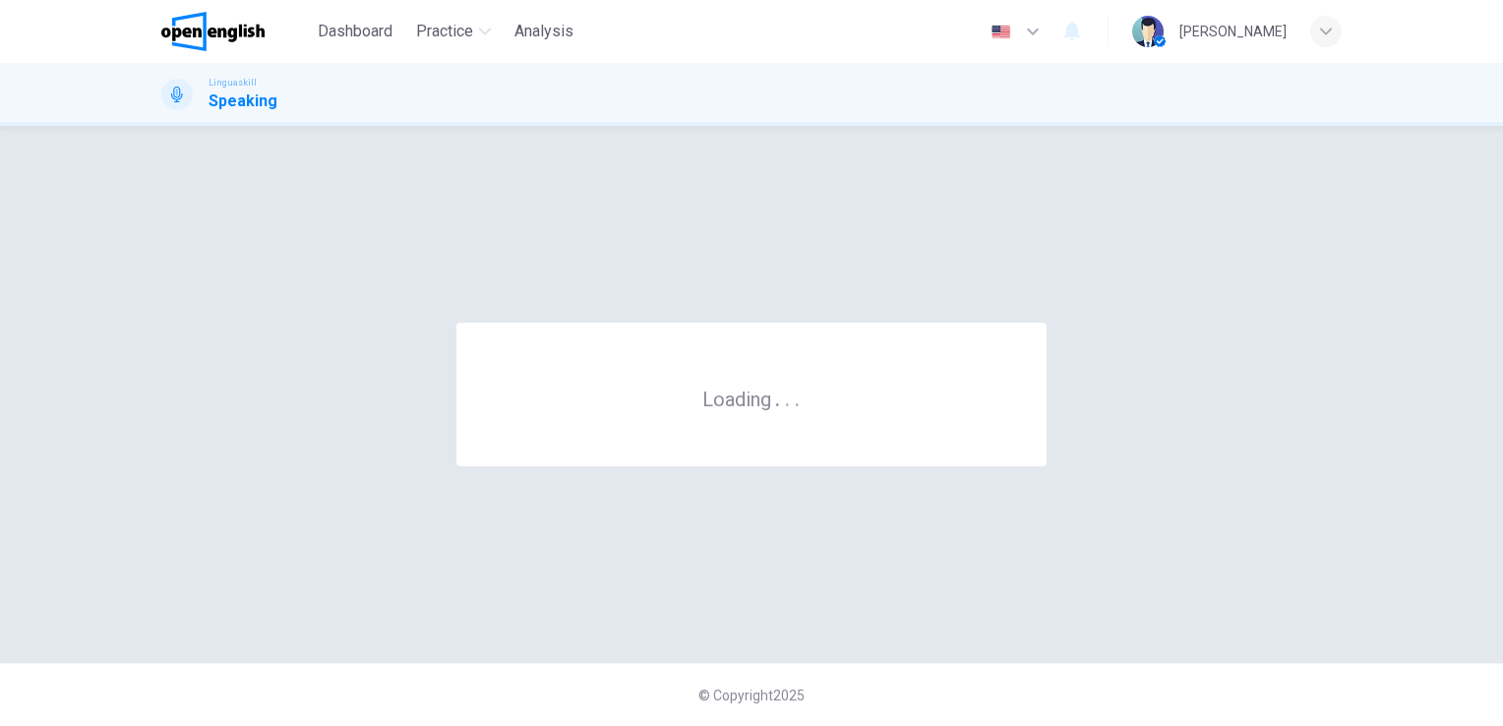
scroll to position [0, 0]
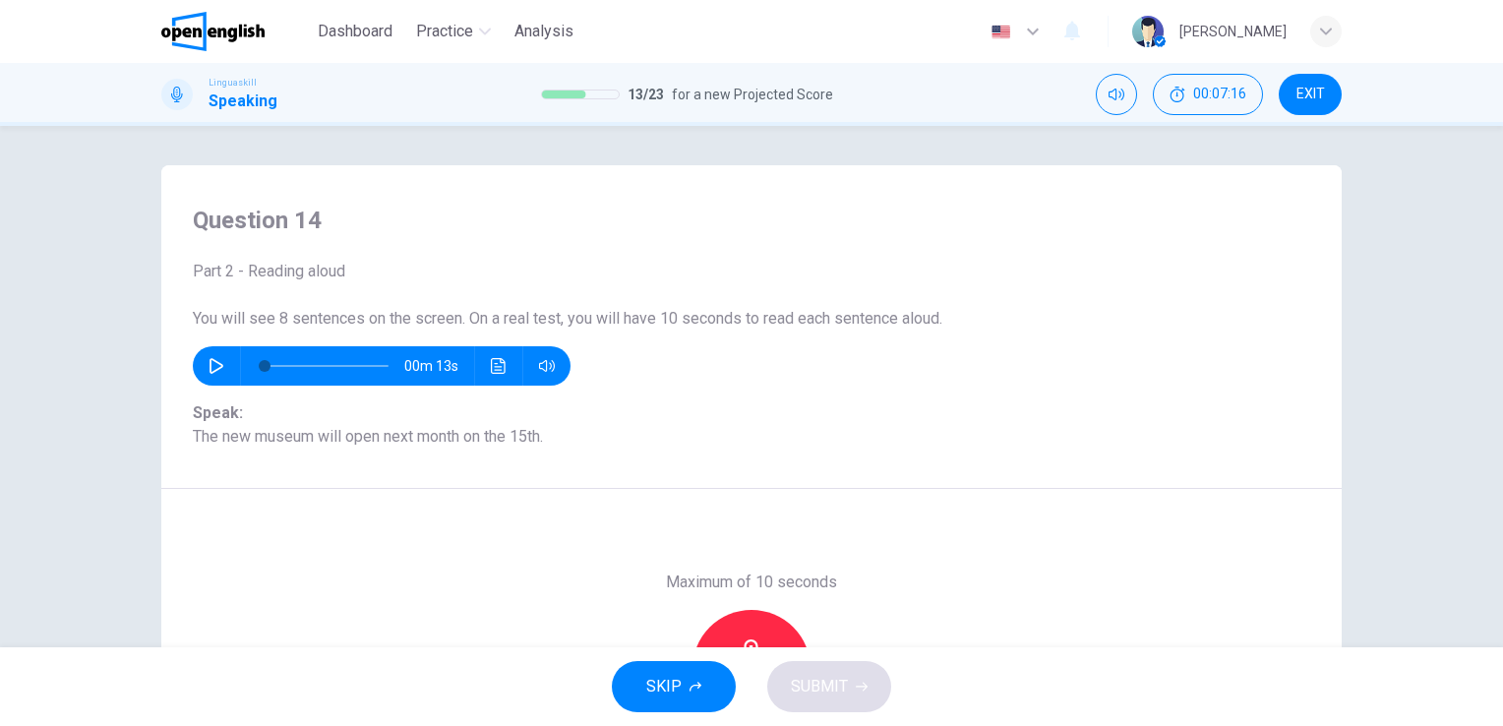
click at [1491, 630] on div "Question 14 Part 2 - Reading aloud You will see 8 sentences on the screen. On a…" at bounding box center [751, 386] width 1503 height 521
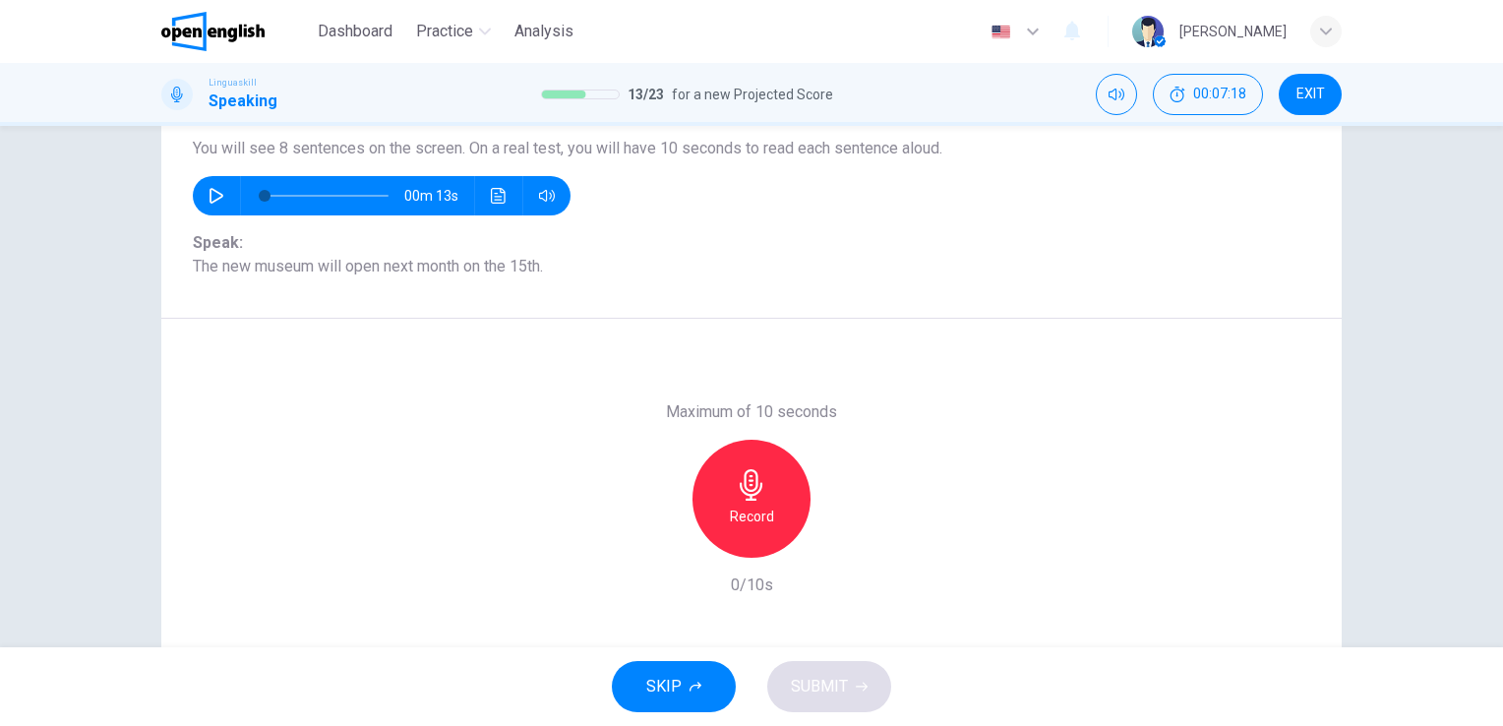
scroll to position [183, 0]
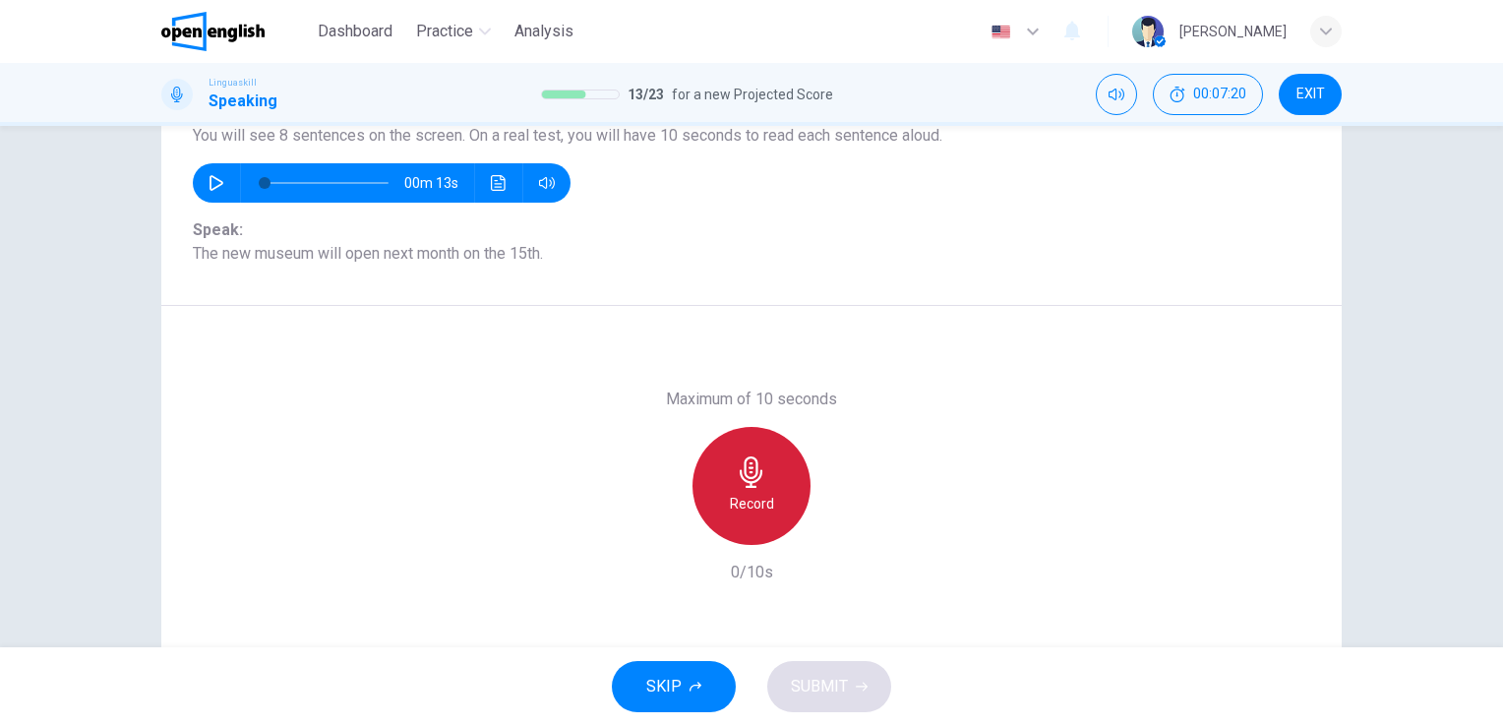
click at [760, 475] on icon "button" at bounding box center [751, 471] width 31 height 31
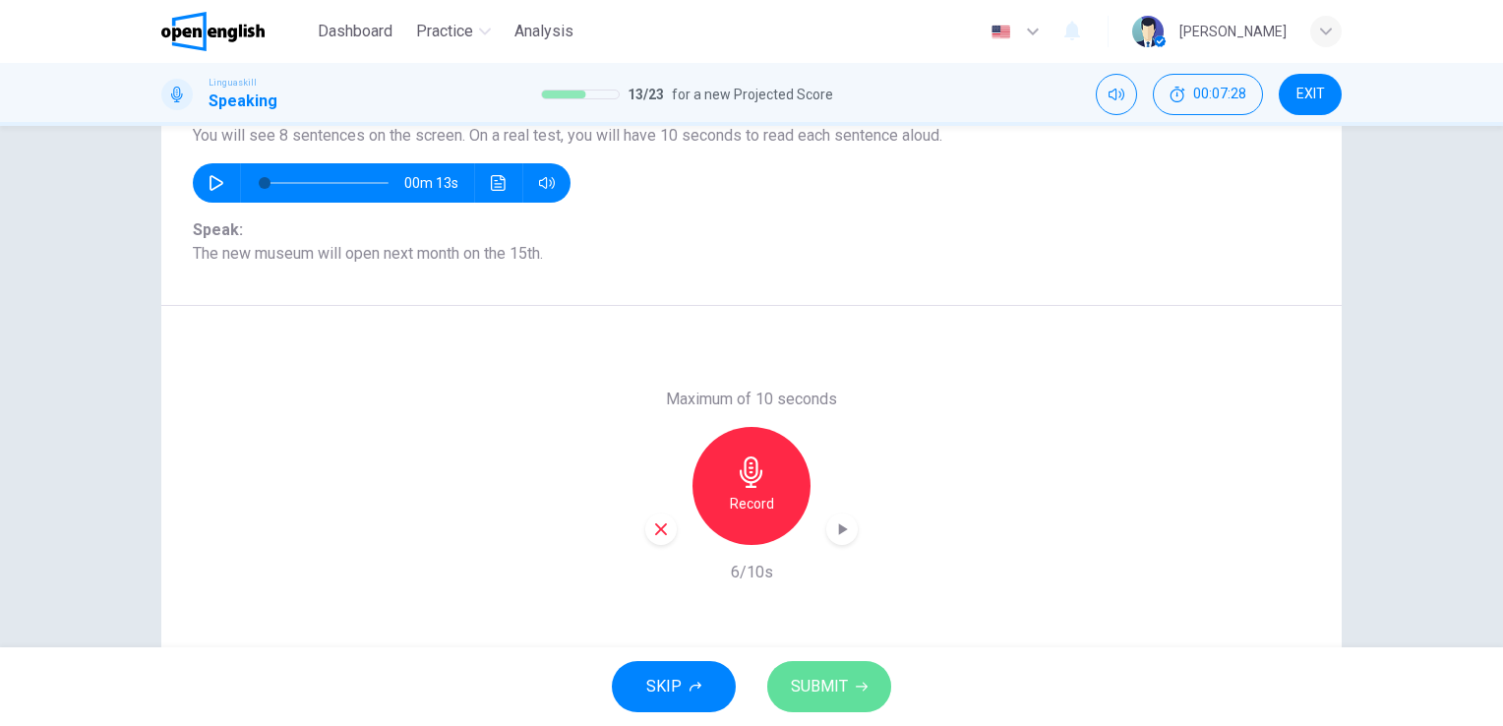
click at [850, 683] on button "SUBMIT" at bounding box center [829, 686] width 124 height 51
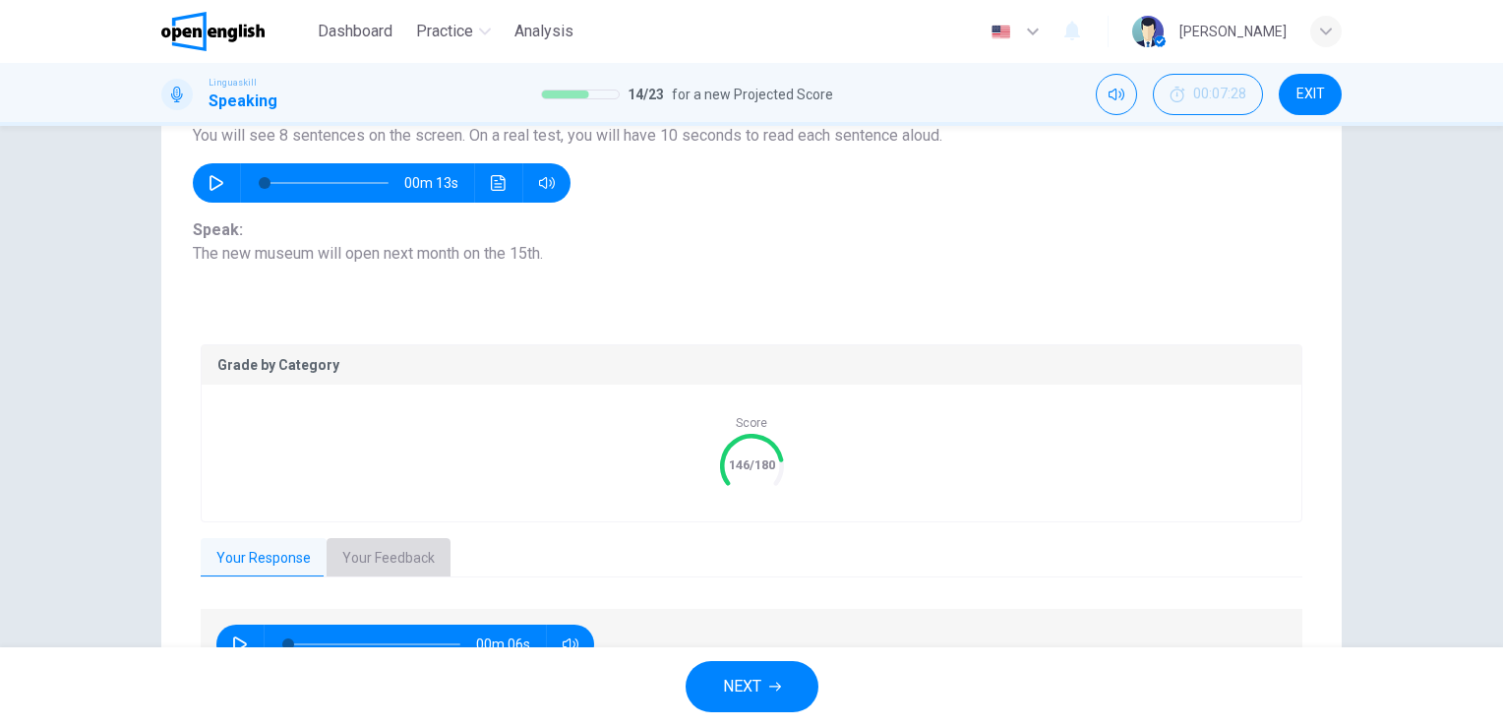
click at [405, 553] on button "Your Feedback" at bounding box center [389, 558] width 124 height 41
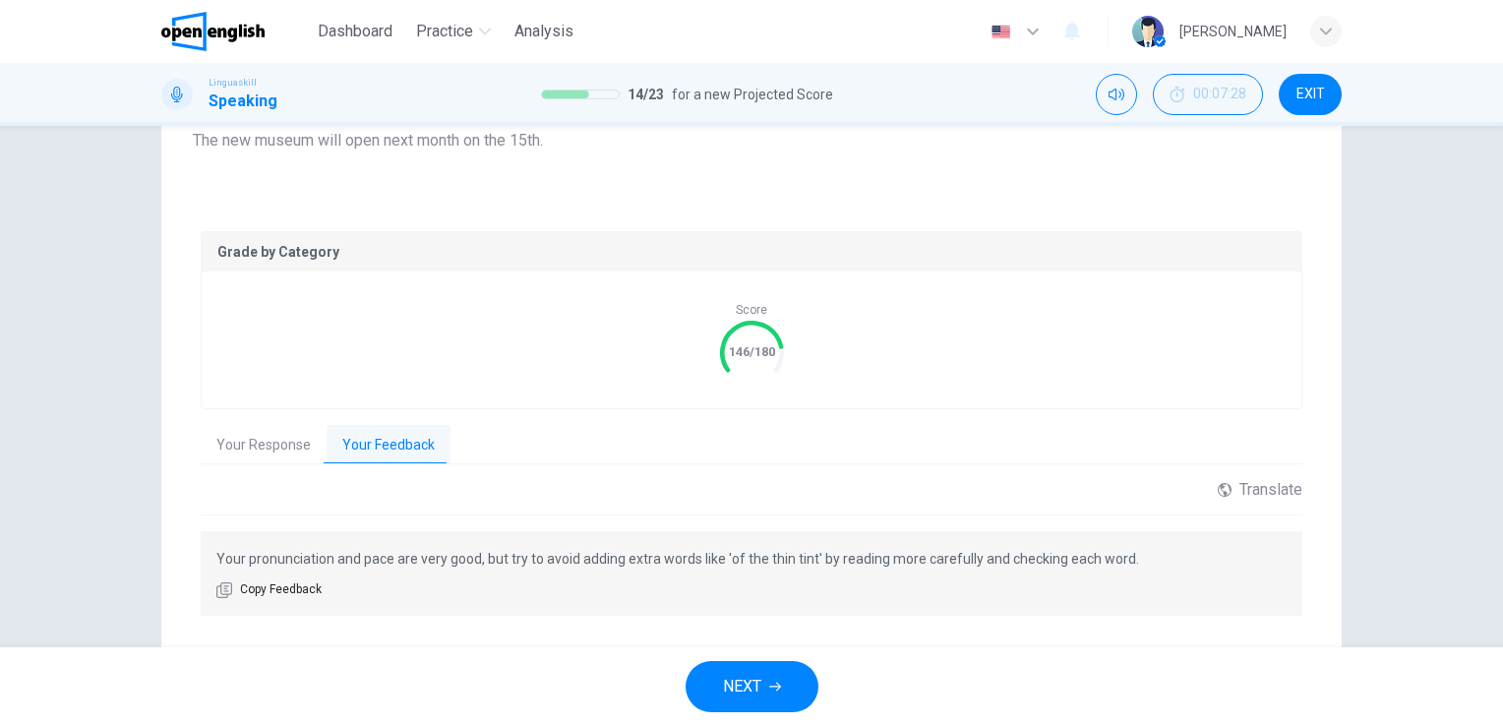
scroll to position [344, 0]
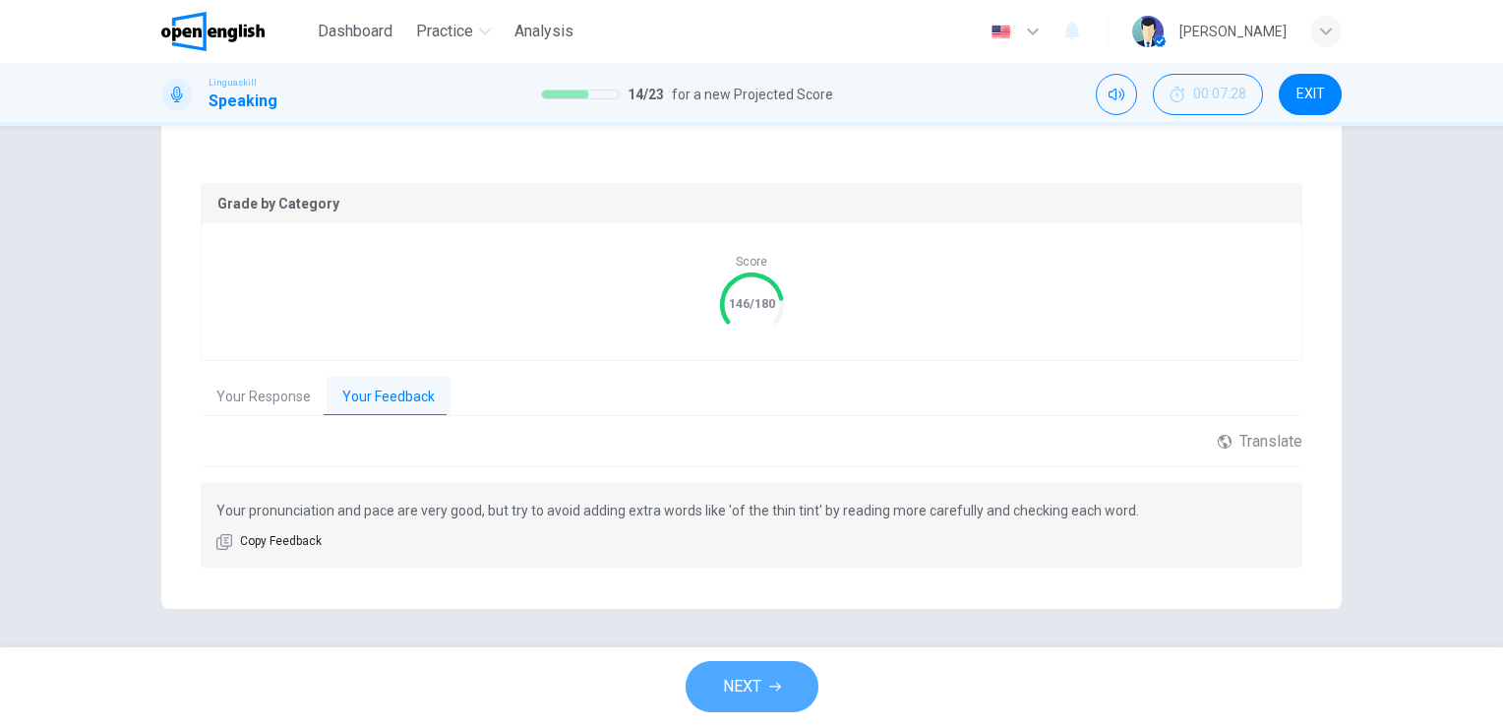
click at [771, 679] on button "NEXT" at bounding box center [752, 686] width 133 height 51
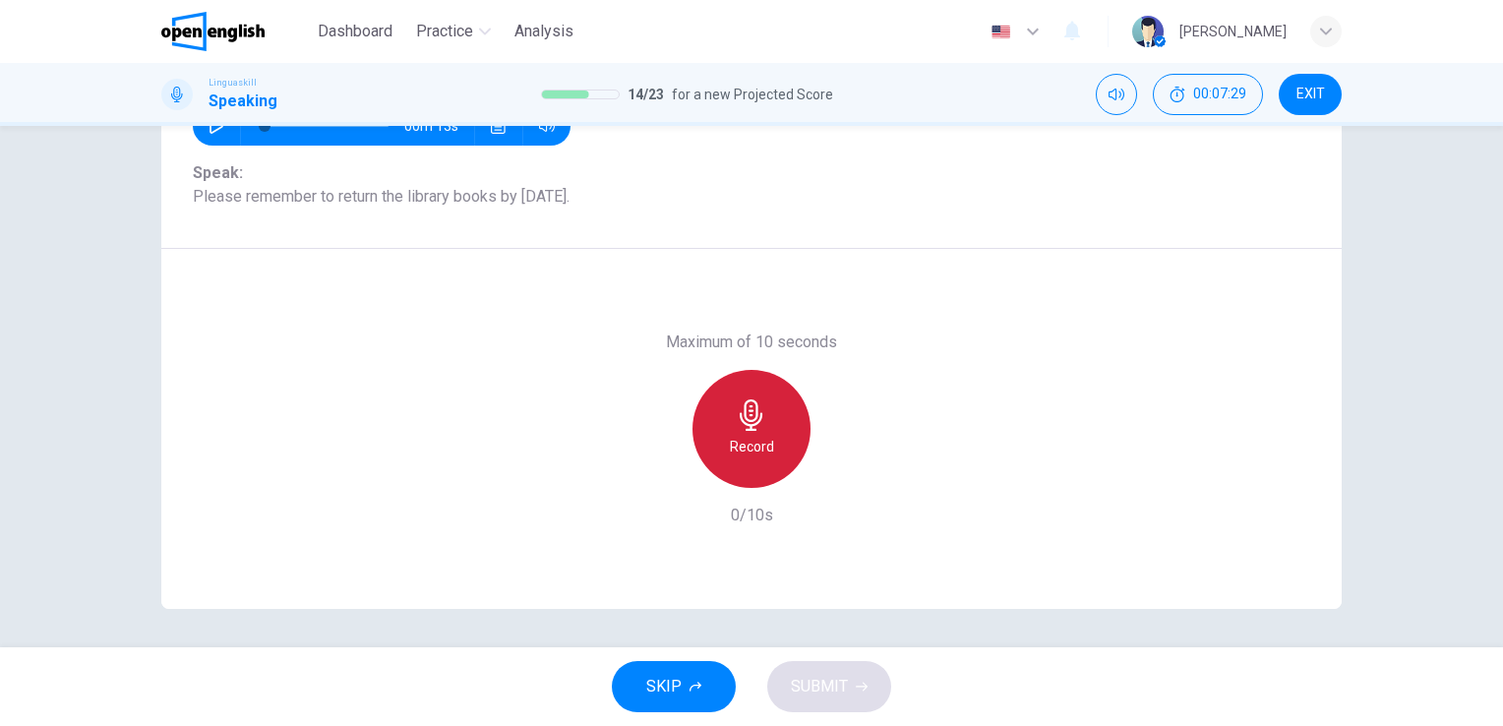
click at [760, 416] on icon "button" at bounding box center [751, 414] width 31 height 31
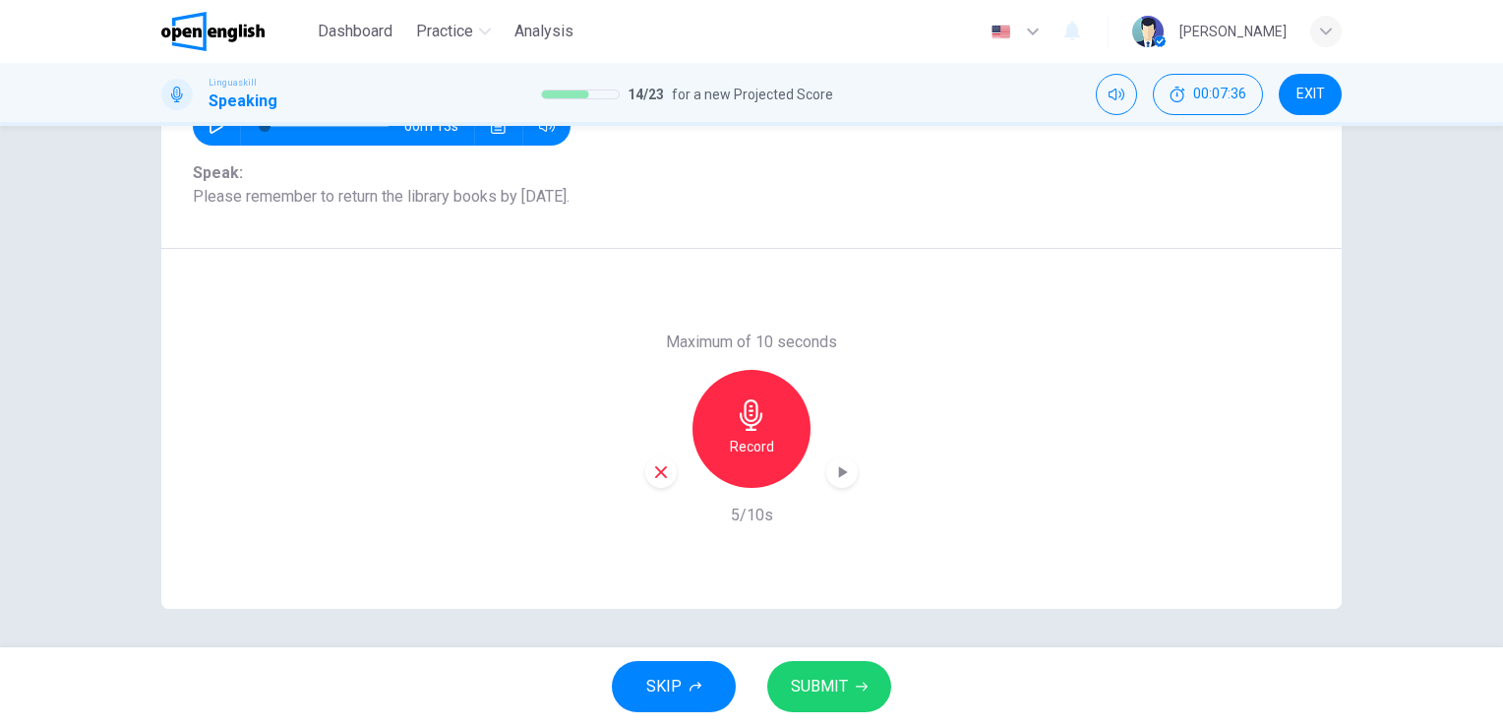
click at [812, 672] on button "SUBMIT" at bounding box center [829, 686] width 124 height 51
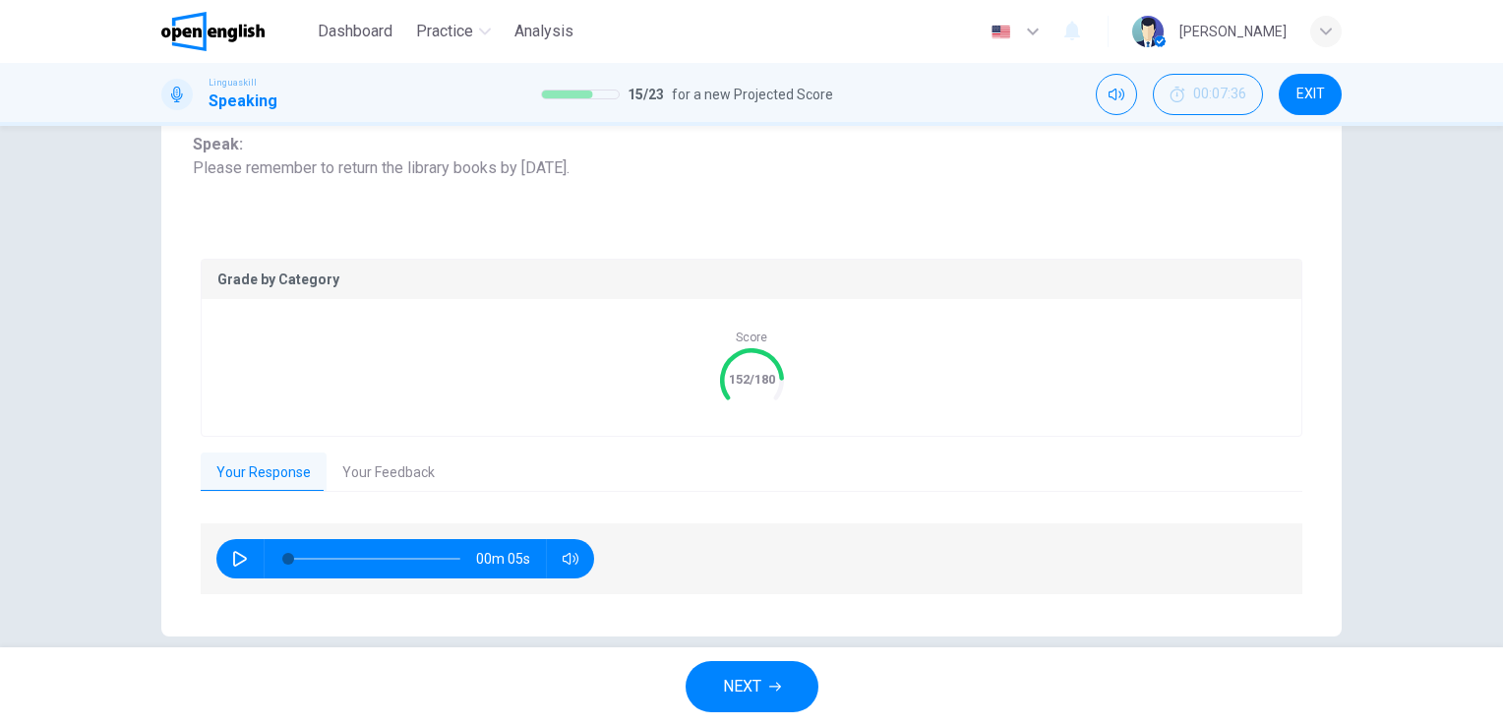
scroll to position [295, 0]
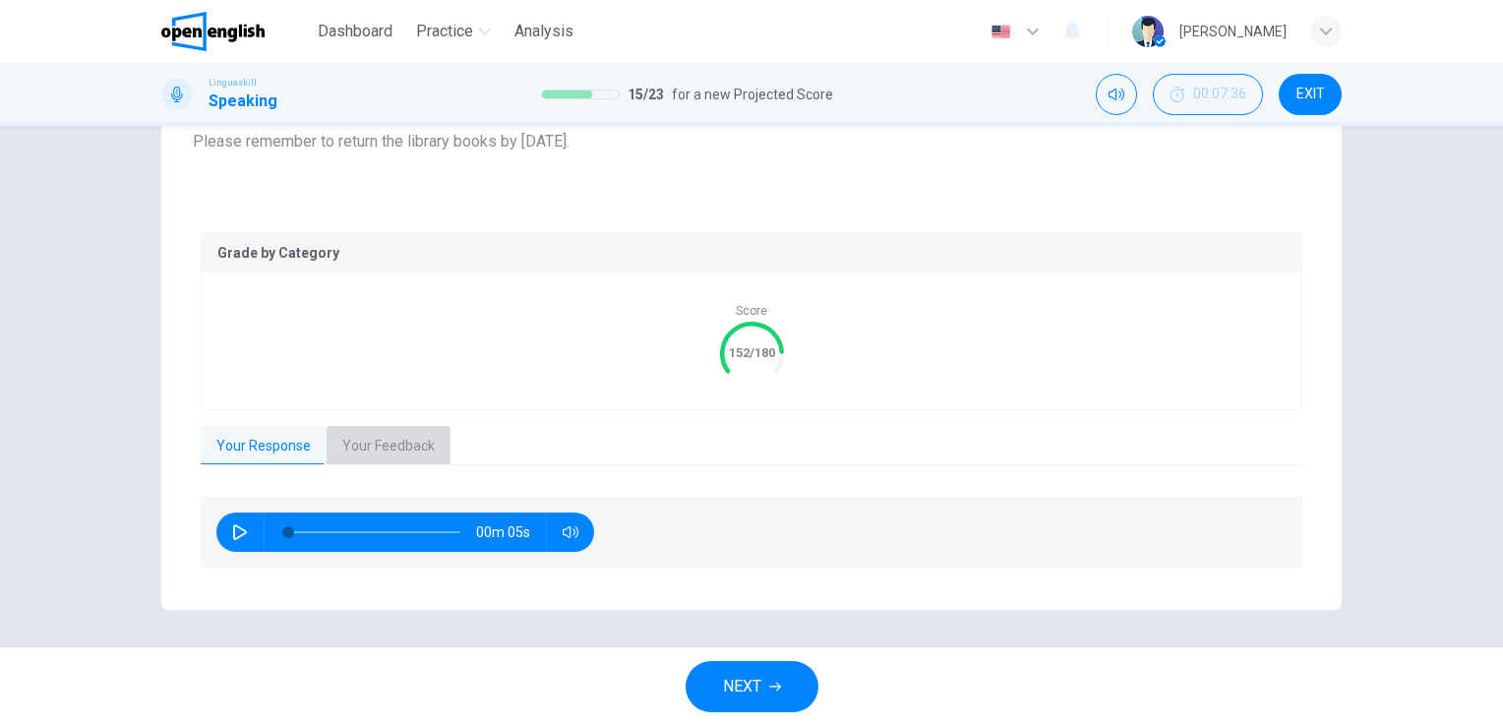
click at [392, 458] on button "Your Feedback" at bounding box center [389, 446] width 124 height 41
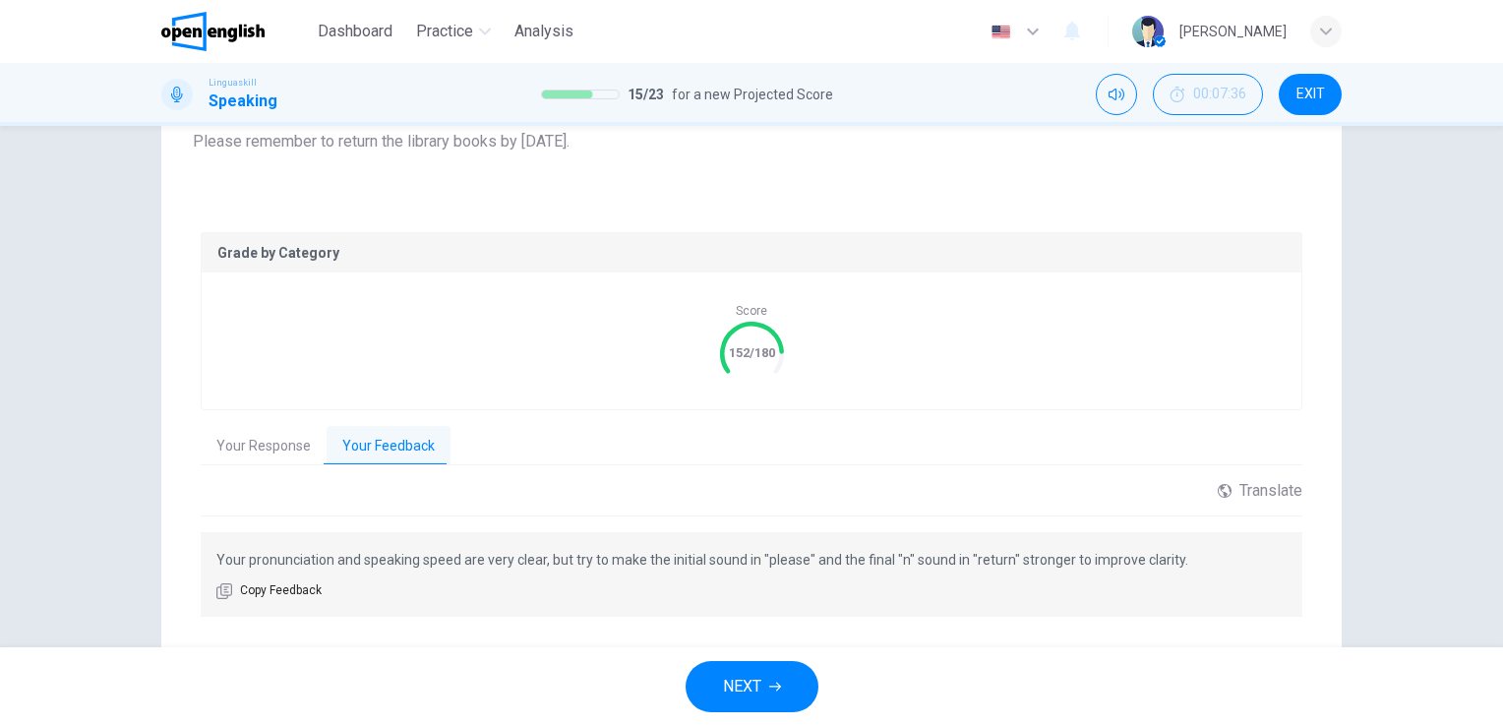
scroll to position [344, 0]
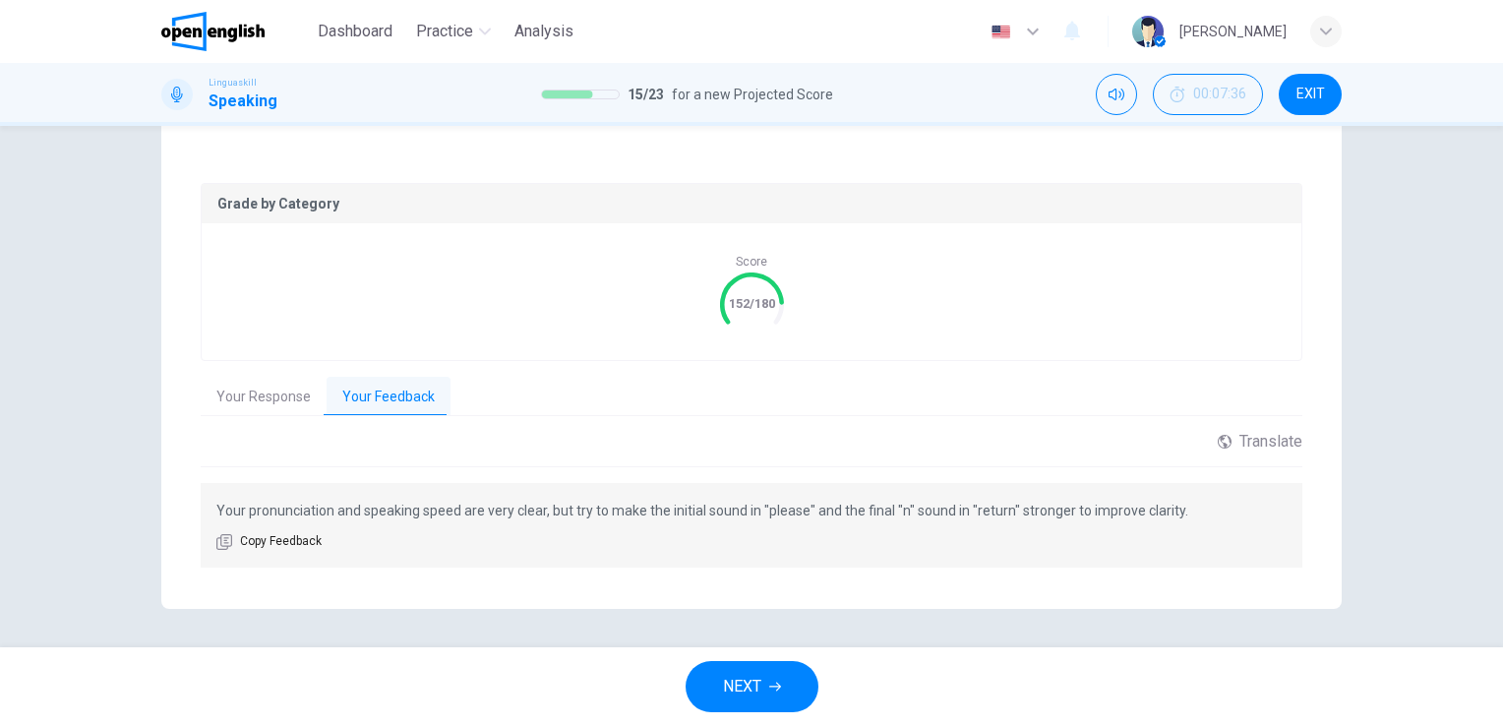
click at [1490, 501] on div "Question 15 Part 2 - Reading aloud You will see 8 sentences on the screen. On a…" at bounding box center [751, 386] width 1503 height 521
click at [766, 677] on button "NEXT" at bounding box center [752, 686] width 133 height 51
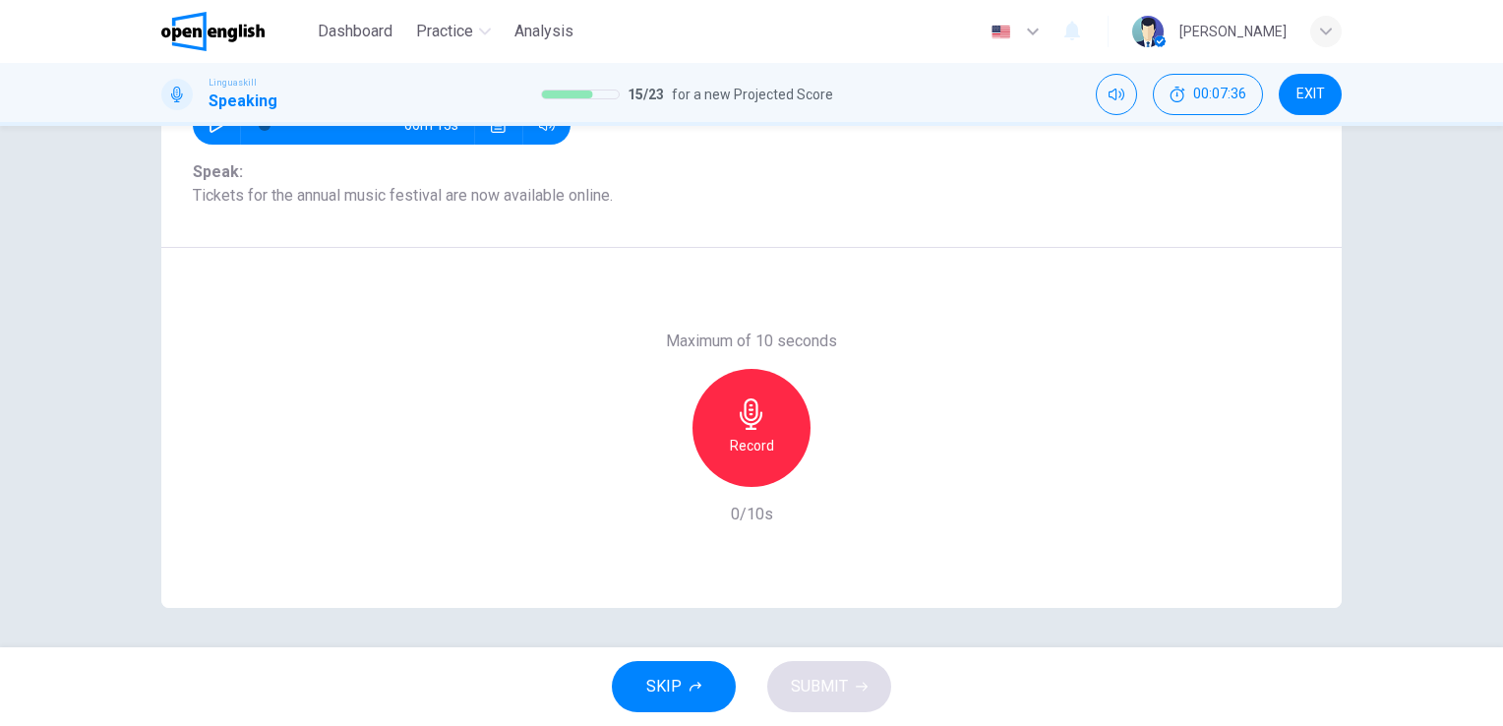
scroll to position [240, 0]
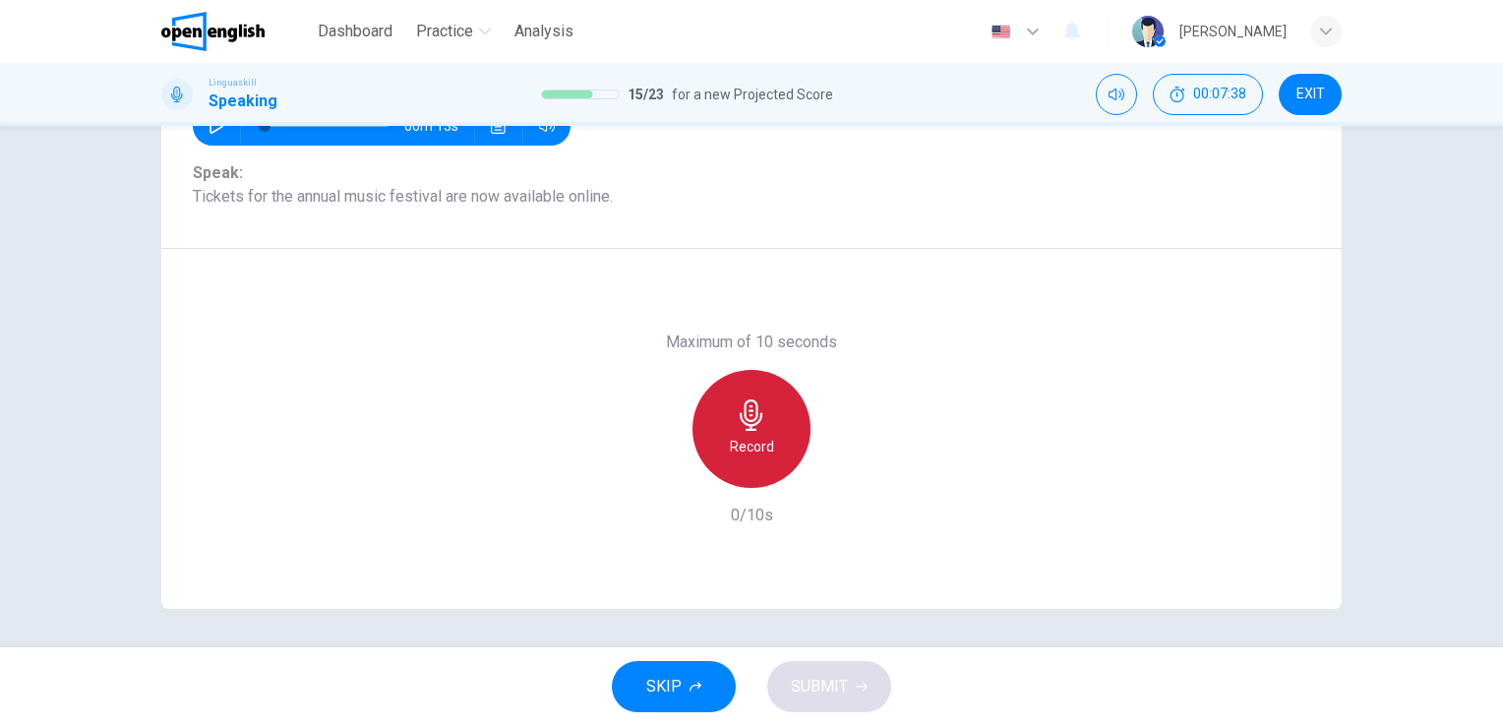
click at [739, 437] on h6 "Record" at bounding box center [752, 447] width 44 height 24
click at [739, 437] on h6 "Stop" at bounding box center [752, 447] width 30 height 24
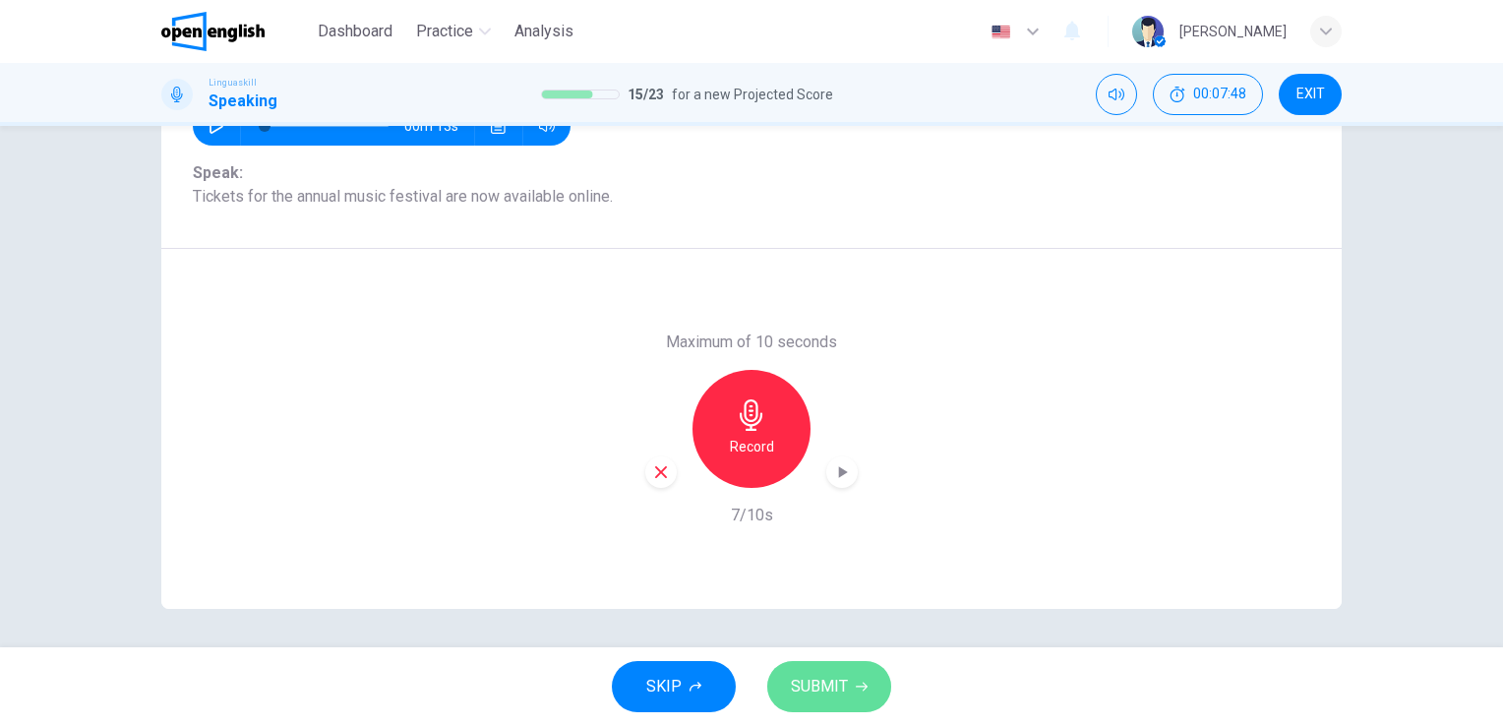
click at [825, 690] on span "SUBMIT" at bounding box center [819, 687] width 57 height 28
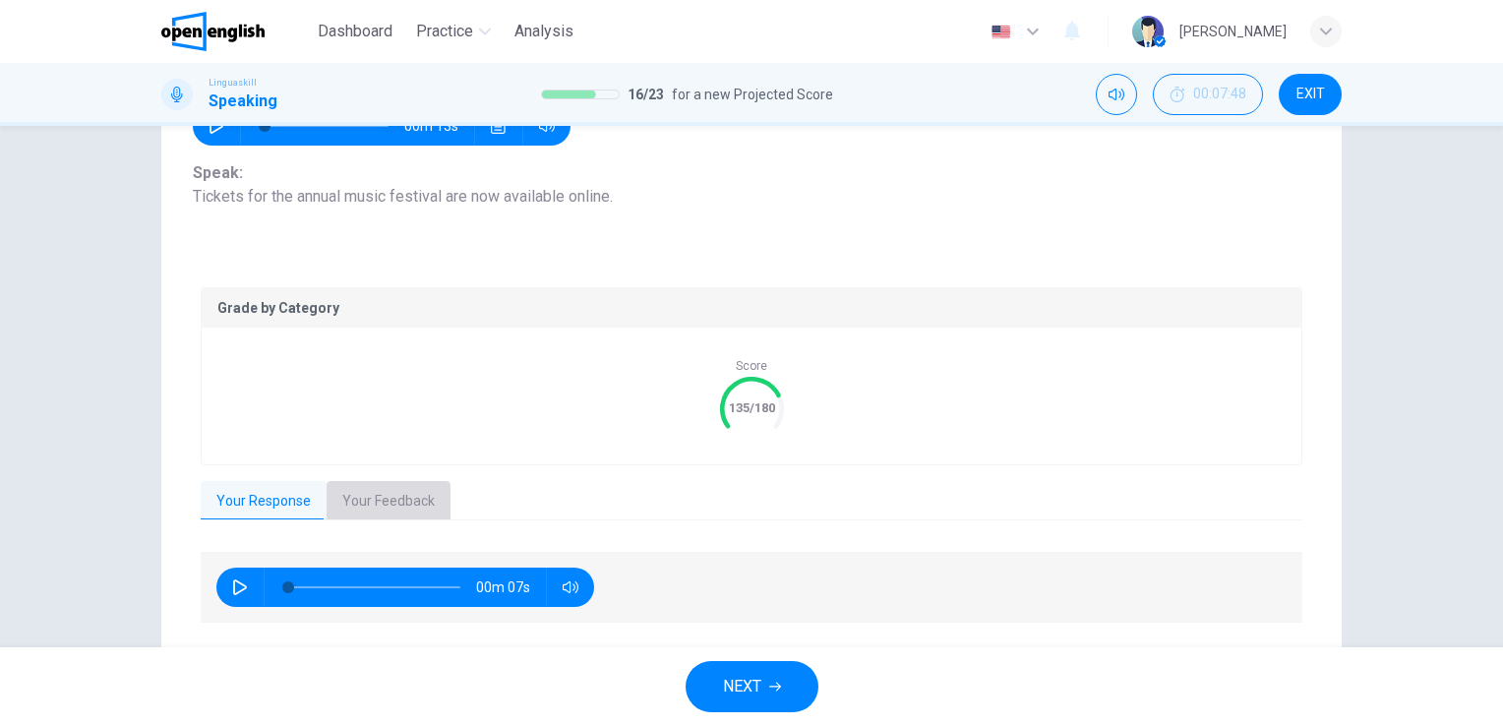
click at [372, 495] on button "Your Feedback" at bounding box center [389, 501] width 124 height 41
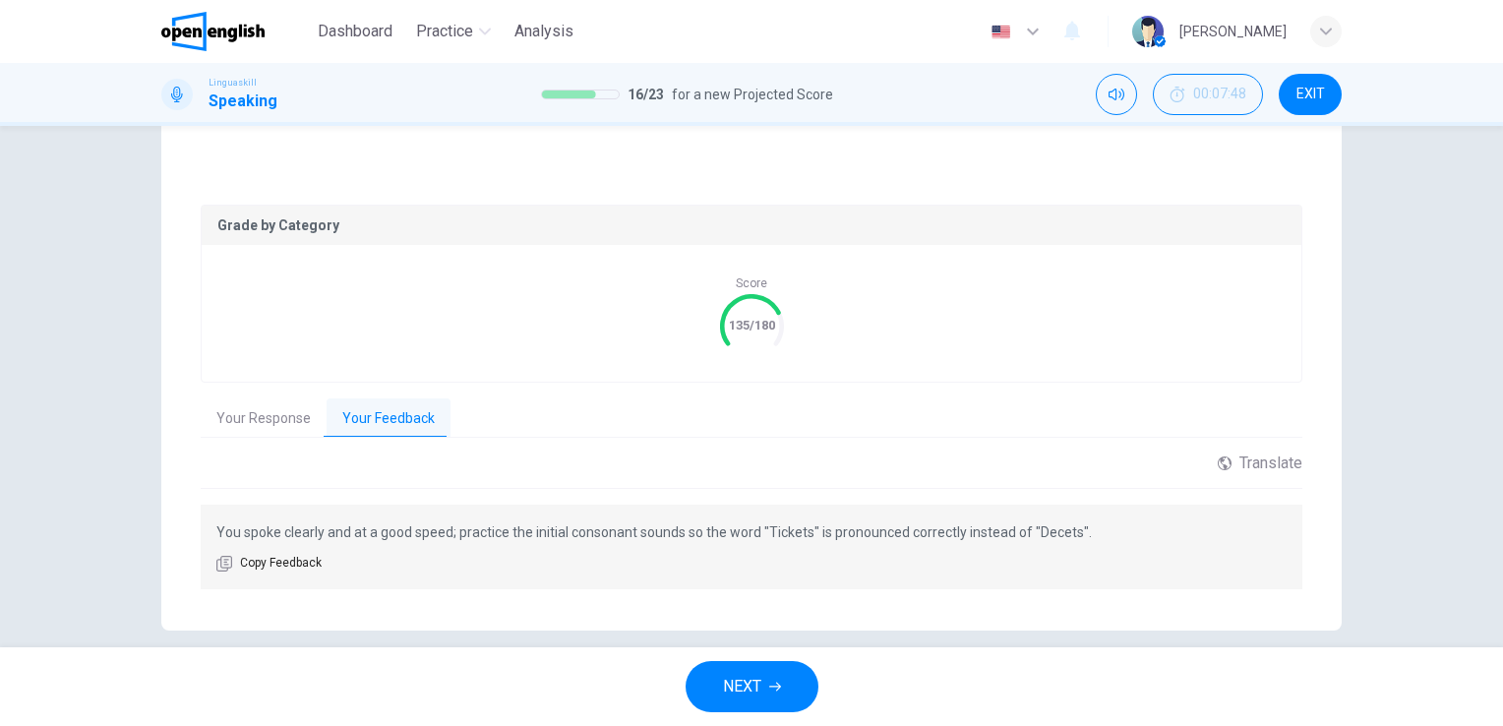
scroll to position [344, 0]
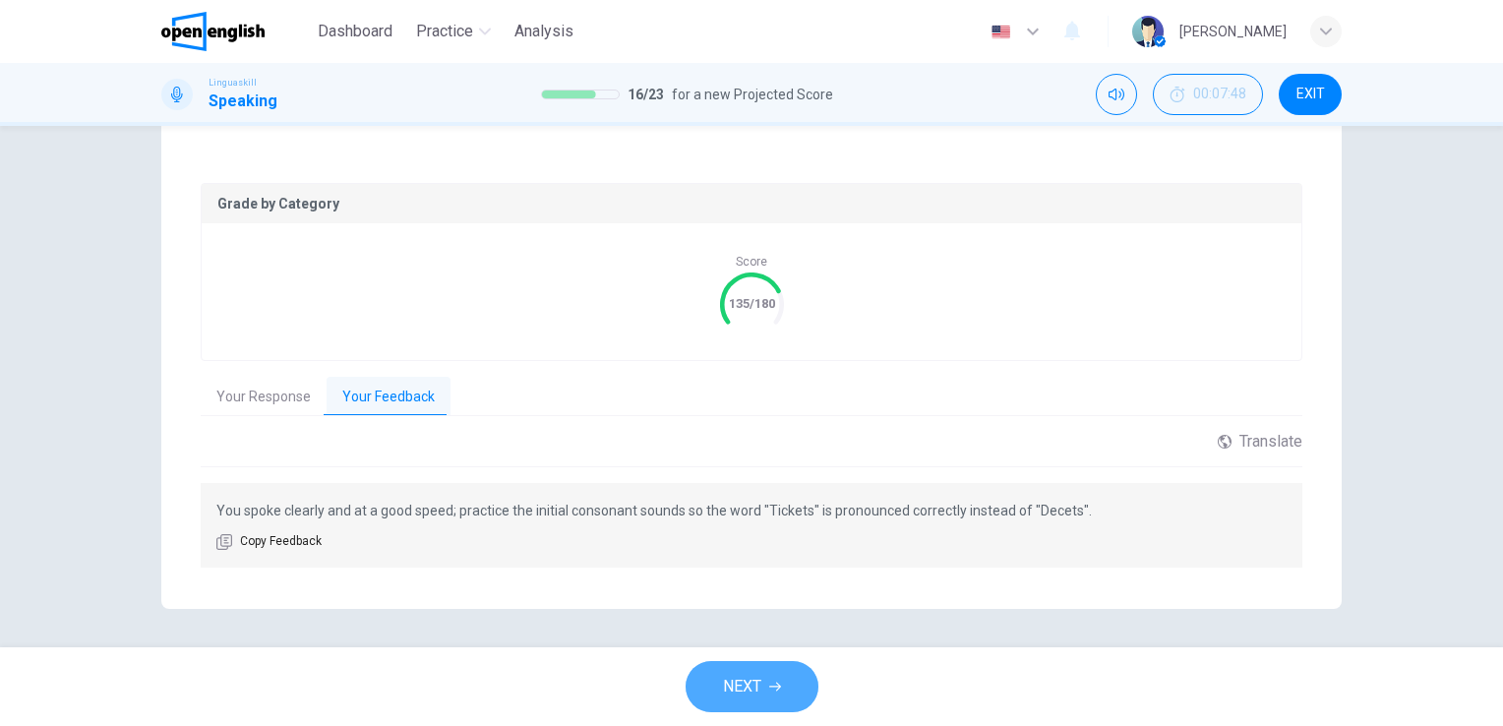
click at [747, 677] on span "NEXT" at bounding box center [742, 687] width 38 height 28
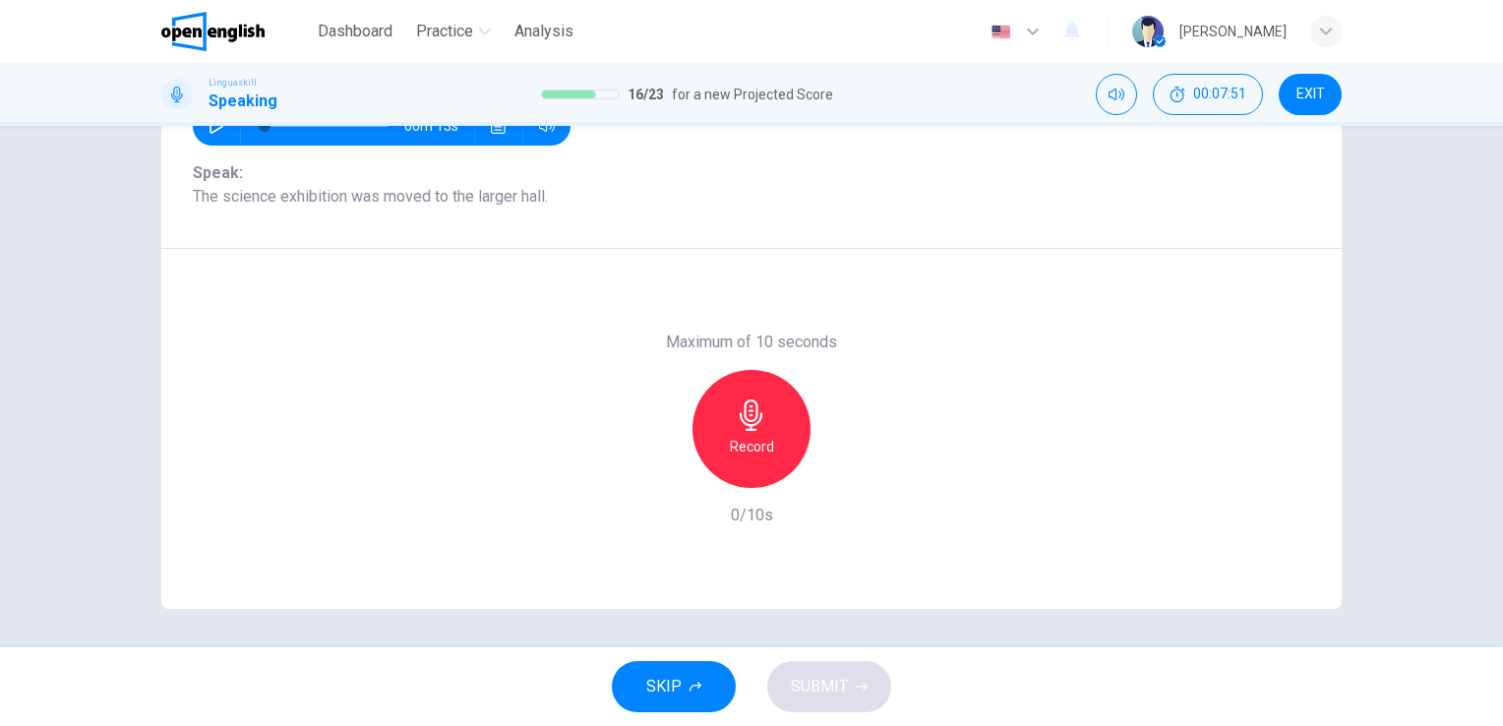
click at [715, 442] on div "Record" at bounding box center [751, 429] width 118 height 118
click at [715, 442] on div "Stop" at bounding box center [751, 429] width 118 height 118
click at [836, 702] on button "SUBMIT" at bounding box center [829, 686] width 124 height 51
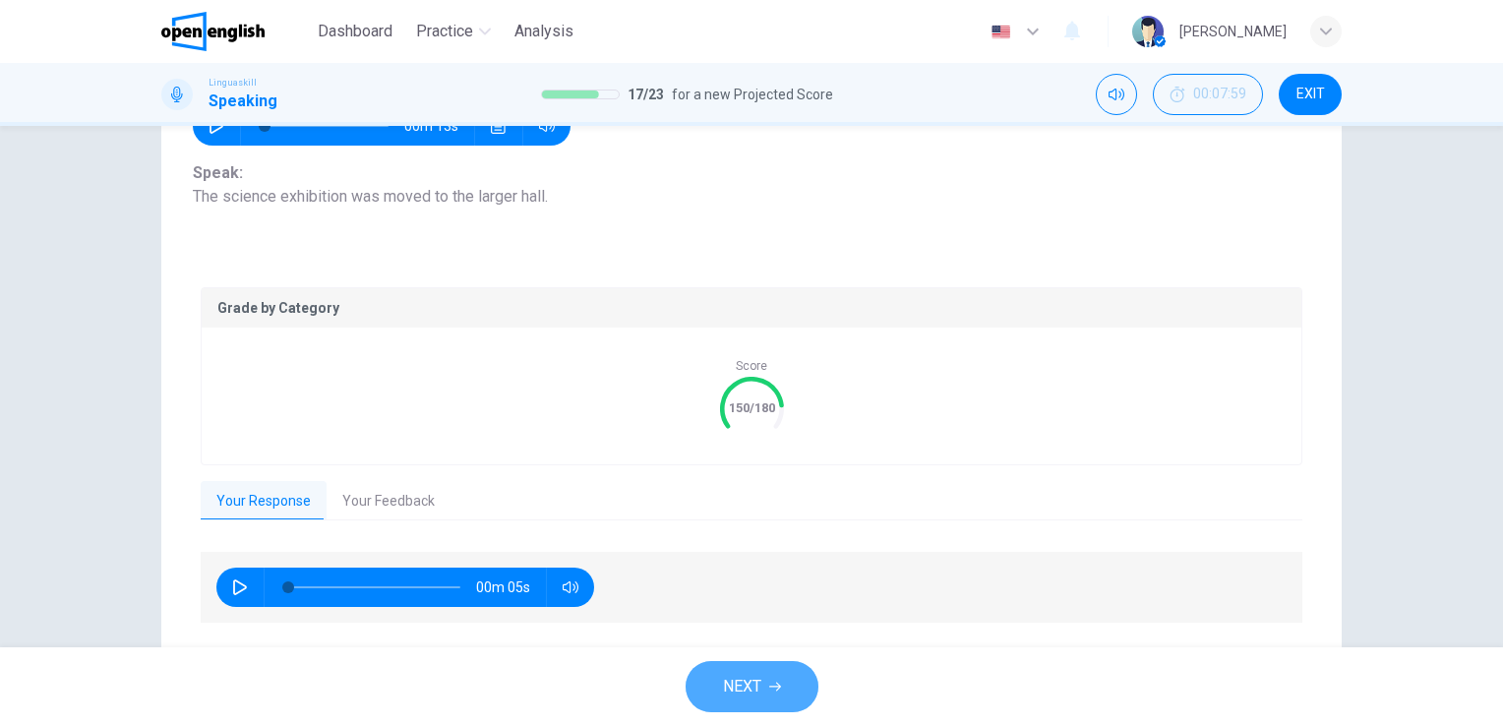
click at [771, 694] on button "NEXT" at bounding box center [752, 686] width 133 height 51
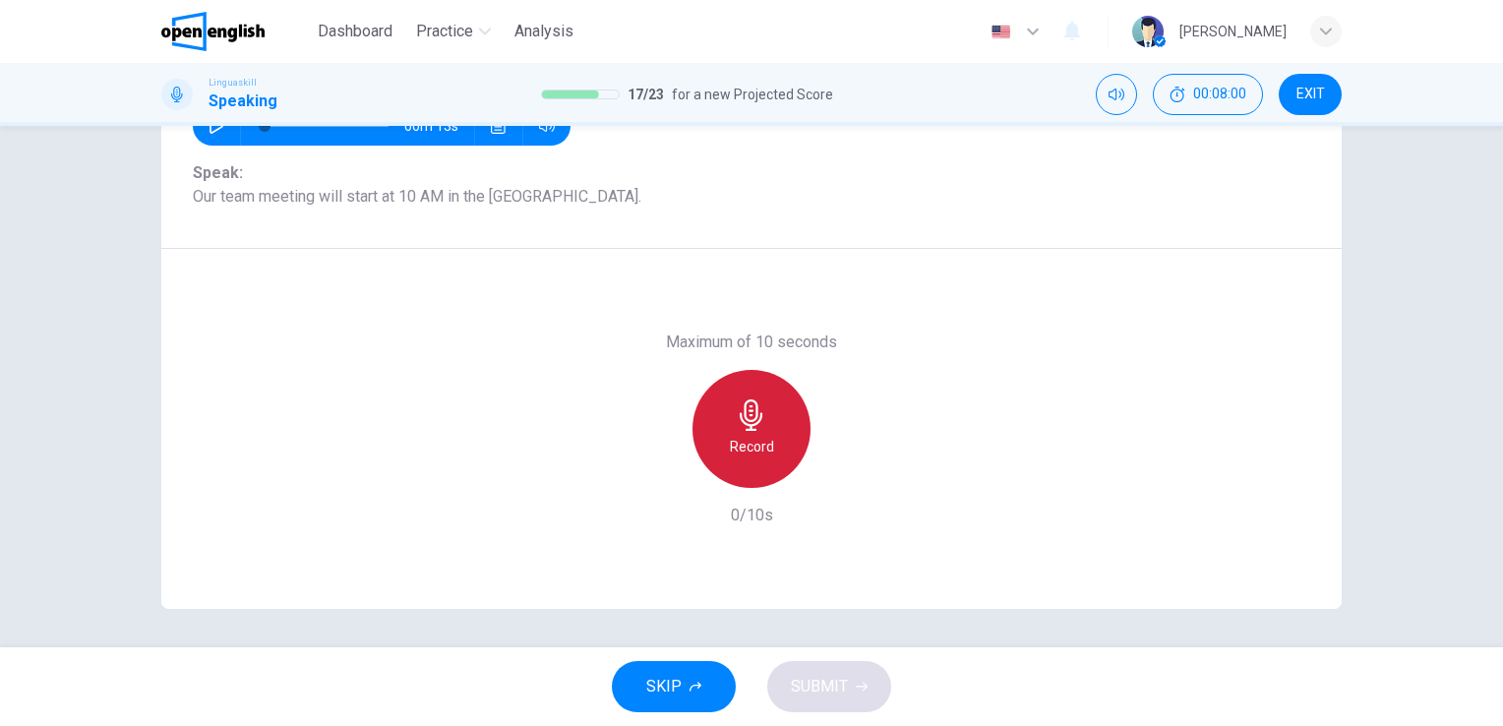
click at [748, 420] on icon "button" at bounding box center [751, 414] width 23 height 31
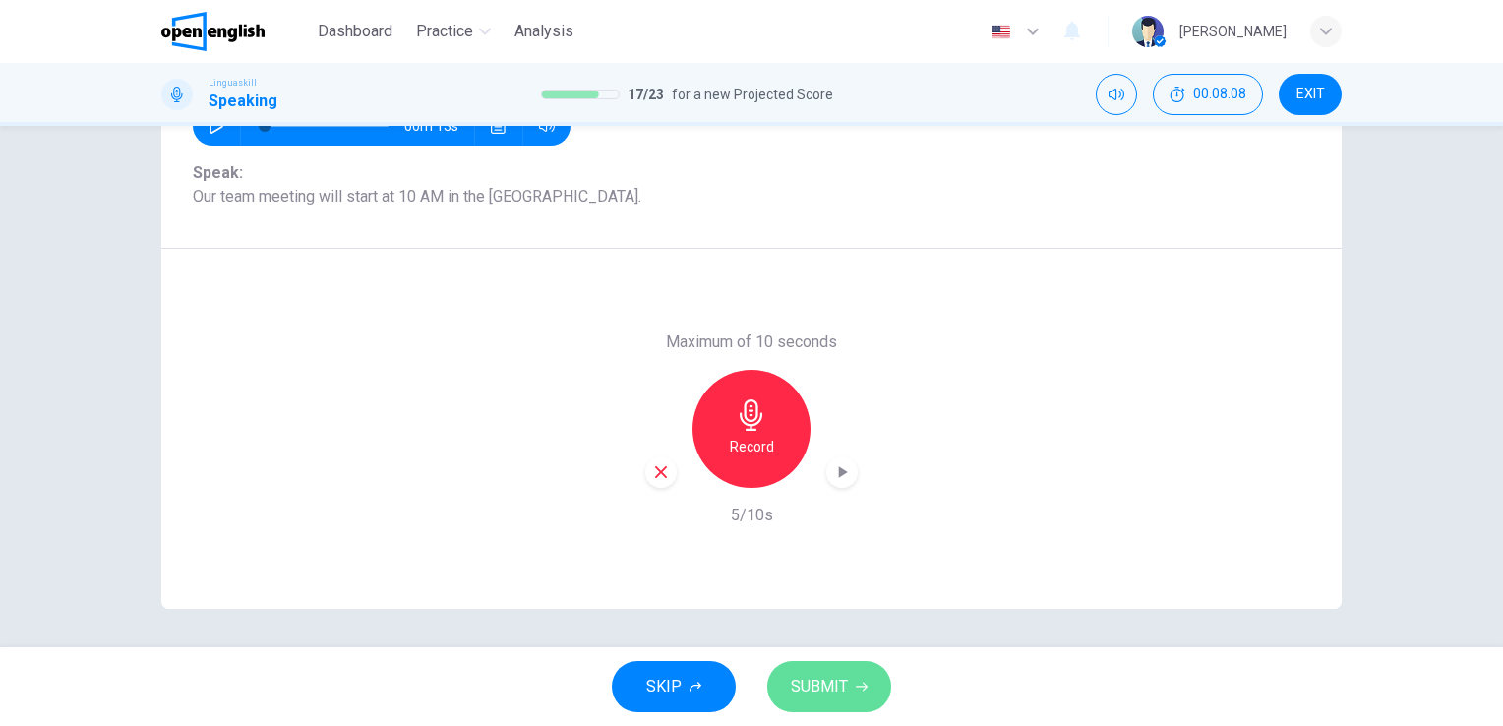
click at [813, 705] on button "SUBMIT" at bounding box center [829, 686] width 124 height 51
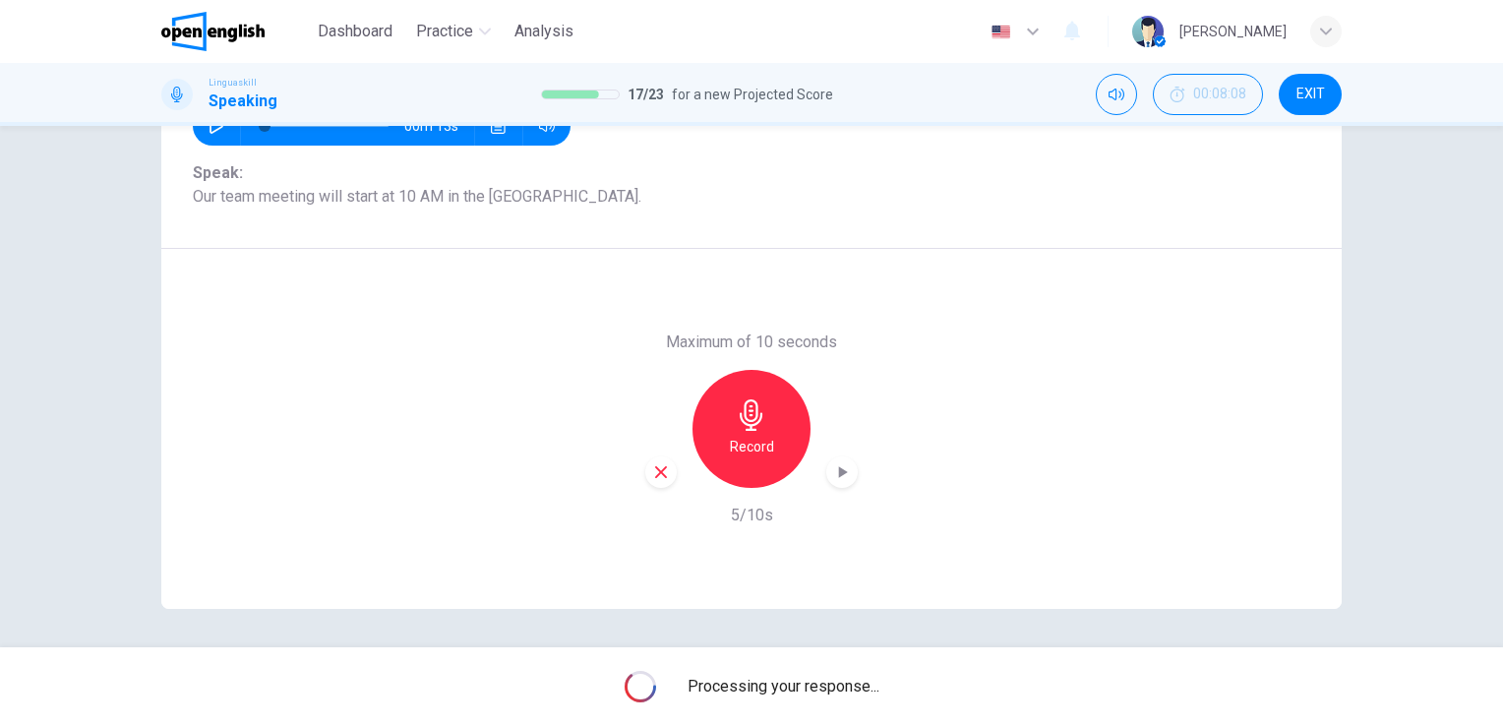
click at [1409, 319] on div "Question 18 Part 2 - Reading aloud You will see 8 sentences on the screen. On a…" at bounding box center [751, 386] width 1503 height 521
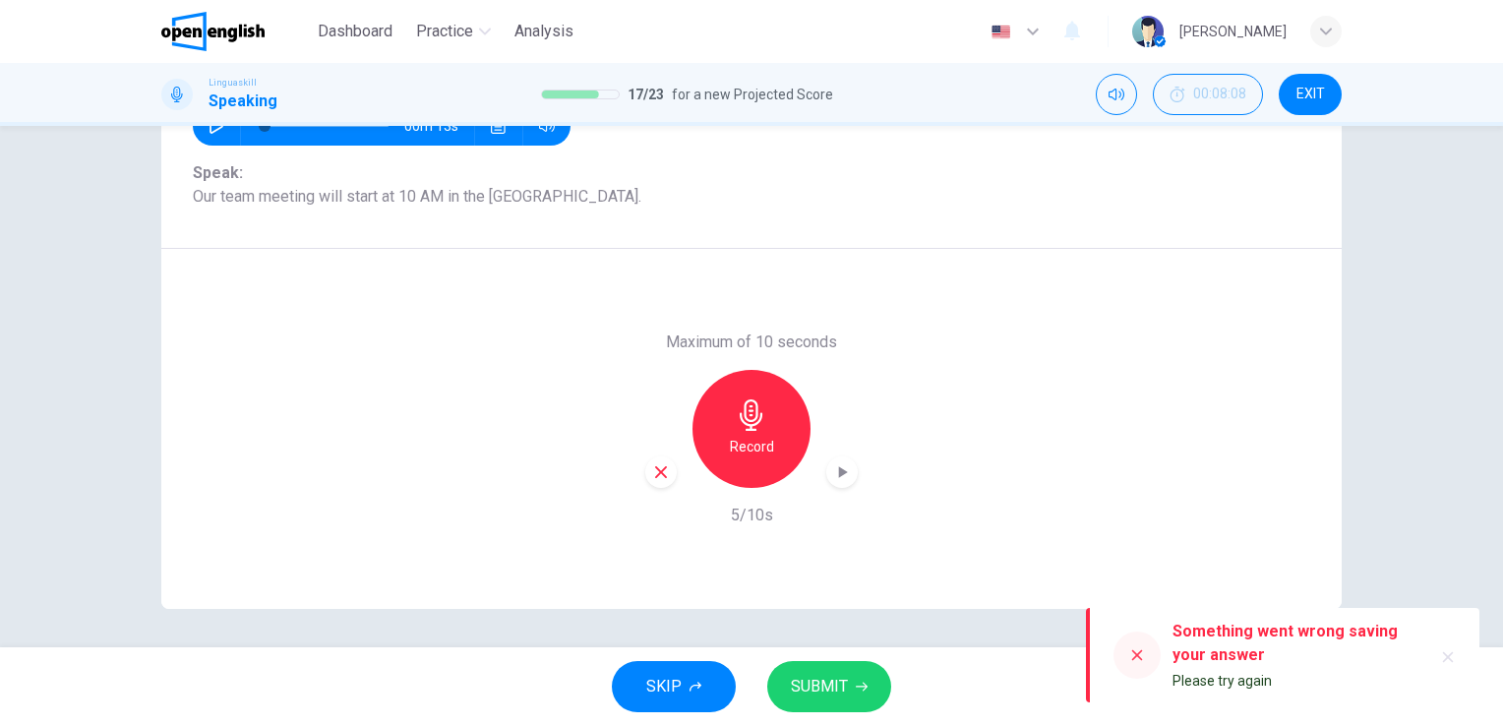
click at [1142, 654] on icon at bounding box center [1137, 655] width 16 height 16
click at [1127, 654] on div at bounding box center [1136, 654] width 47 height 47
click at [1452, 643] on button "button" at bounding box center [1447, 656] width 31 height 31
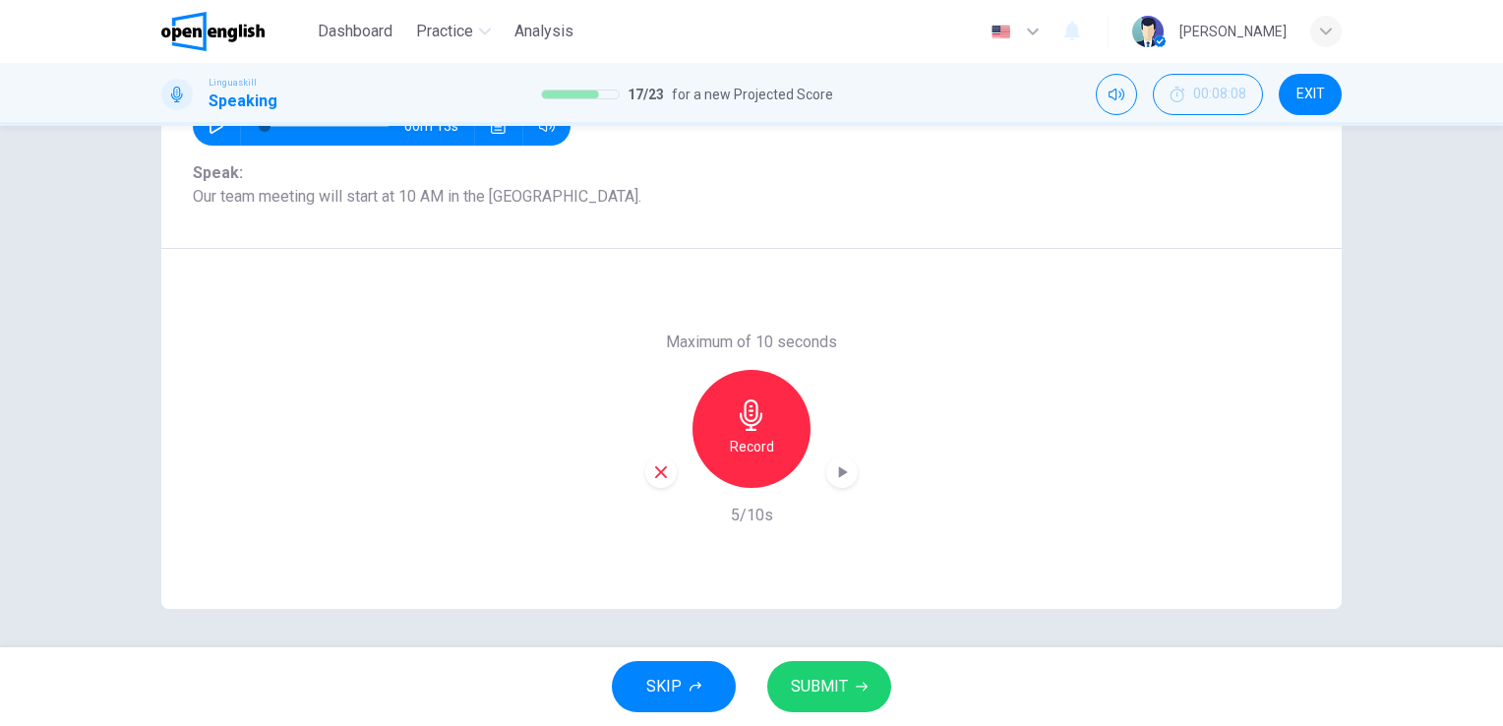
click at [754, 428] on icon "button" at bounding box center [751, 414] width 31 height 31
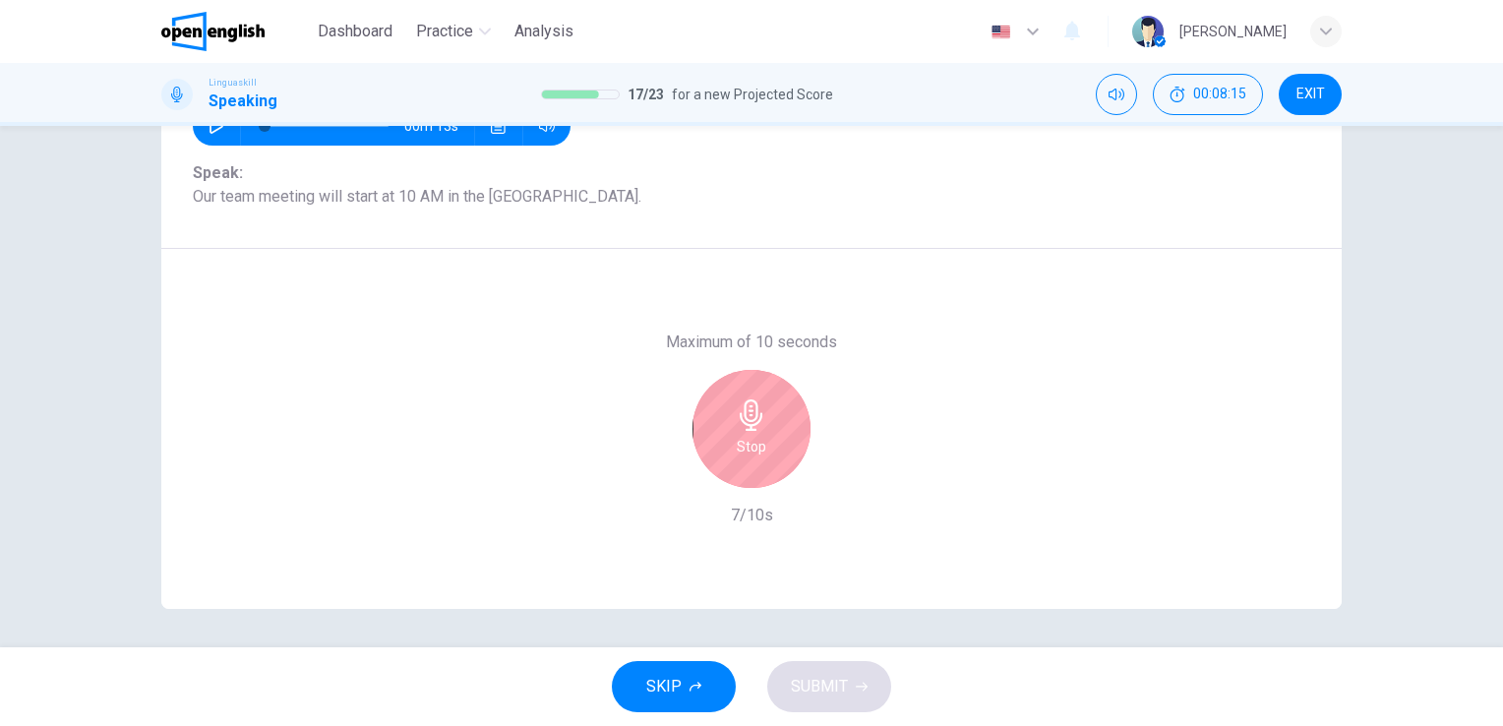
click at [754, 428] on icon "button" at bounding box center [751, 414] width 31 height 31
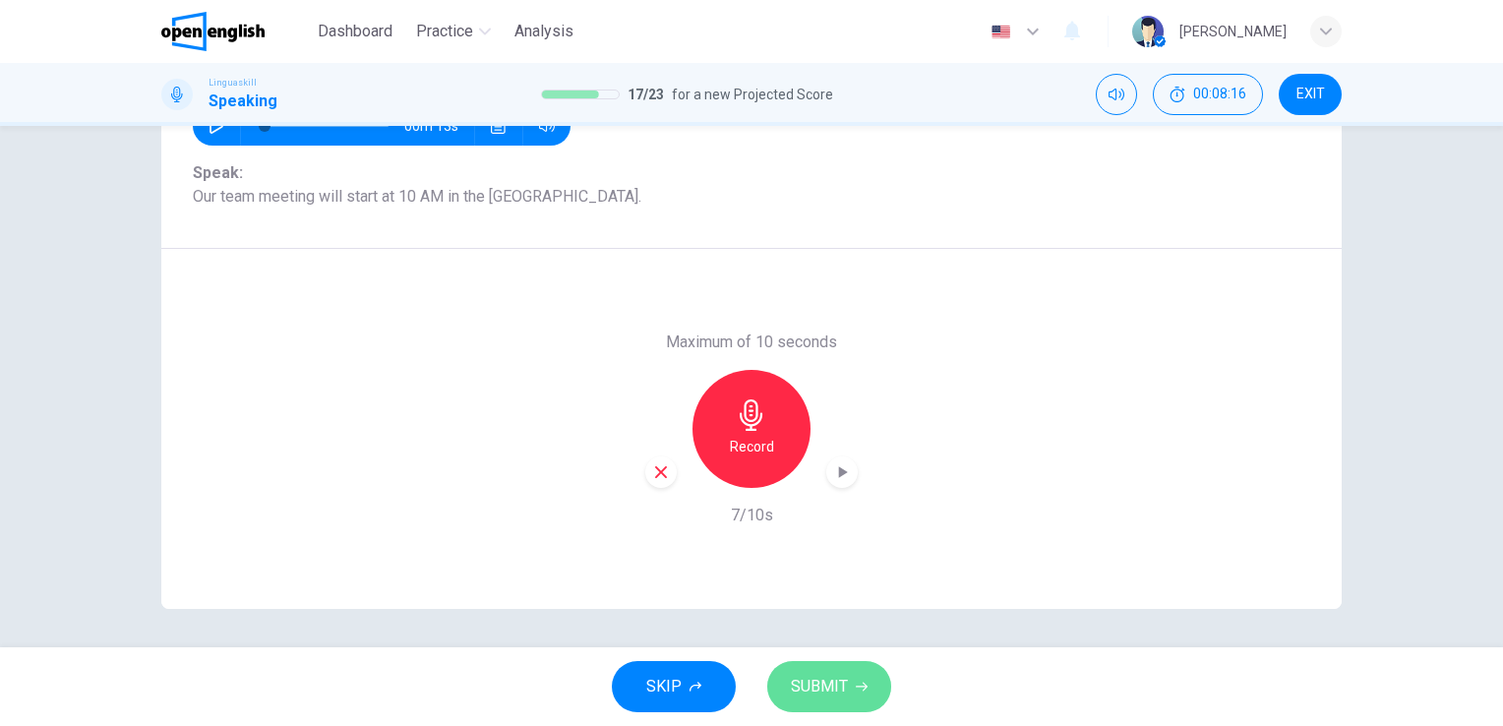
click at [818, 675] on span "SUBMIT" at bounding box center [819, 687] width 57 height 28
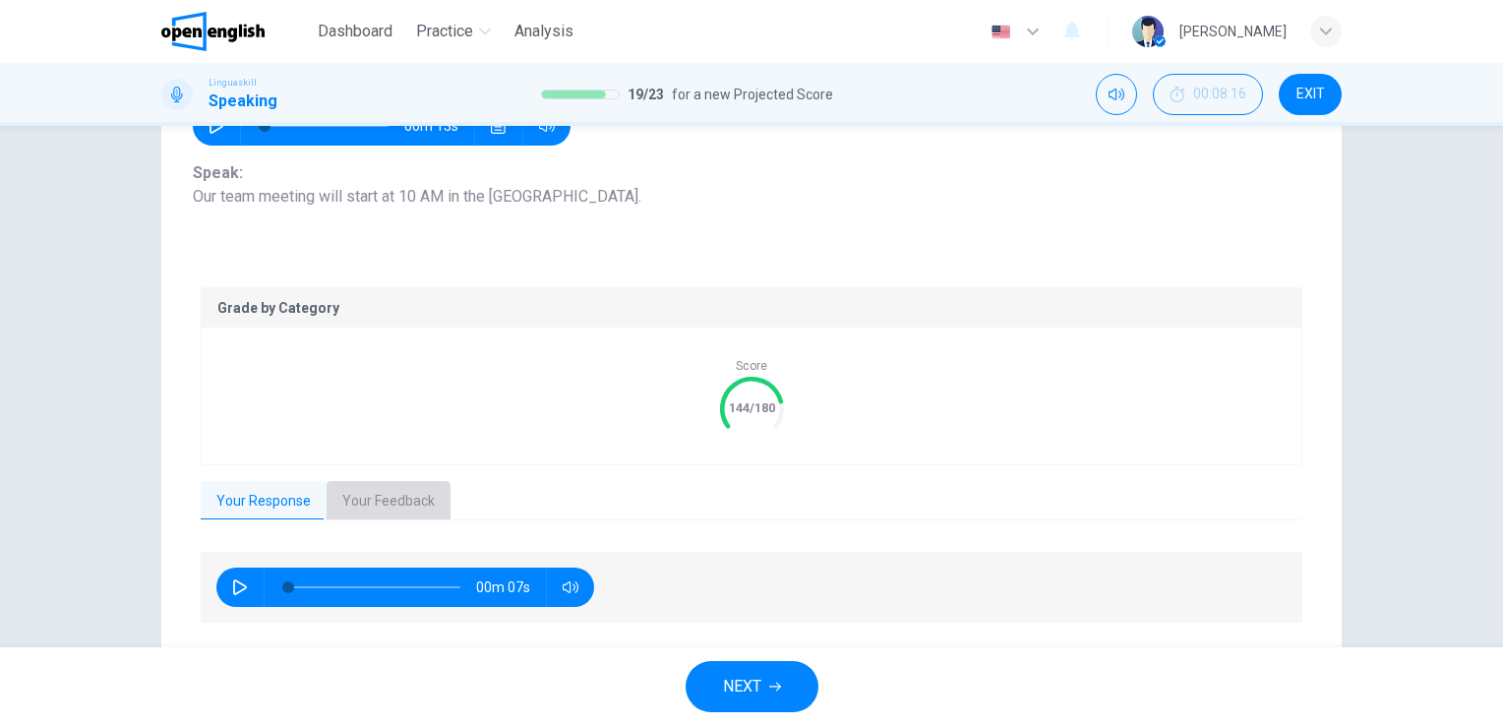
click at [383, 508] on button "Your Feedback" at bounding box center [389, 501] width 124 height 41
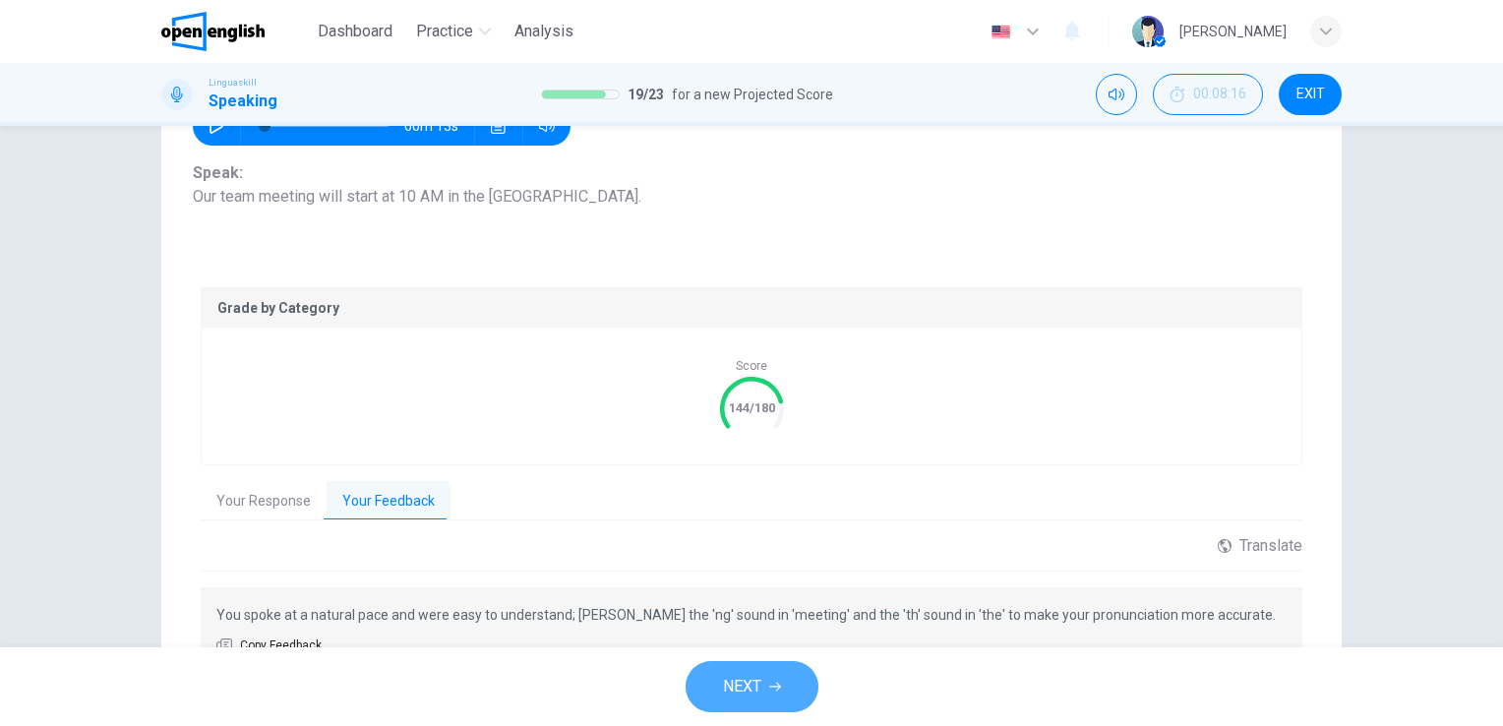
click at [727, 673] on span "NEXT" at bounding box center [742, 687] width 38 height 28
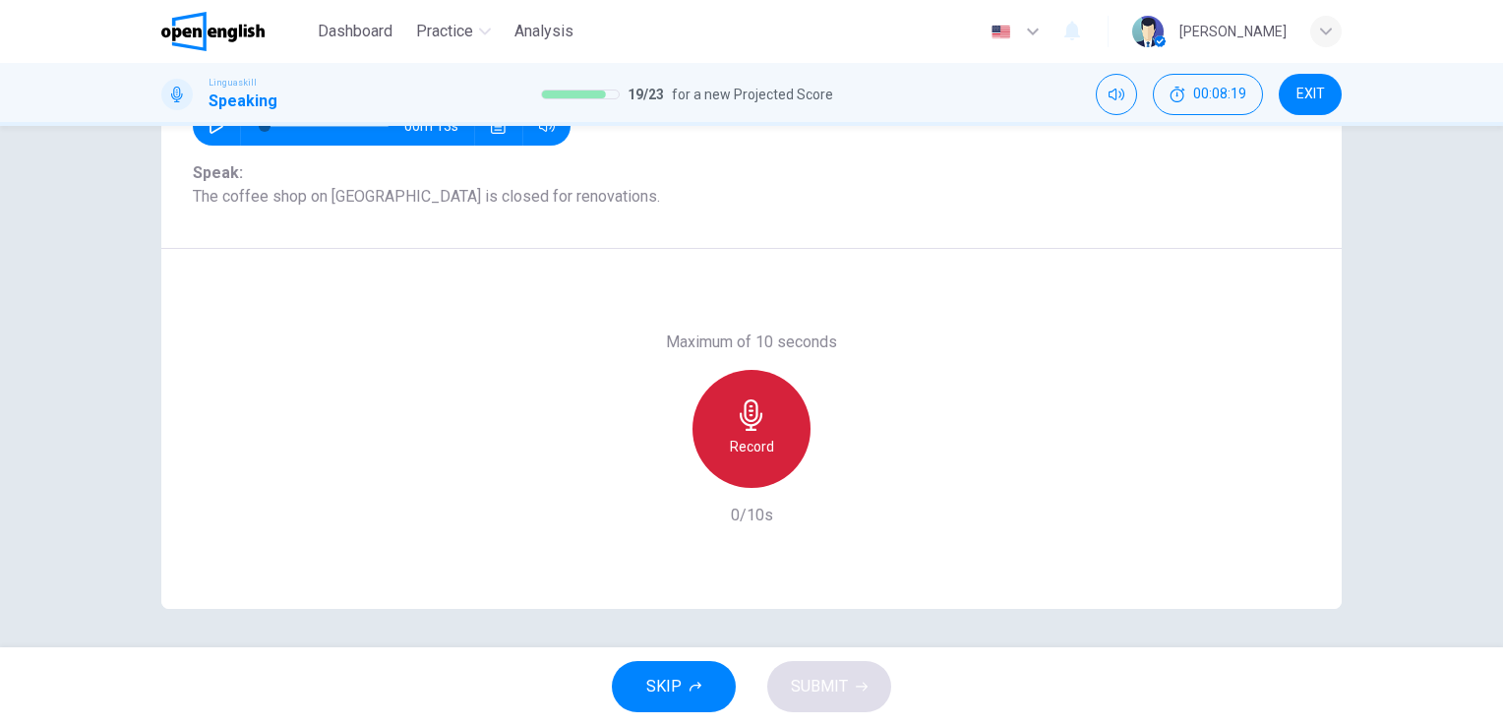
click at [765, 422] on div "Record" at bounding box center [751, 429] width 118 height 118
click at [765, 422] on div "Stop" at bounding box center [751, 429] width 118 height 118
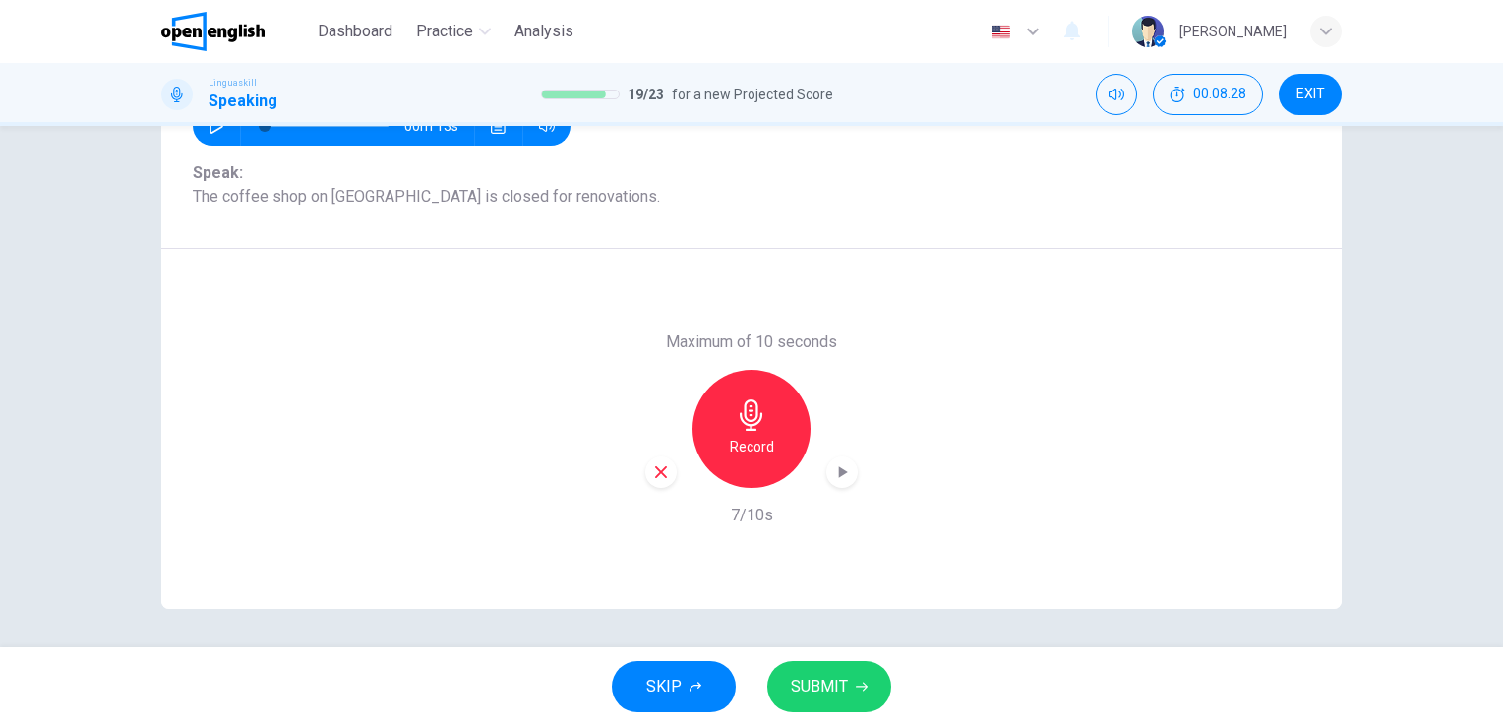
click at [847, 681] on button "SUBMIT" at bounding box center [829, 686] width 124 height 51
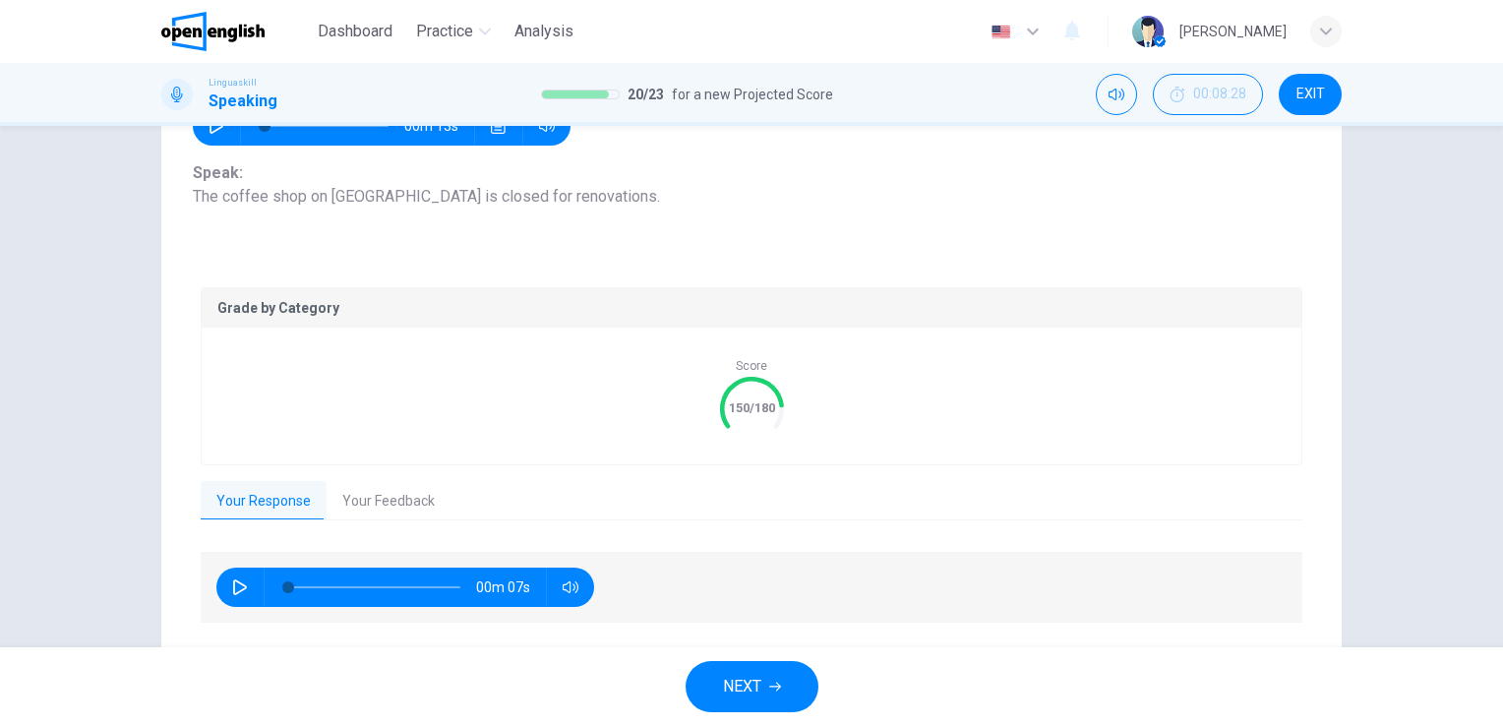
click at [368, 516] on button "Your Feedback" at bounding box center [389, 501] width 124 height 41
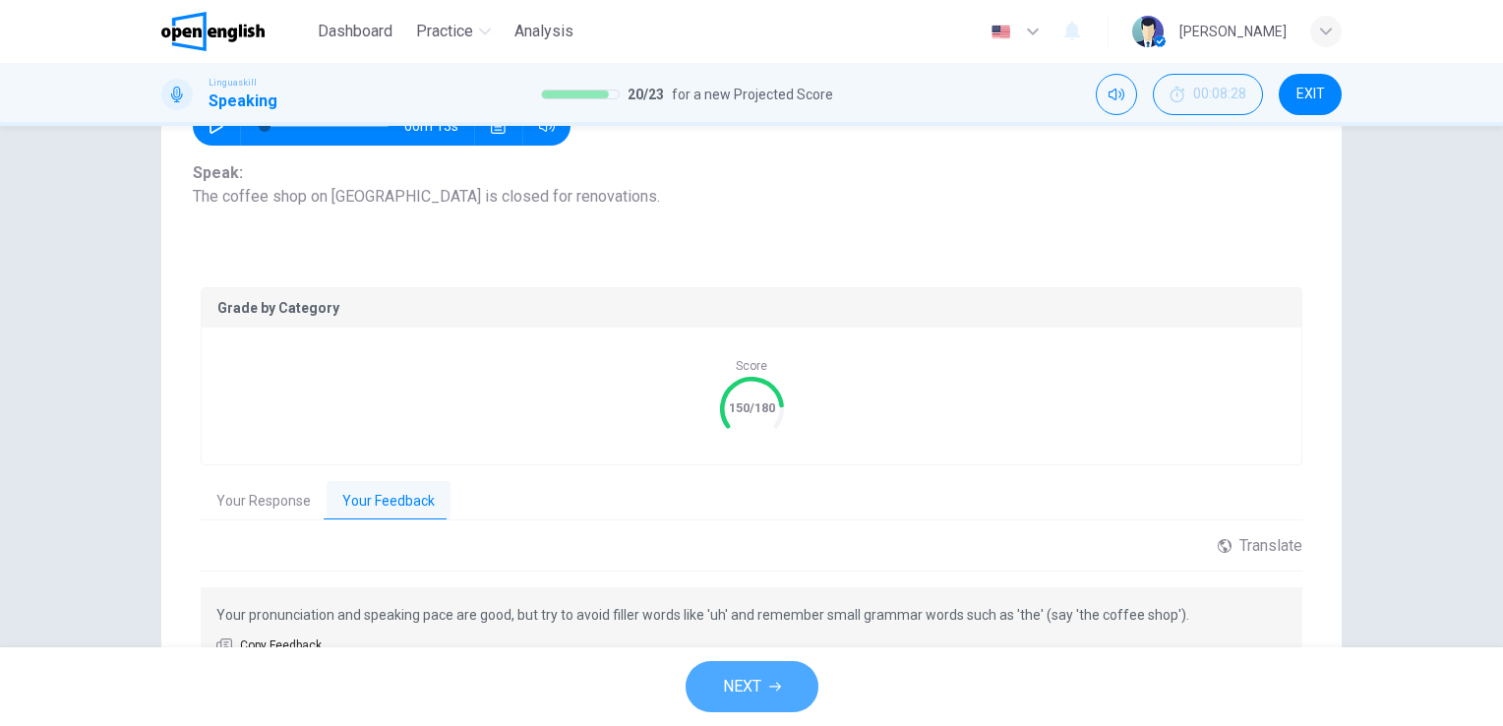
click at [737, 676] on span "NEXT" at bounding box center [742, 687] width 38 height 28
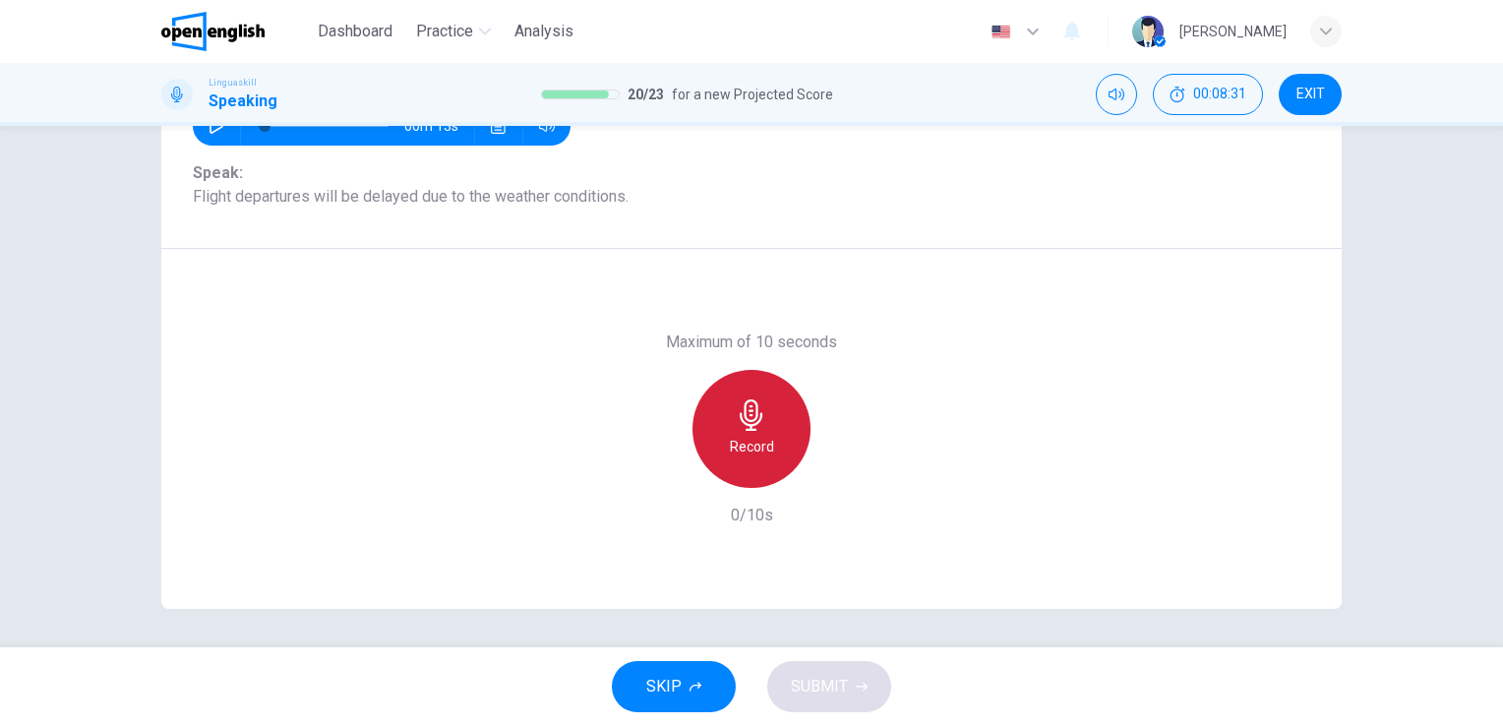
click at [752, 408] on icon "button" at bounding box center [751, 414] width 31 height 31
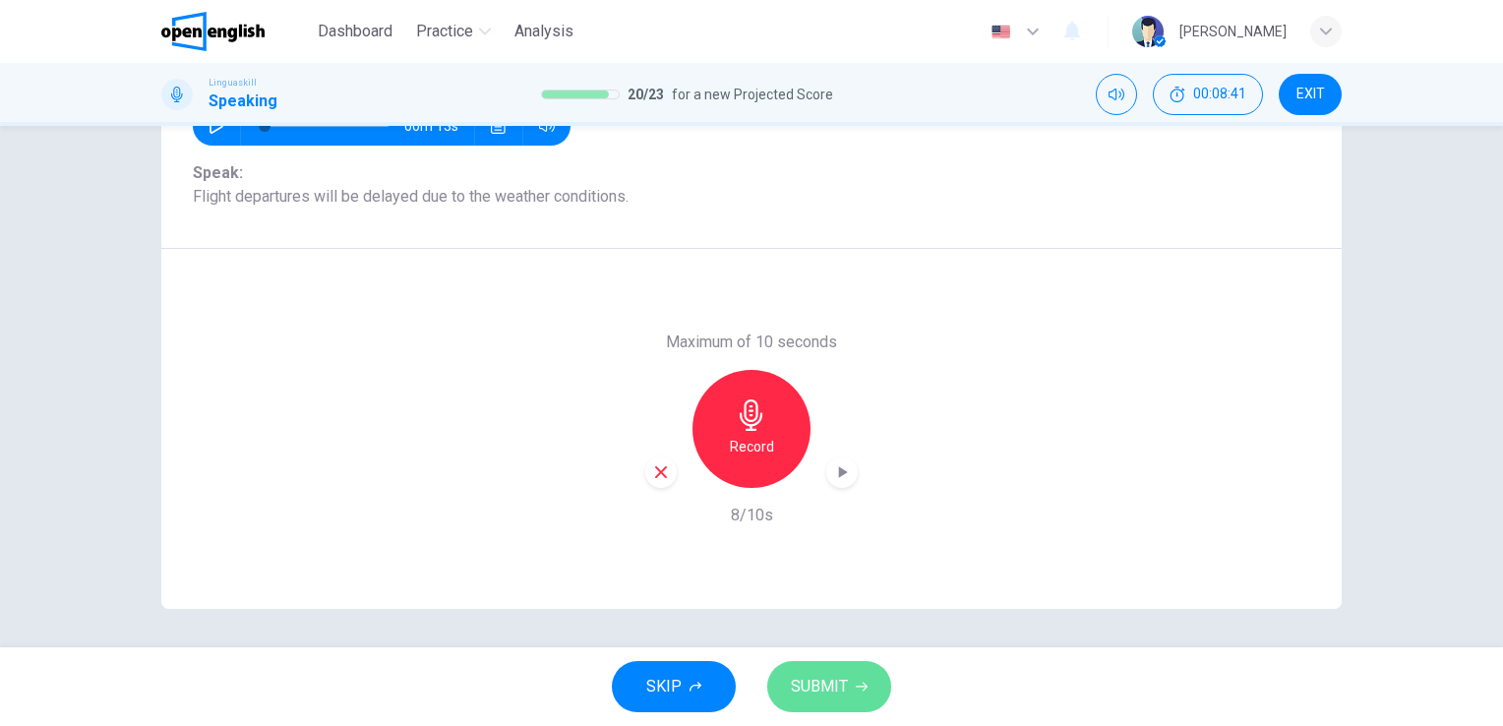
click at [836, 675] on span "SUBMIT" at bounding box center [819, 687] width 57 height 28
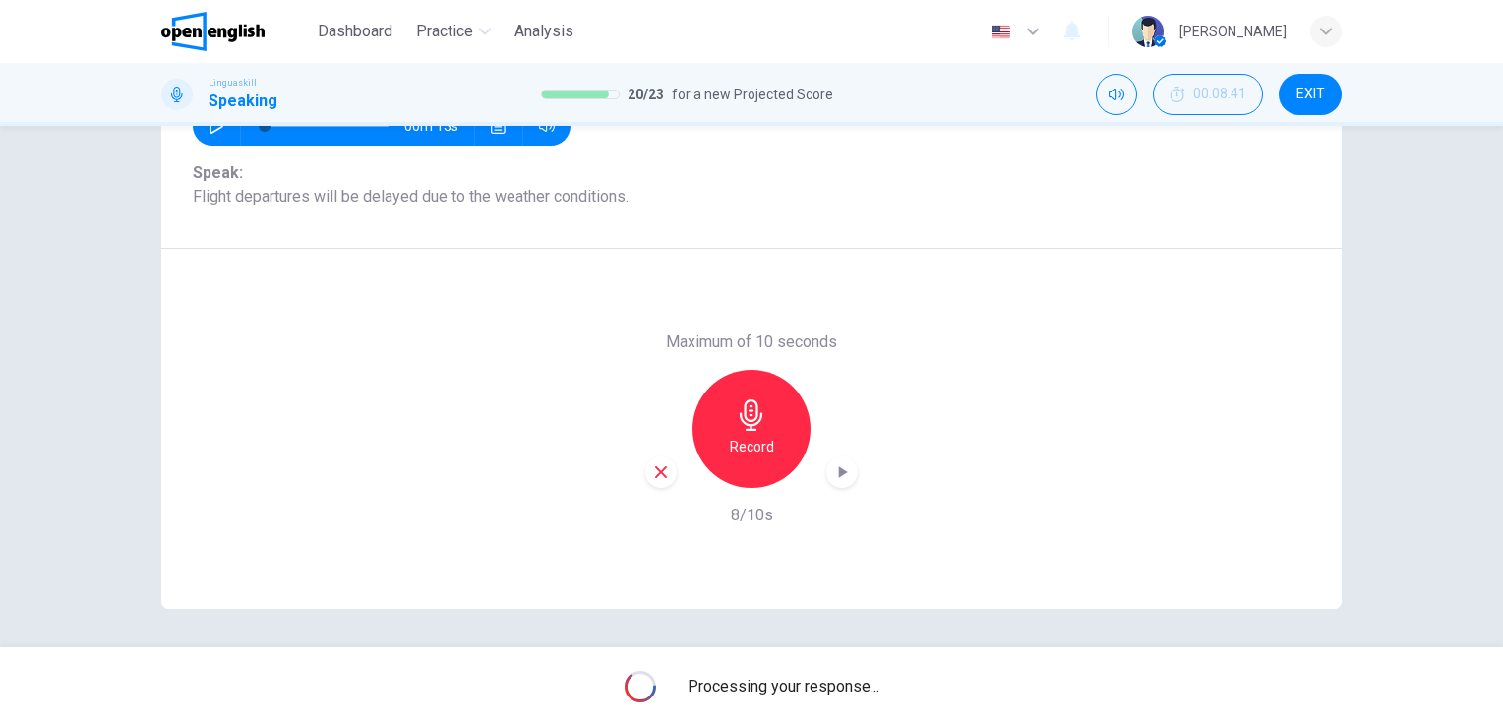
click at [836, 675] on span "Processing your response..." at bounding box center [784, 687] width 192 height 24
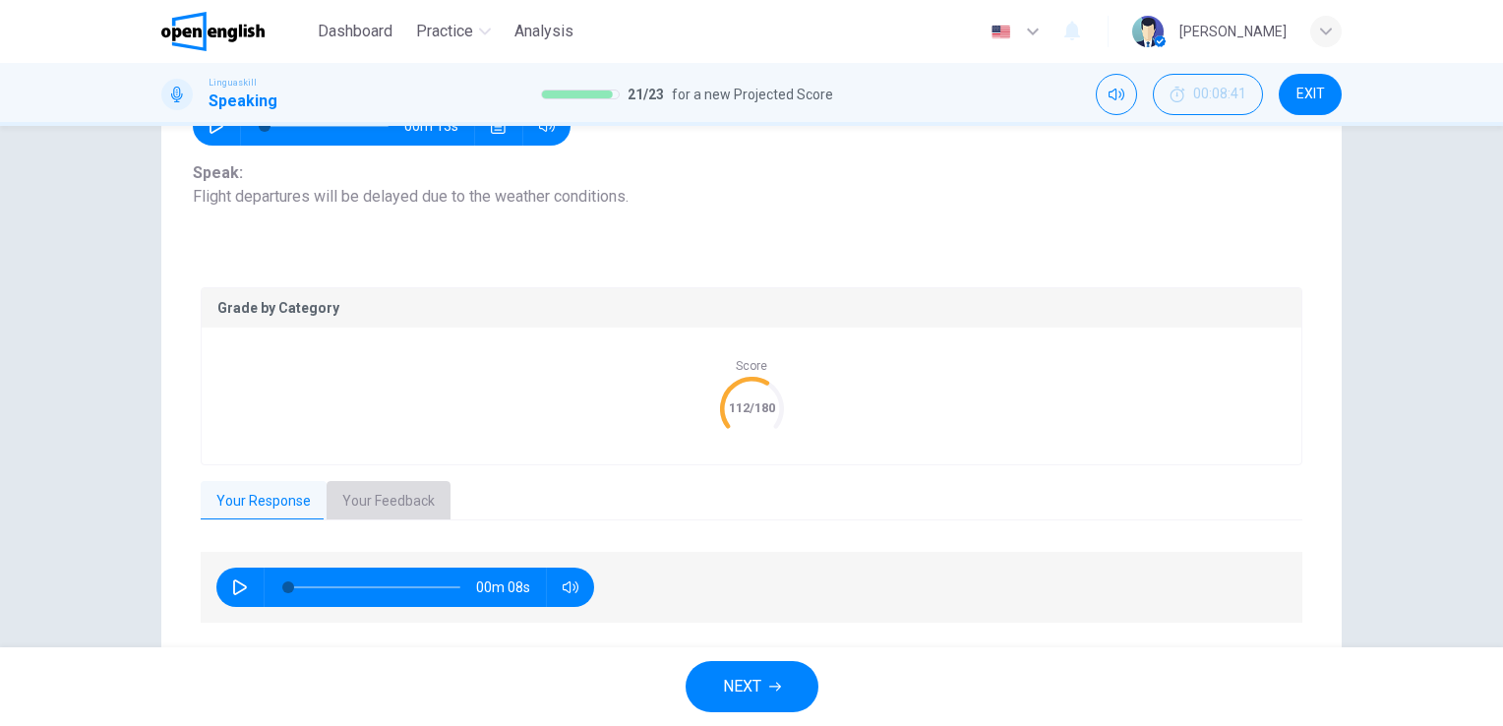
click at [377, 498] on button "Your Feedback" at bounding box center [389, 501] width 124 height 41
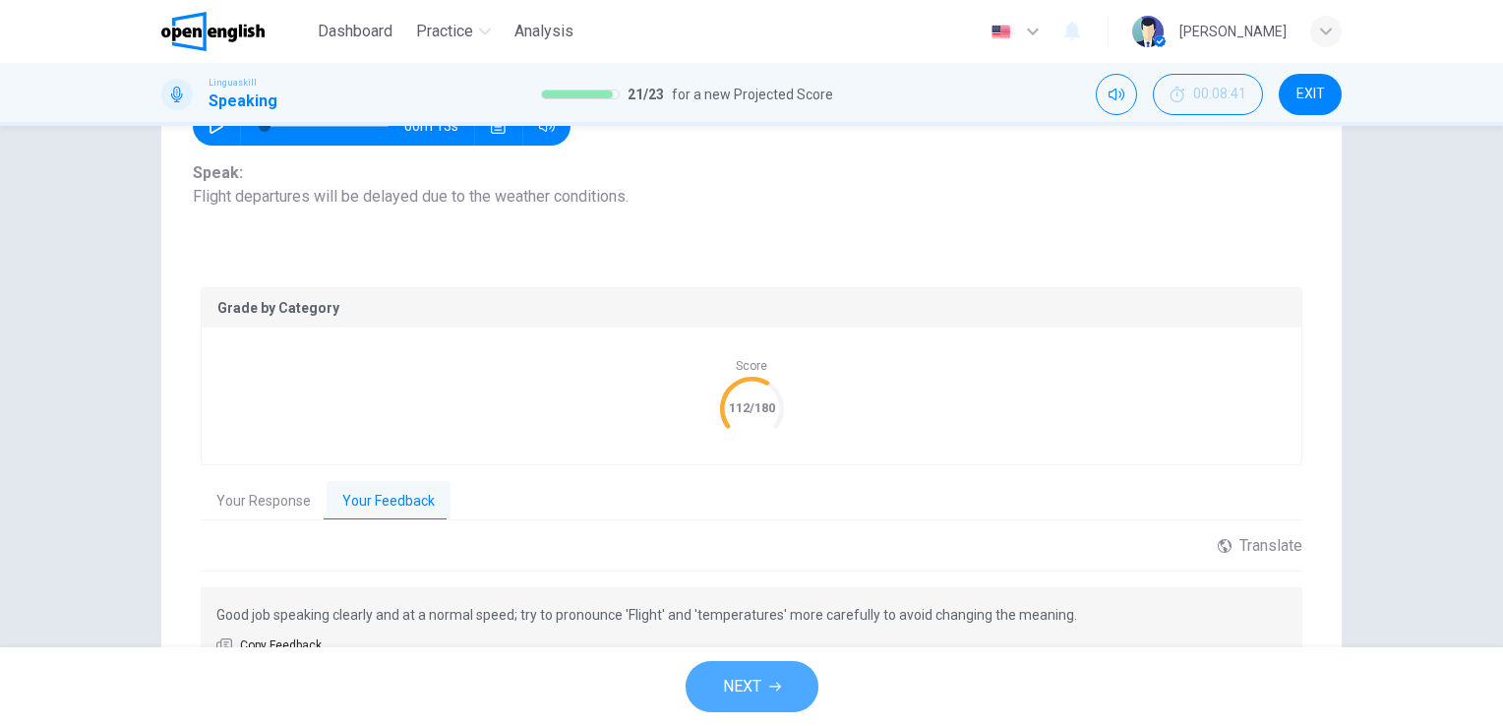
click at [723, 674] on span "NEXT" at bounding box center [742, 687] width 38 height 28
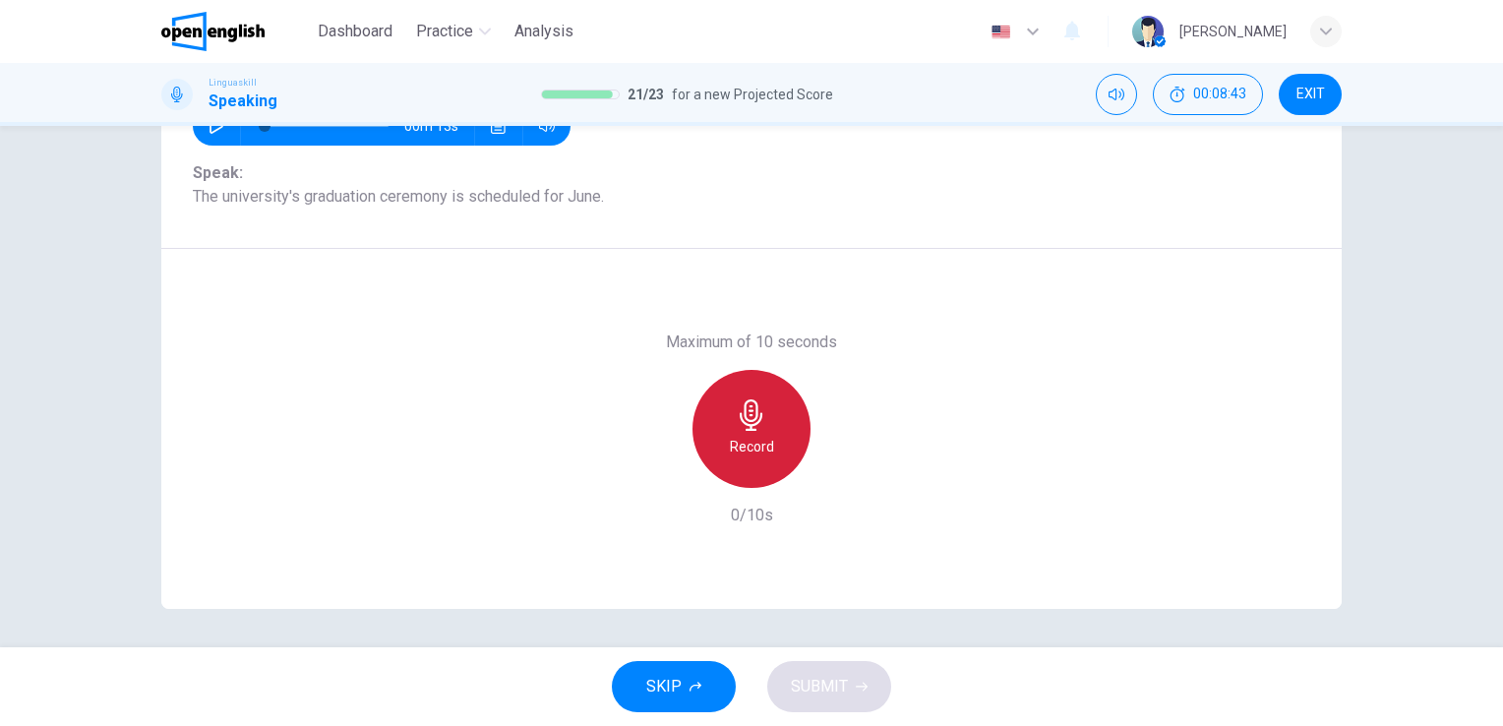
click at [754, 412] on icon "button" at bounding box center [751, 414] width 31 height 31
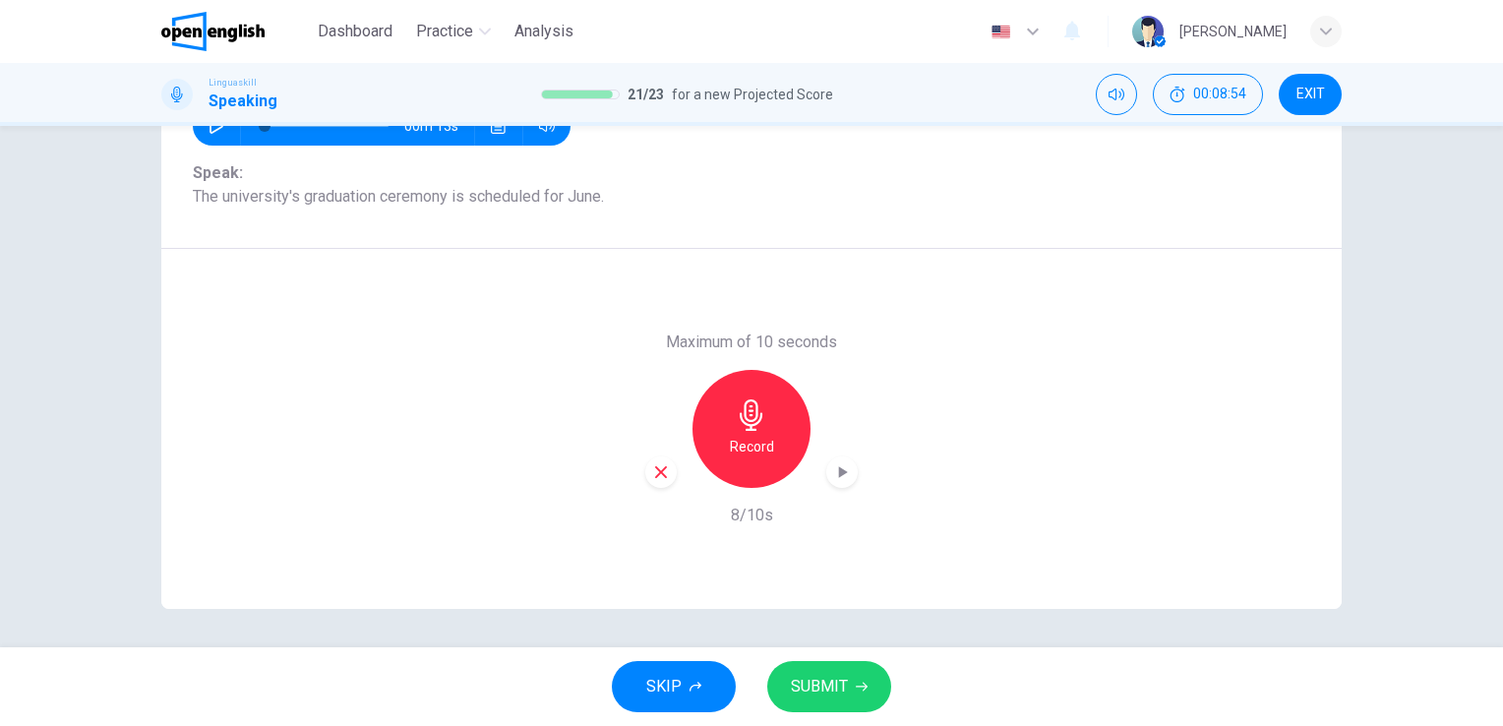
click at [818, 683] on span "SUBMIT" at bounding box center [819, 687] width 57 height 28
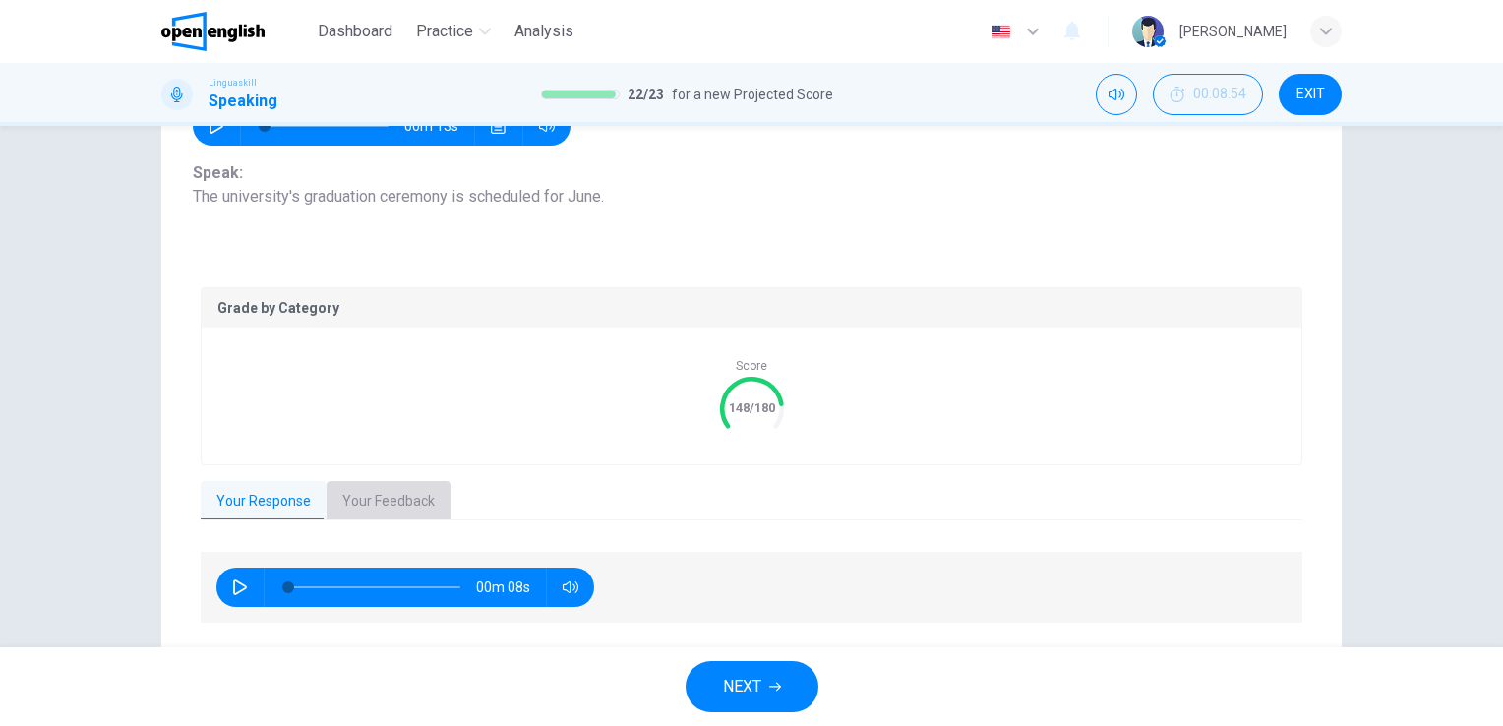
click at [375, 509] on button "Your Feedback" at bounding box center [389, 501] width 124 height 41
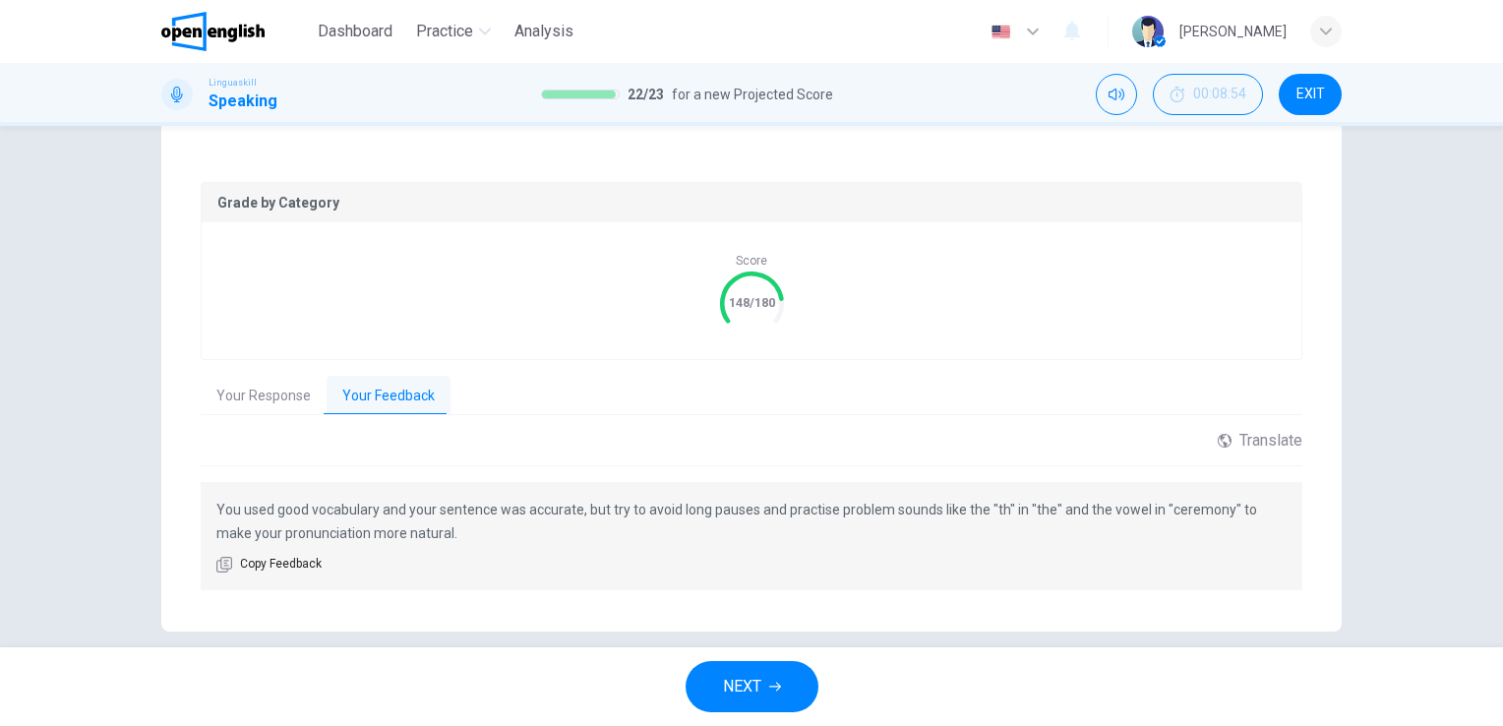
scroll to position [368, 0]
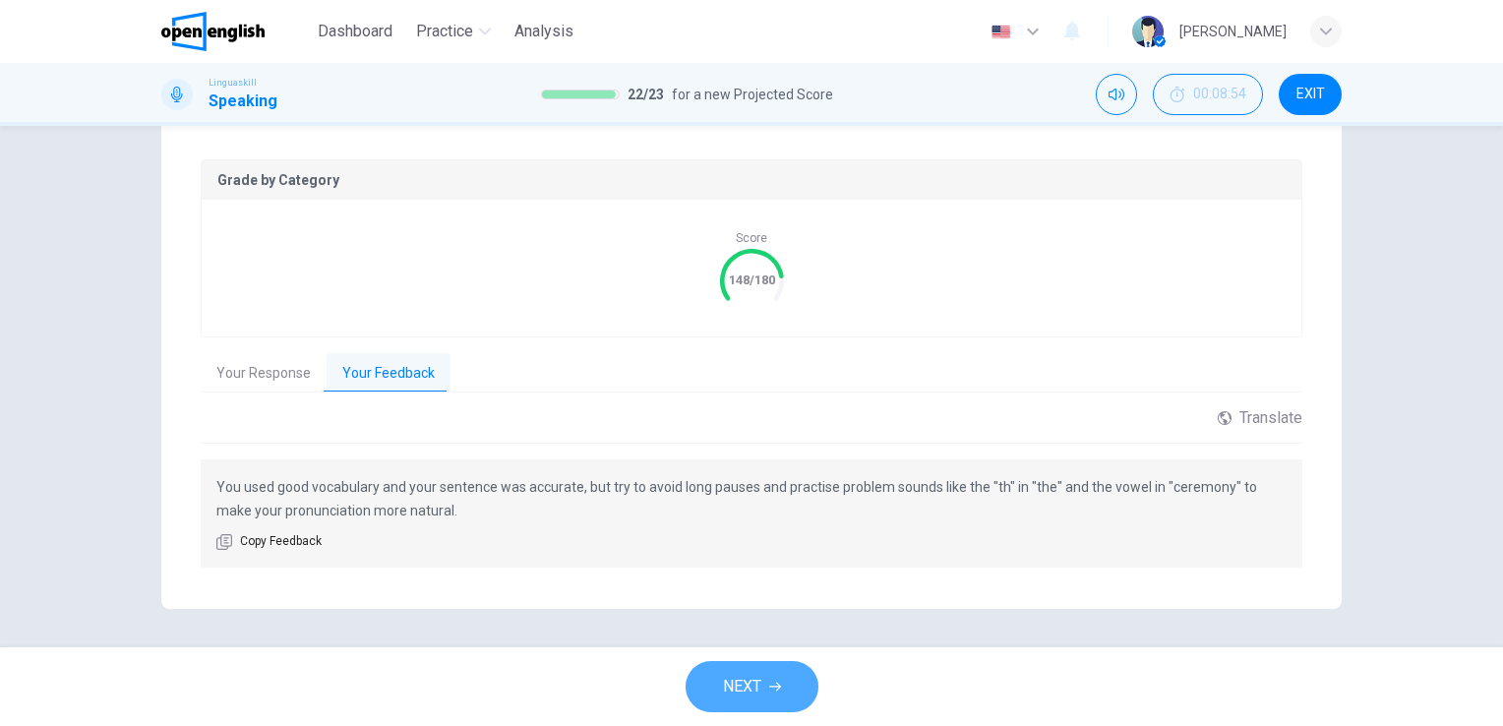
click at [766, 678] on button "NEXT" at bounding box center [752, 686] width 133 height 51
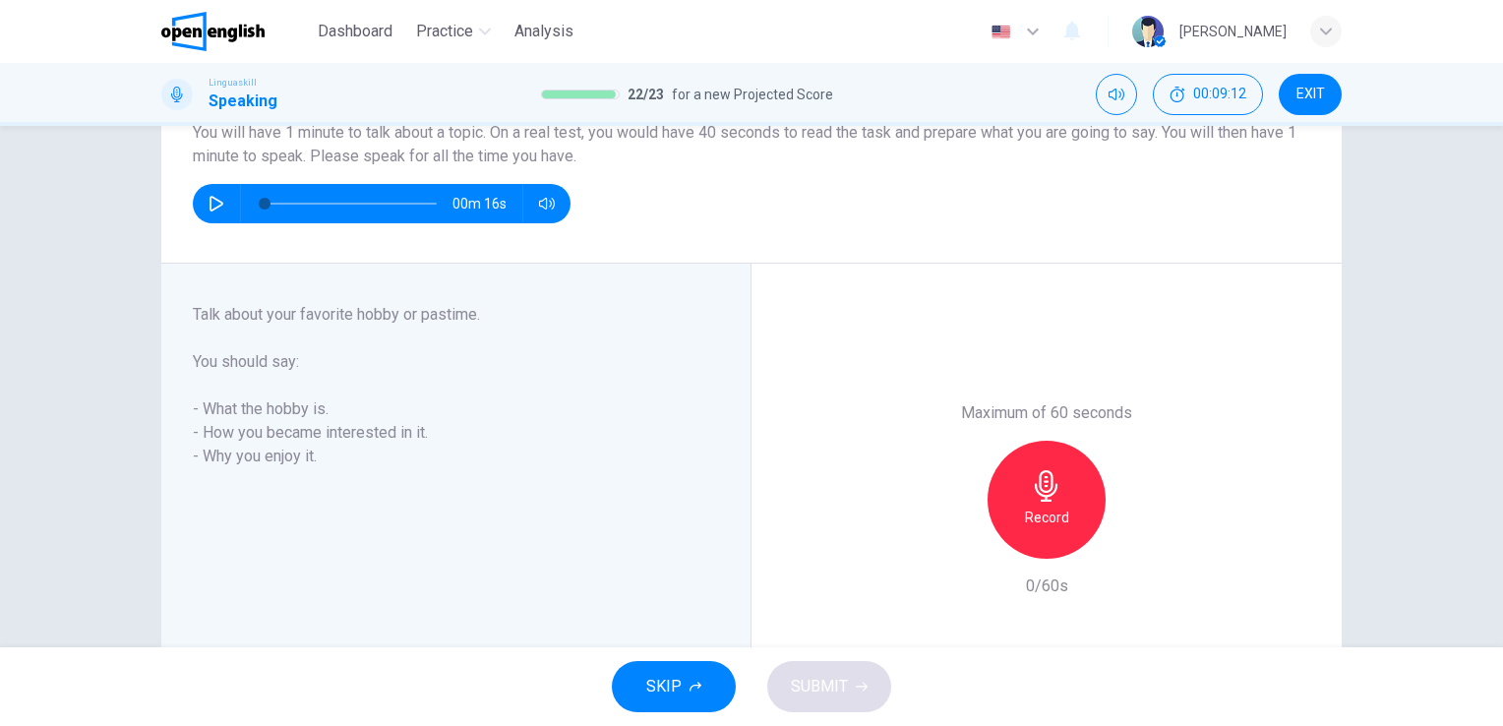
scroll to position [188, 0]
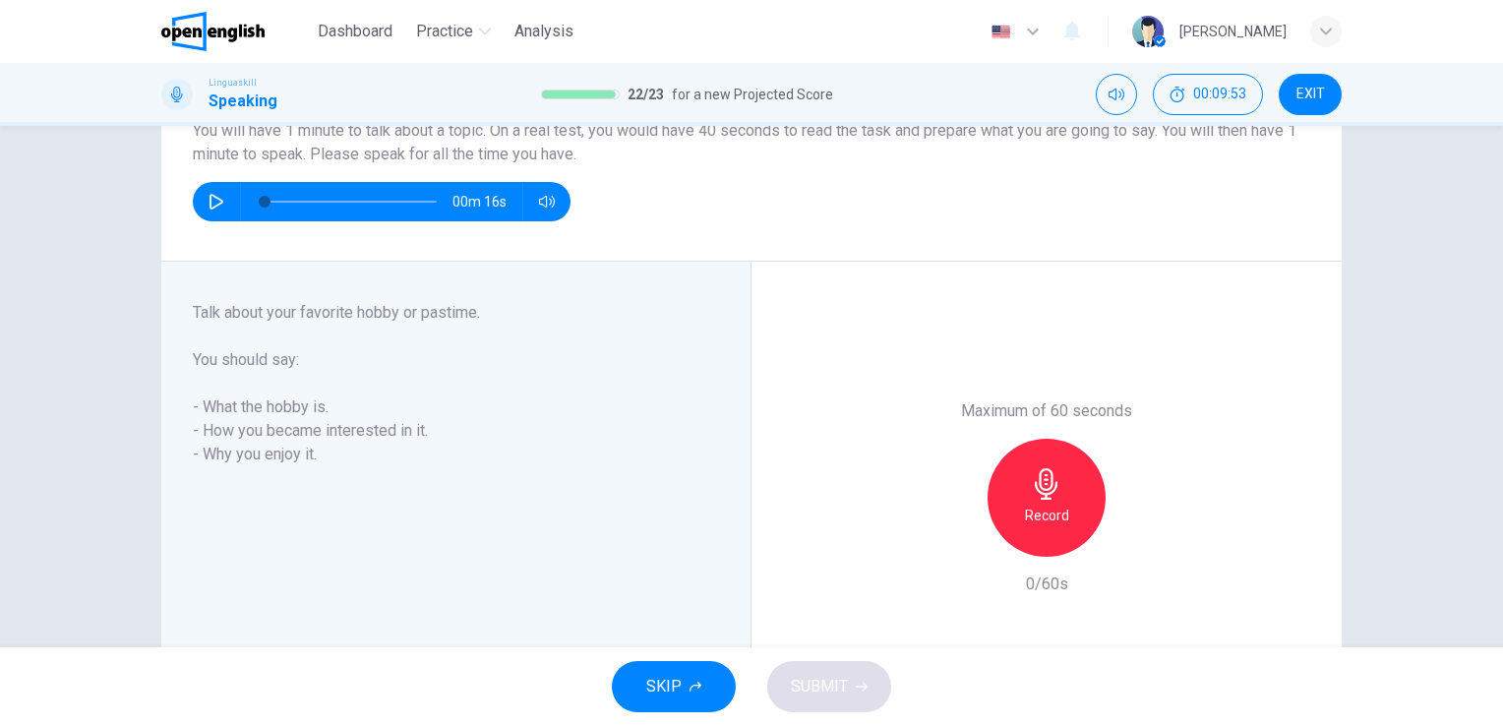
click at [1037, 481] on icon "button" at bounding box center [1046, 483] width 31 height 31
click at [806, 695] on span "SUBMIT" at bounding box center [819, 687] width 57 height 28
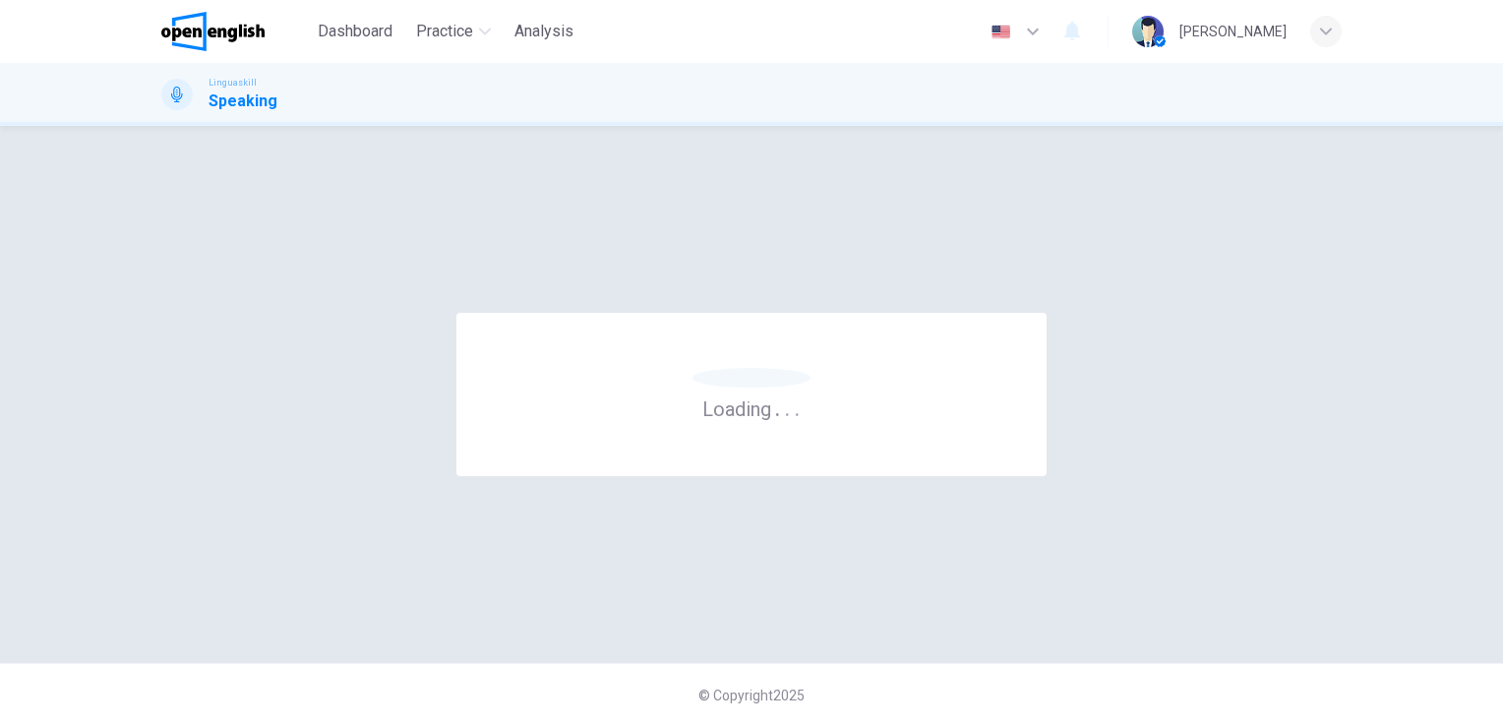
scroll to position [0, 0]
